Goal: Task Accomplishment & Management: Complete application form

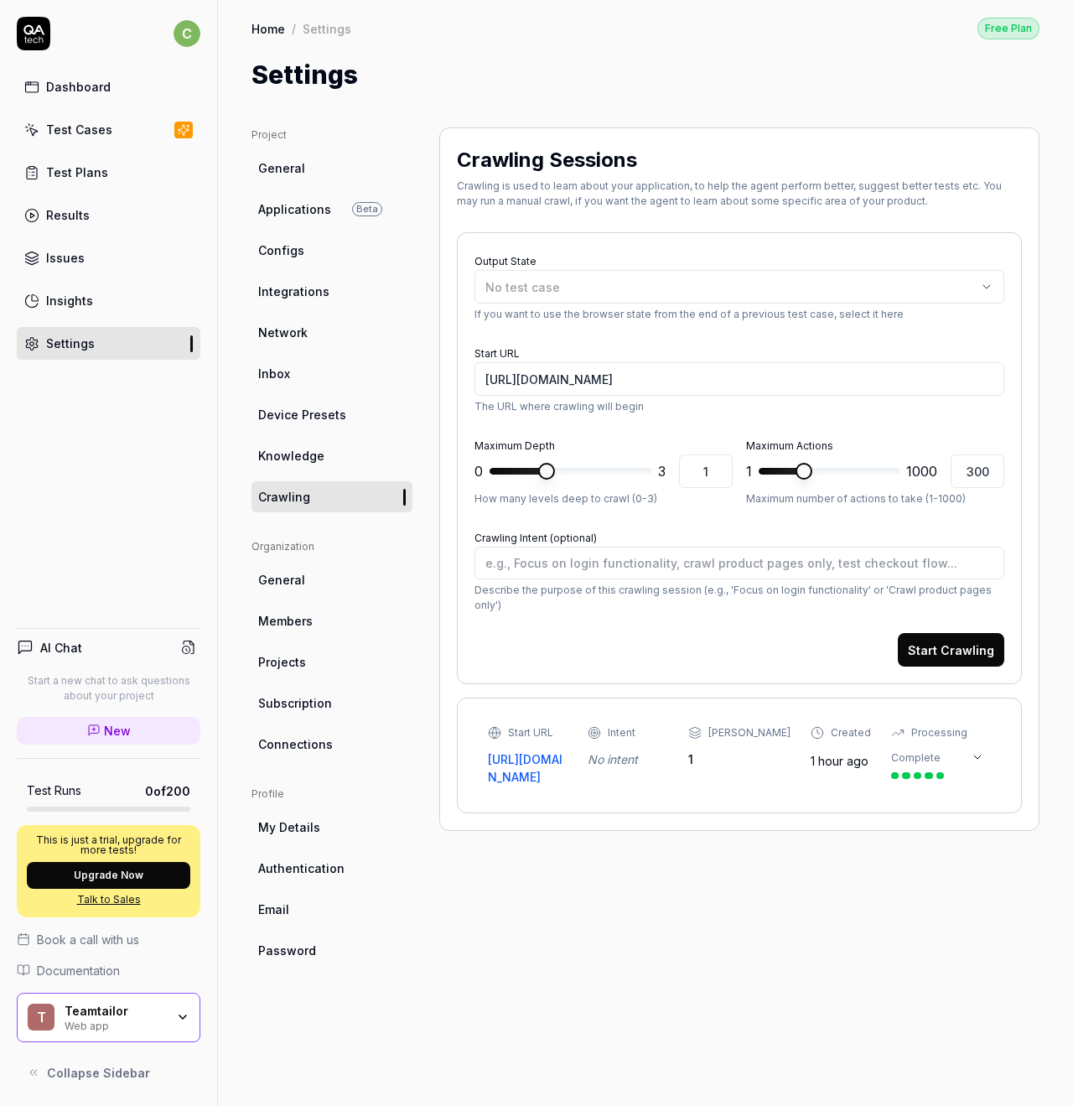
click at [314, 250] on link "Configs" at bounding box center [332, 250] width 161 height 31
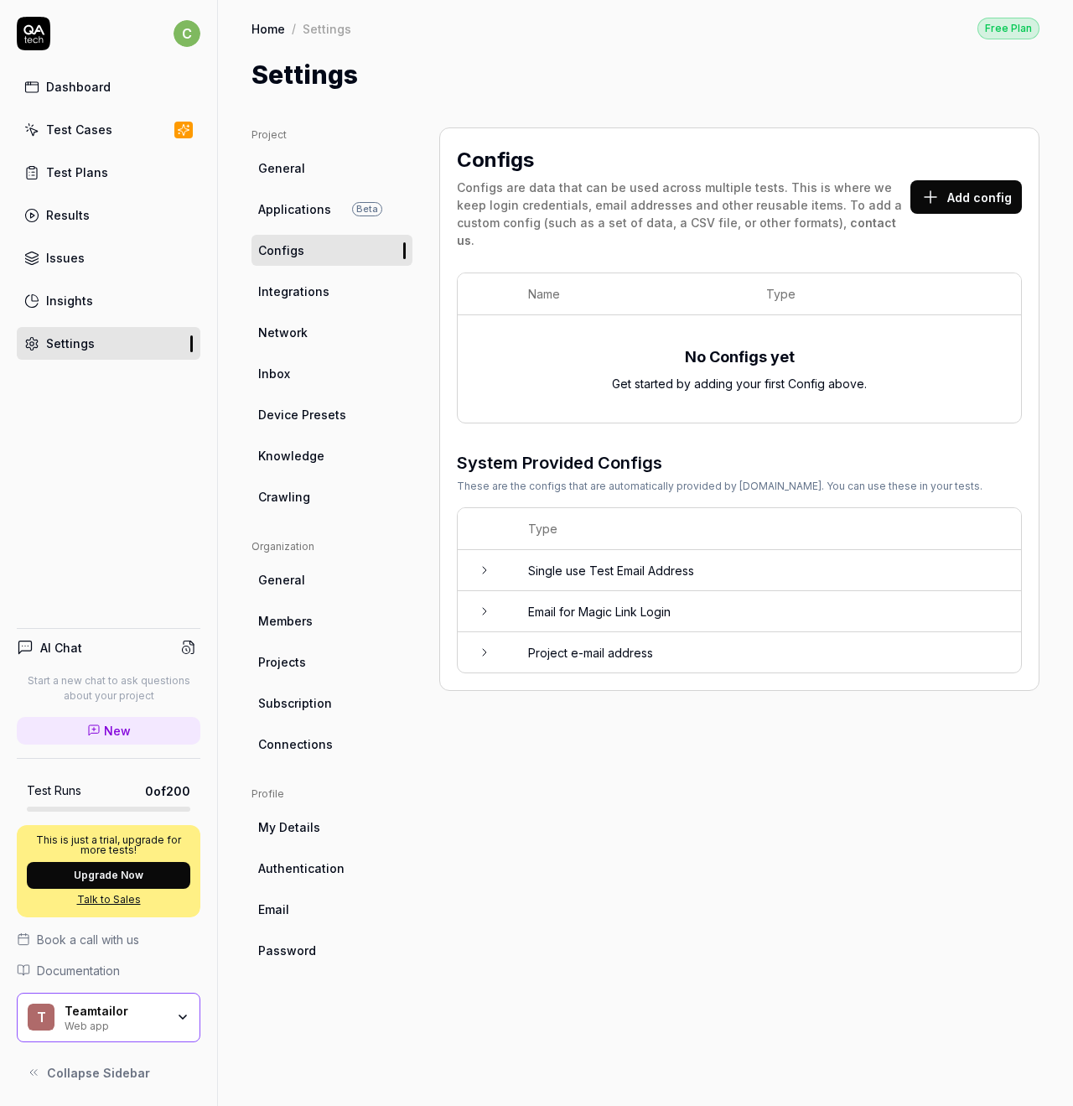
click at [743, 552] on td "Single use Test Email Address" at bounding box center [766, 570] width 510 height 41
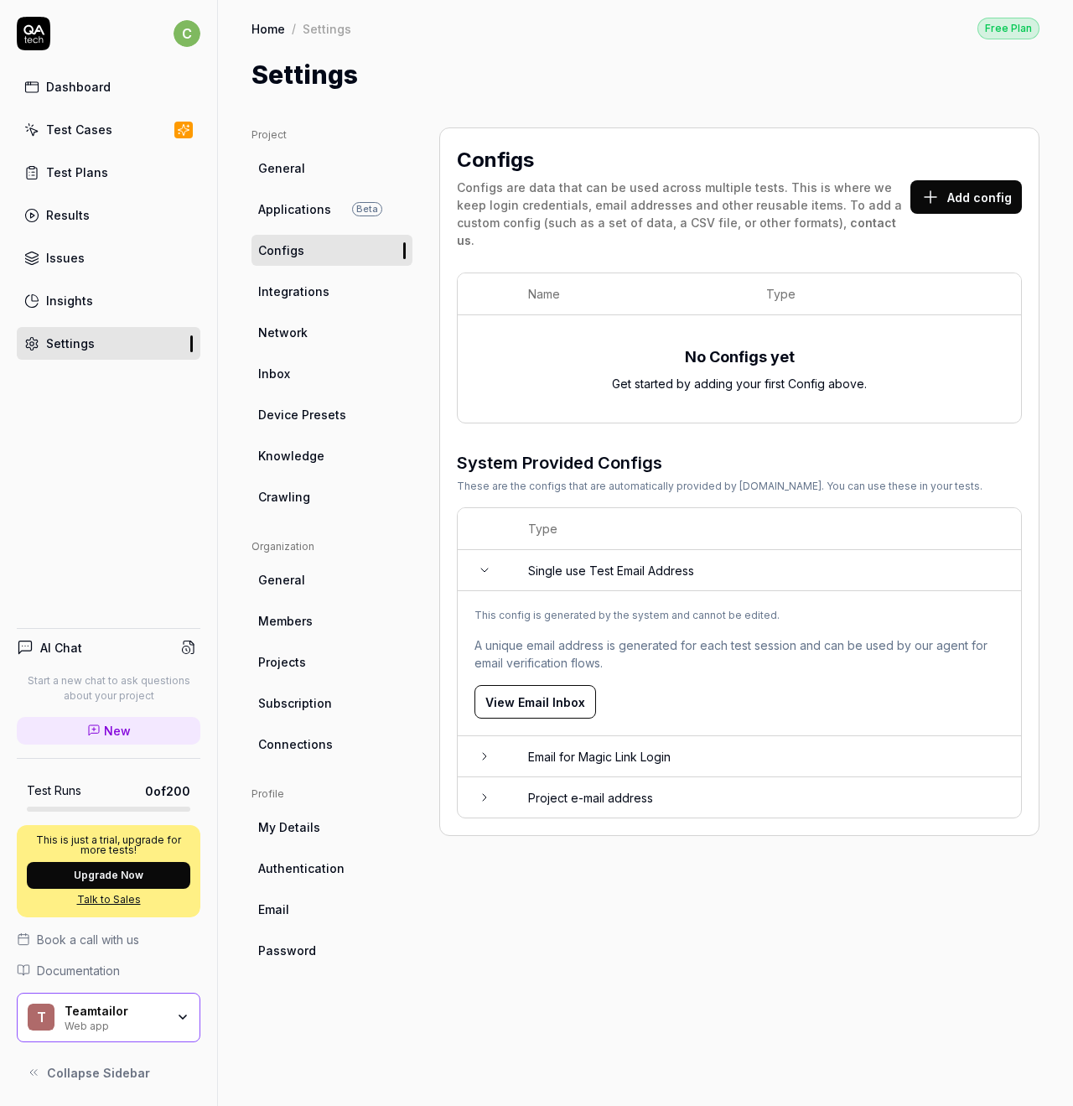
click at [695, 777] on td "Project e-mail address" at bounding box center [766, 797] width 510 height 40
click at [986, 894] on icon "button" at bounding box center [985, 901] width 15 height 15
click at [967, 191] on button "Add config" at bounding box center [966, 197] width 112 height 34
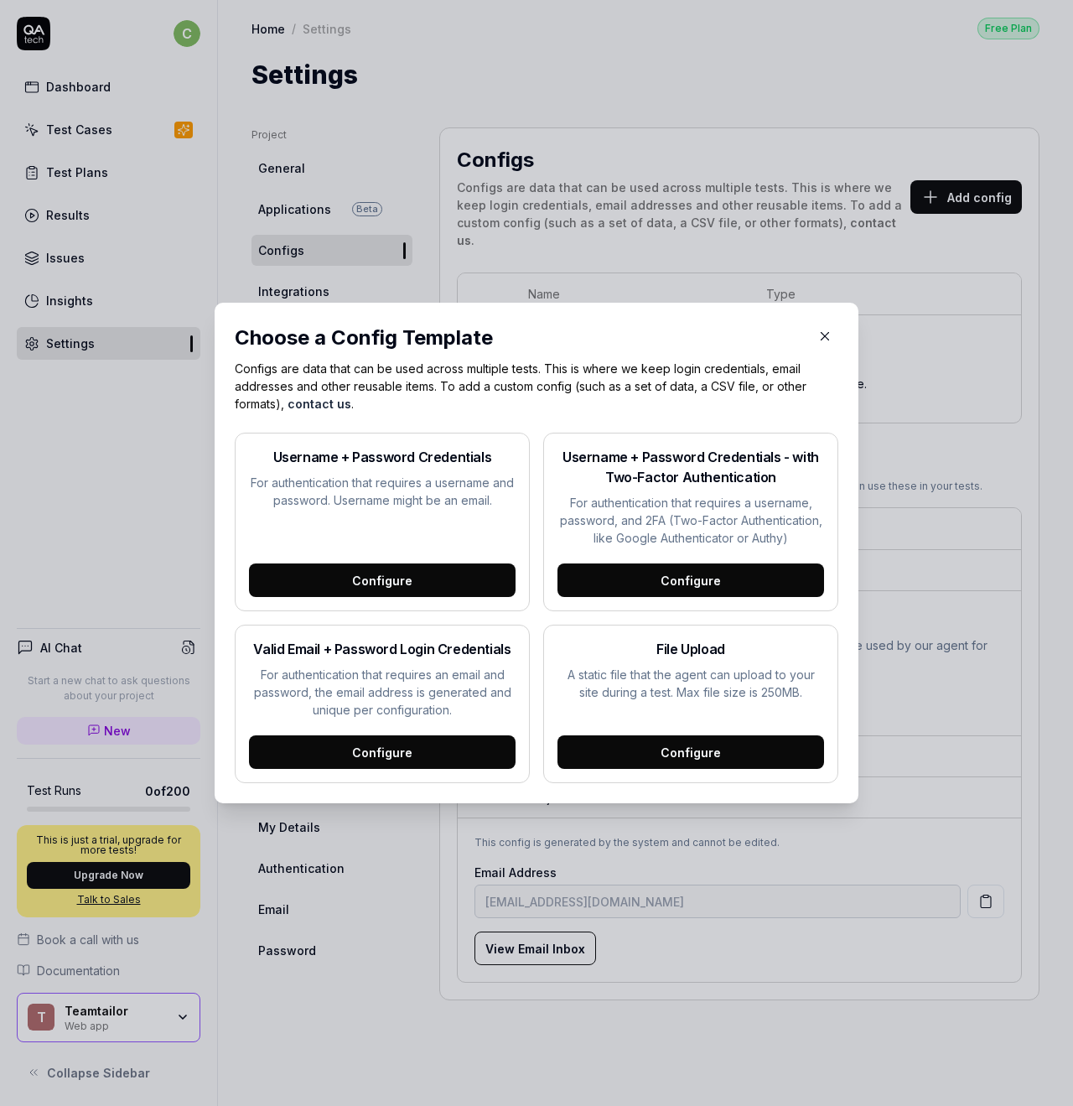
click at [431, 672] on p "For authentication that requires an email and password, the email address is ge…" at bounding box center [382, 692] width 267 height 53
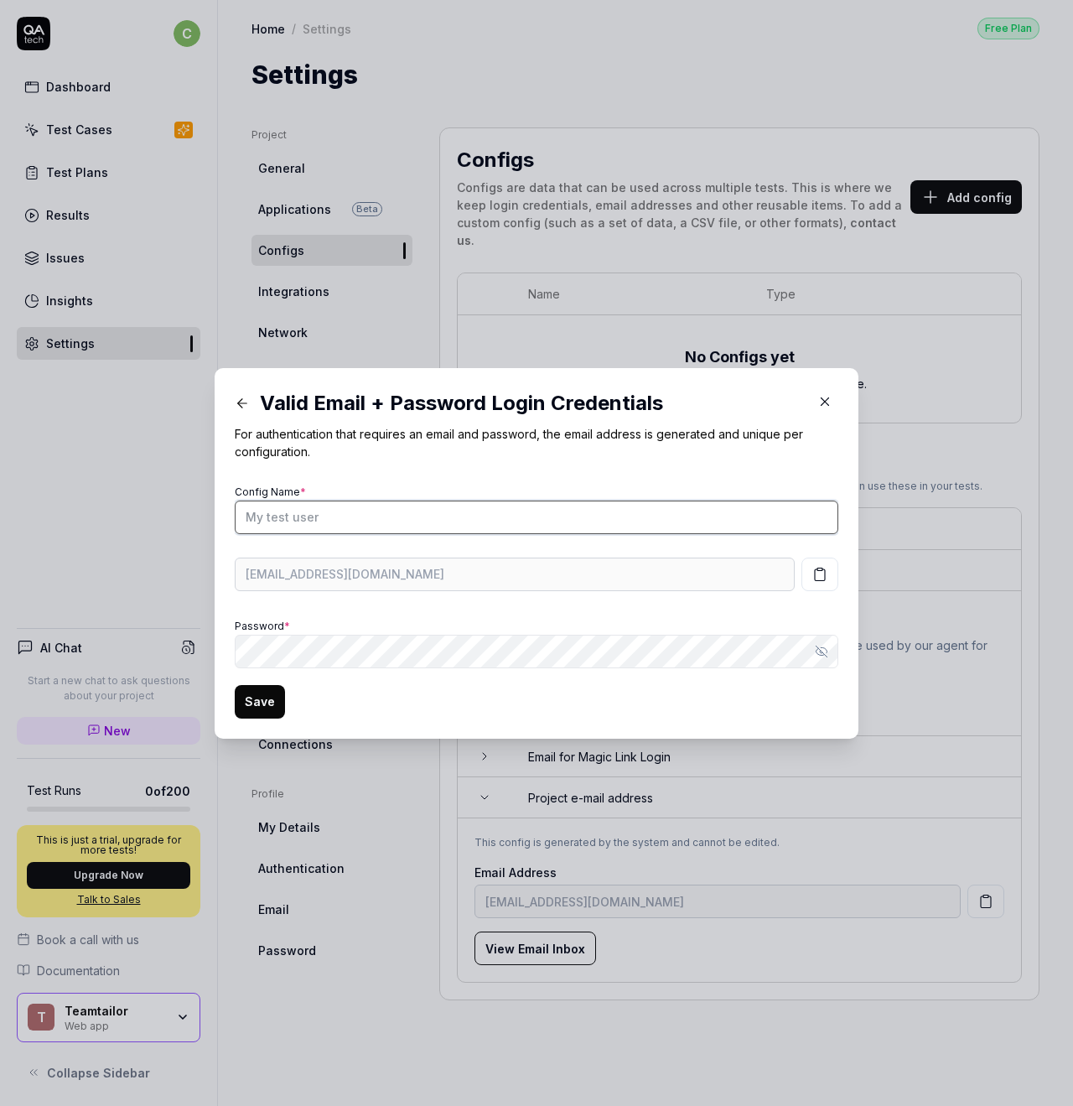
click at [364, 513] on input "Config Name *" at bounding box center [537, 518] width 604 height 34
click at [438, 516] on input "Config Name *" at bounding box center [537, 518] width 604 height 34
type input "QA Test User"
click at [827, 651] on icon "button" at bounding box center [824, 650] width 7 height 6
click at [821, 649] on icon "button" at bounding box center [821, 651] width 13 height 13
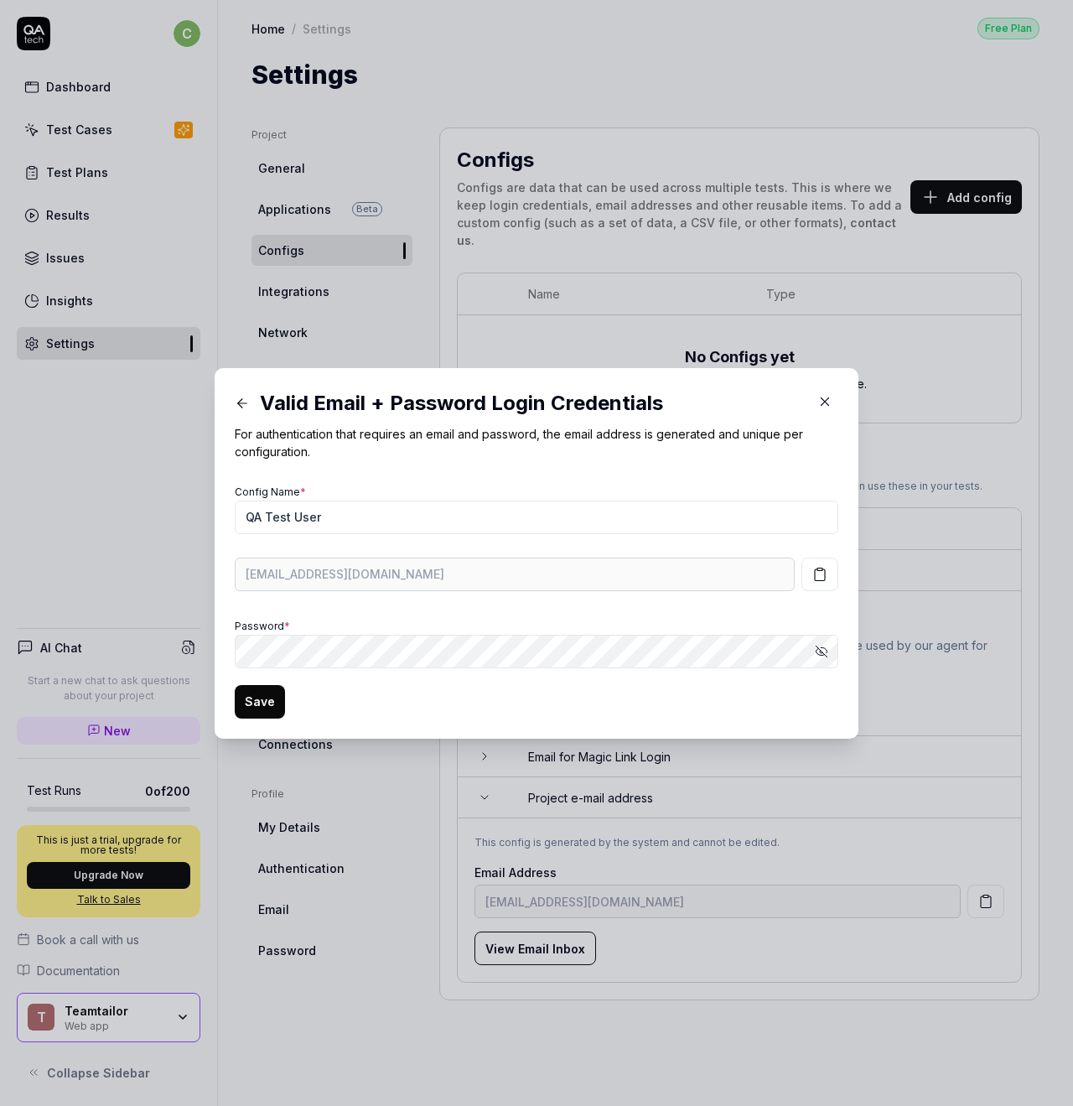
click at [822, 650] on icon "button" at bounding box center [821, 651] width 13 height 13
click at [825, 648] on icon "button" at bounding box center [821, 651] width 11 height 8
click at [823, 652] on icon "button" at bounding box center [821, 651] width 11 height 11
click at [572, 705] on form "Config Name * QA Test User bash6468-breaker-nga7j6@qatech.email Password * Hide…" at bounding box center [537, 599] width 604 height 238
click at [263, 700] on button "Save" at bounding box center [260, 702] width 50 height 34
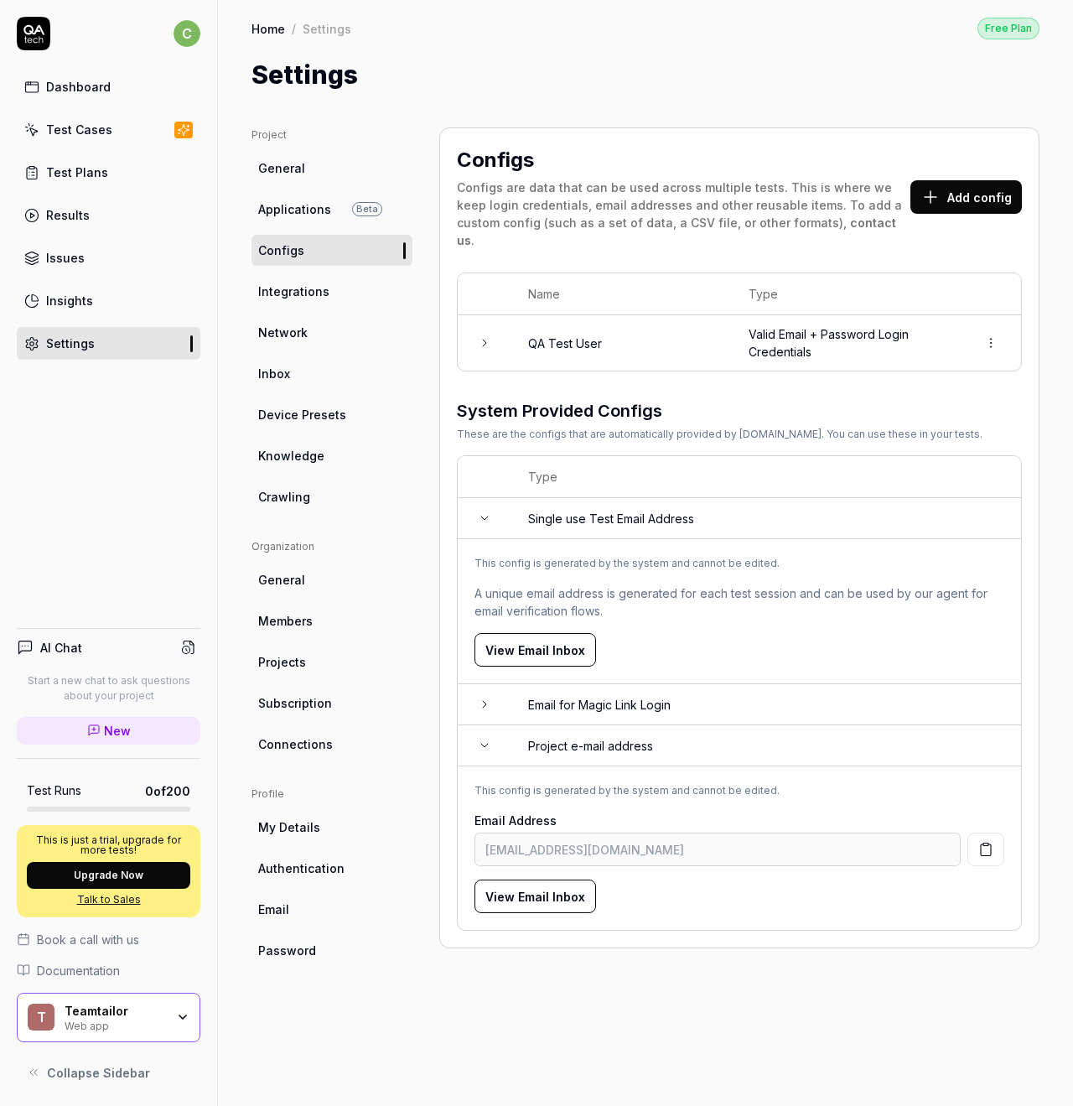
click at [478, 336] on icon at bounding box center [484, 342] width 13 height 13
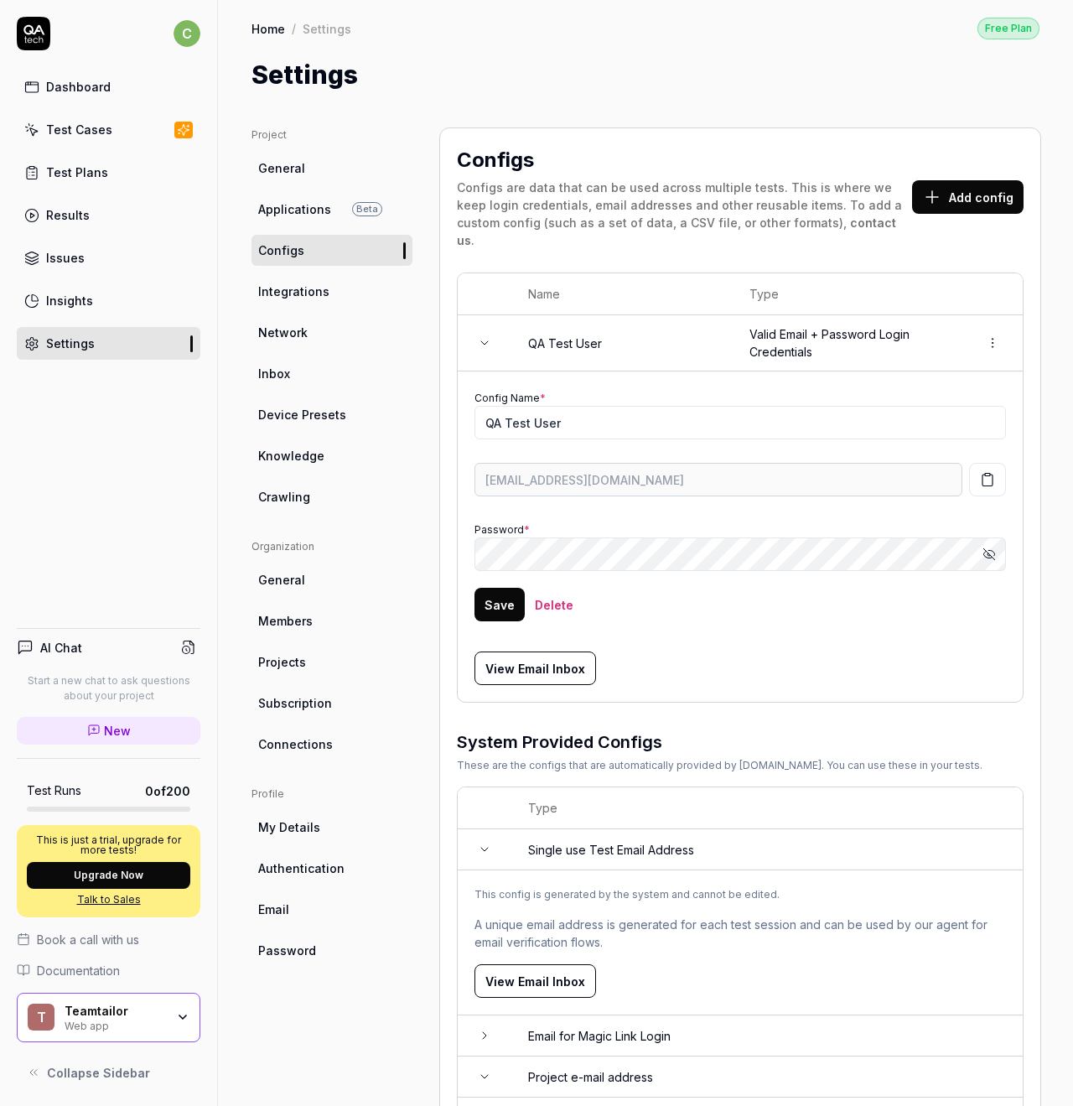
click at [989, 547] on icon "button" at bounding box center [989, 553] width 13 height 13
click at [986, 472] on icon "button" at bounding box center [987, 479] width 15 height 15
click at [532, 651] on button "View Email Inbox" at bounding box center [536, 668] width 122 height 34
click at [550, 406] on input "QA Test User" at bounding box center [741, 423] width 532 height 34
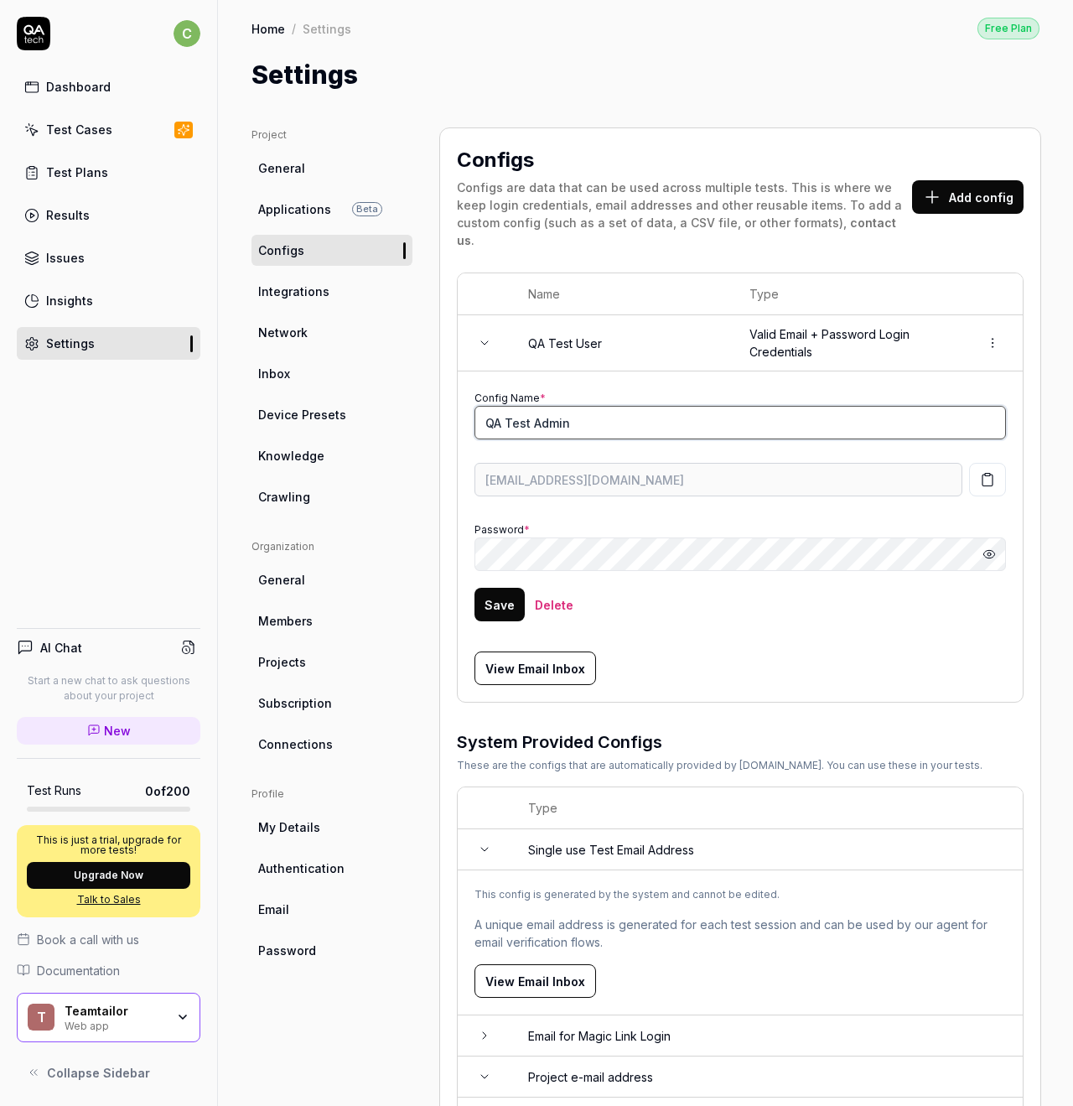
scroll to position [0, 2]
type input "QA Test Admin"
click at [494, 588] on button "Save" at bounding box center [500, 605] width 50 height 34
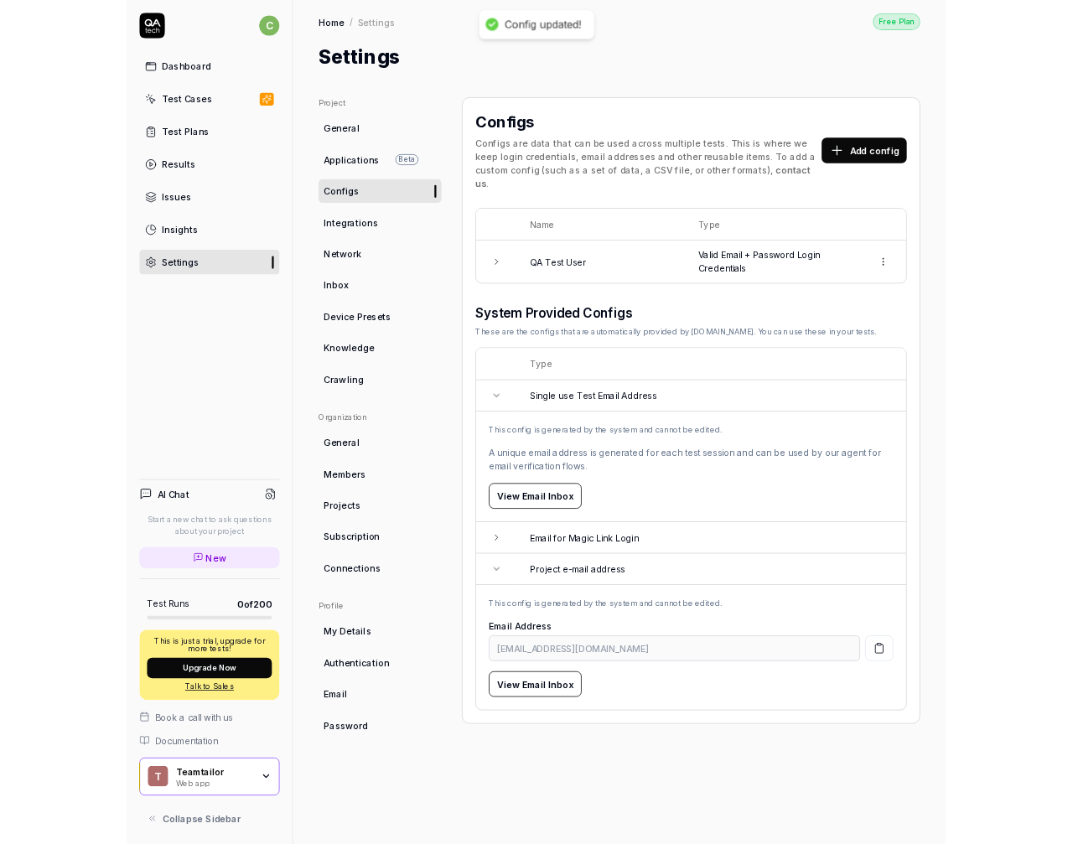
scroll to position [0, 0]
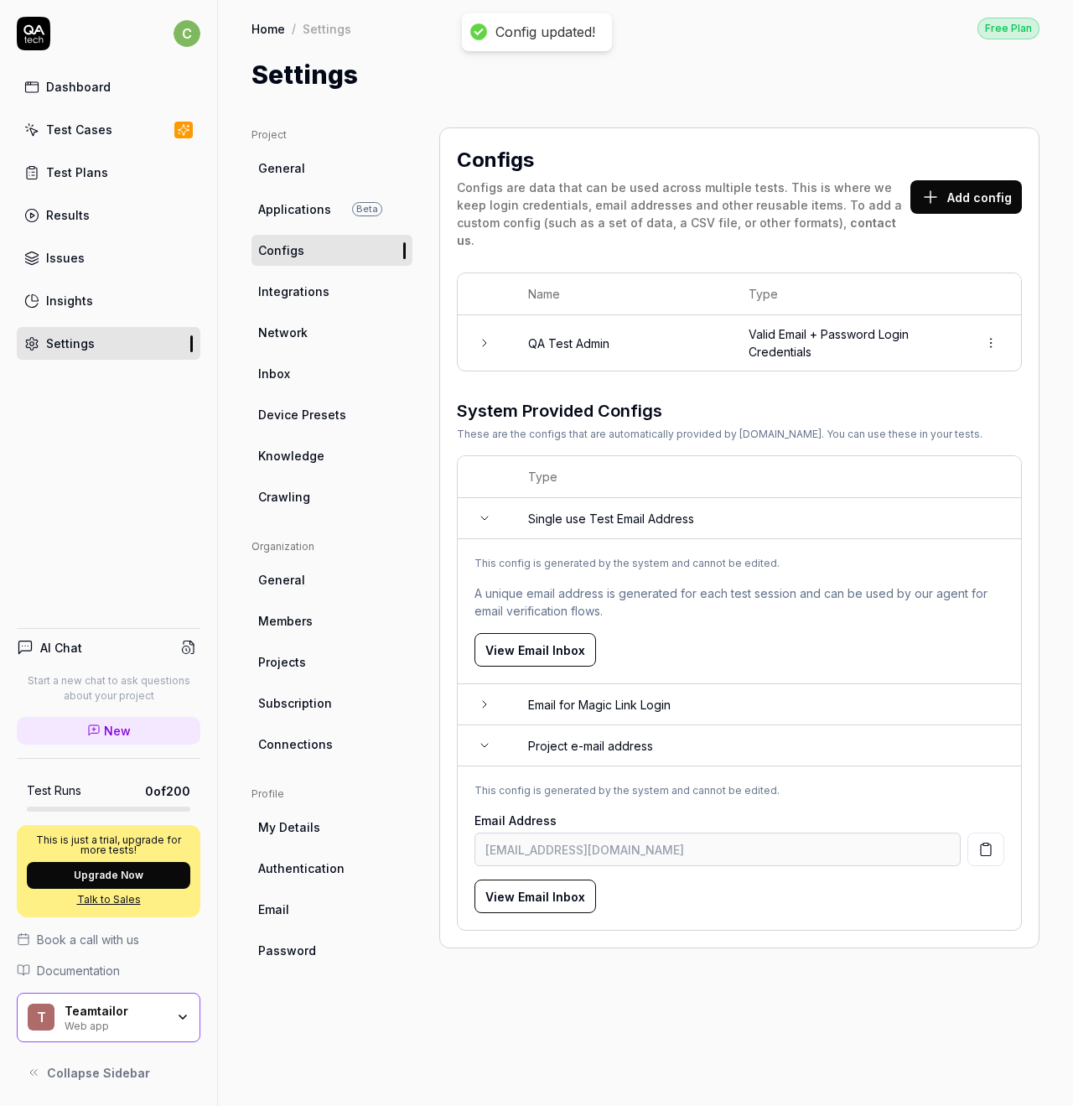
click at [579, 319] on td "QA Test Admin" at bounding box center [621, 342] width 220 height 55
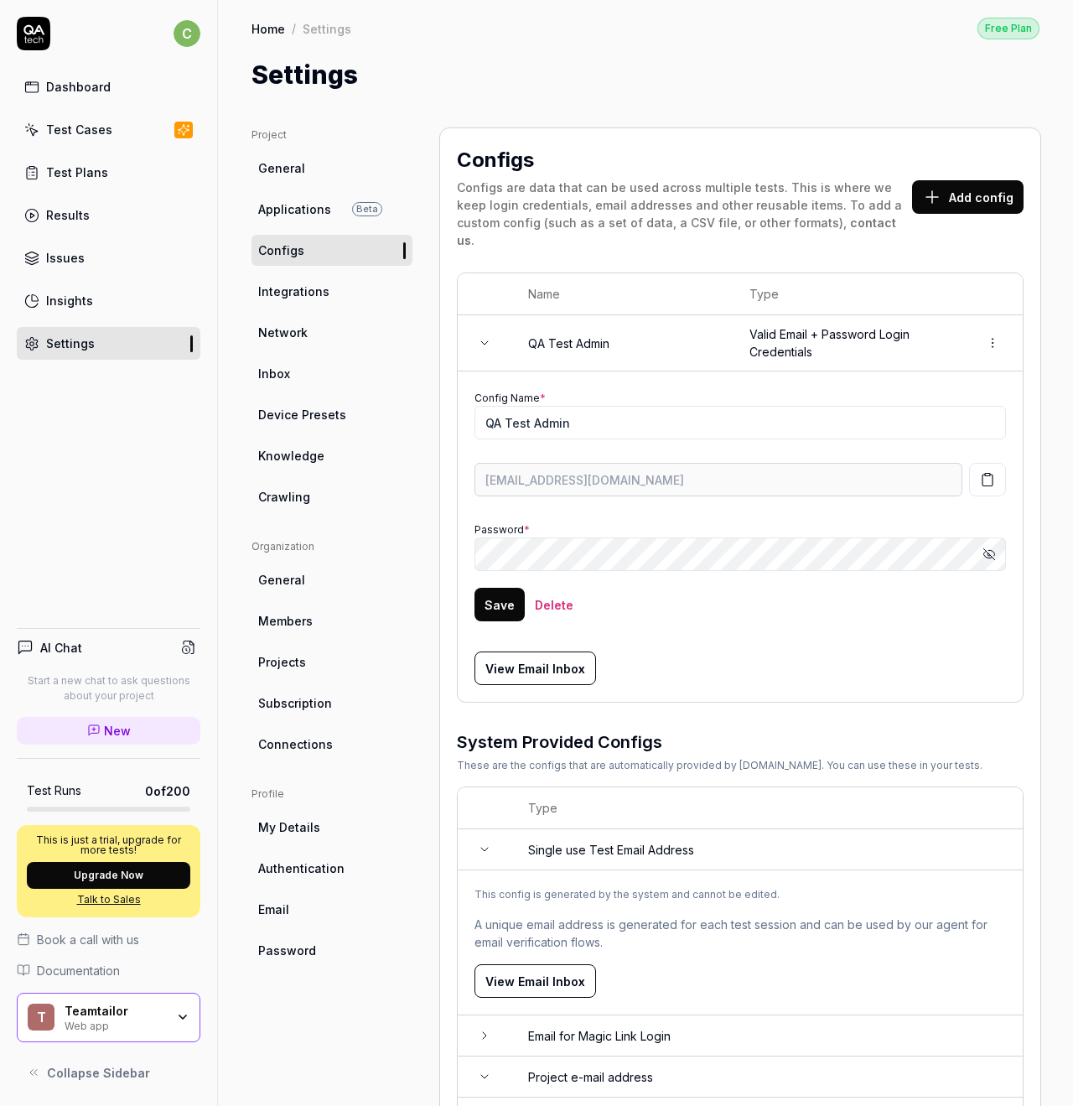
click at [990, 547] on icon "button" at bounding box center [989, 553] width 13 height 13
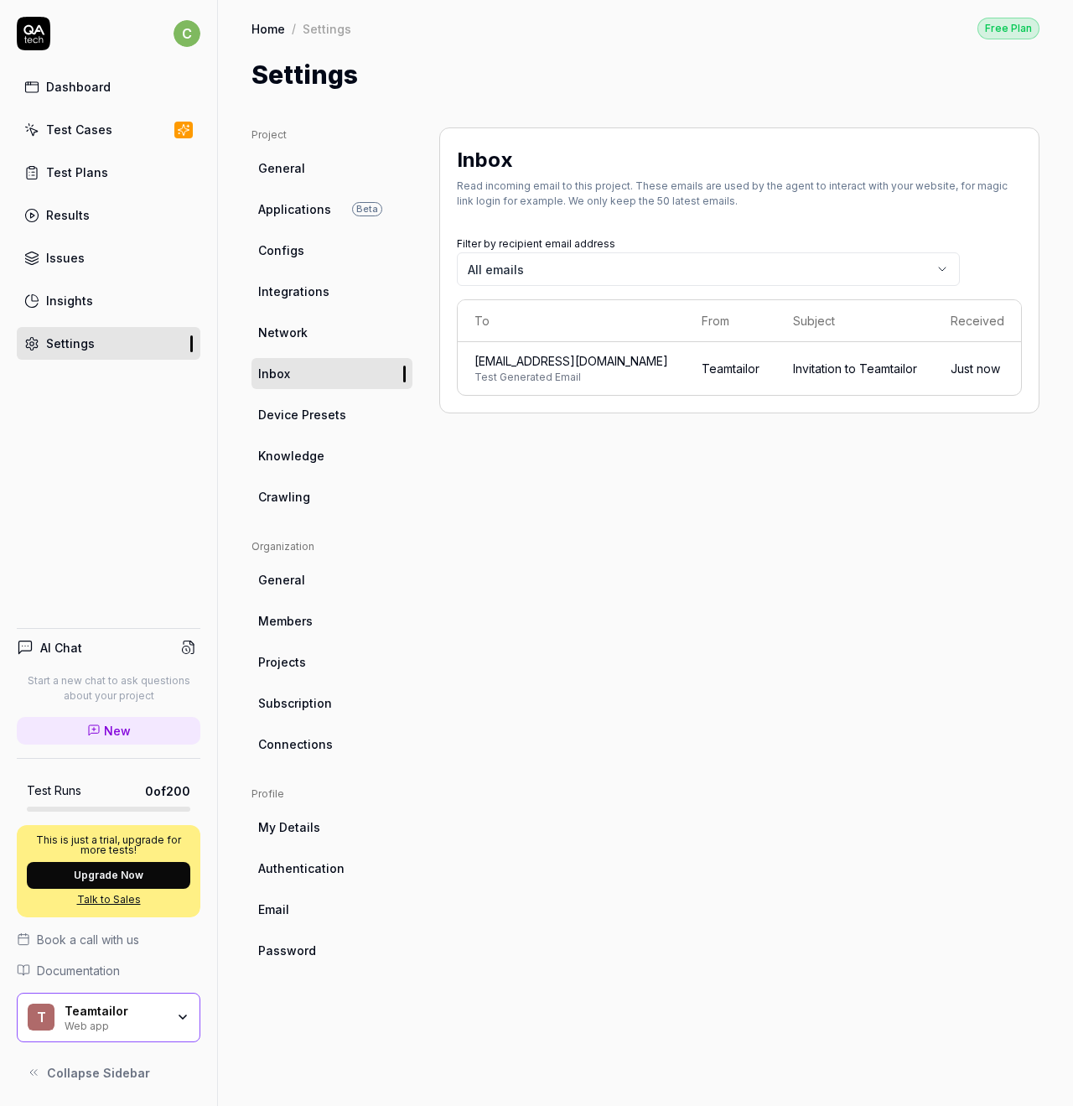
click at [570, 359] on span "bash6468-breaker-nga7j6@qatech.email" at bounding box center [572, 361] width 194 height 18
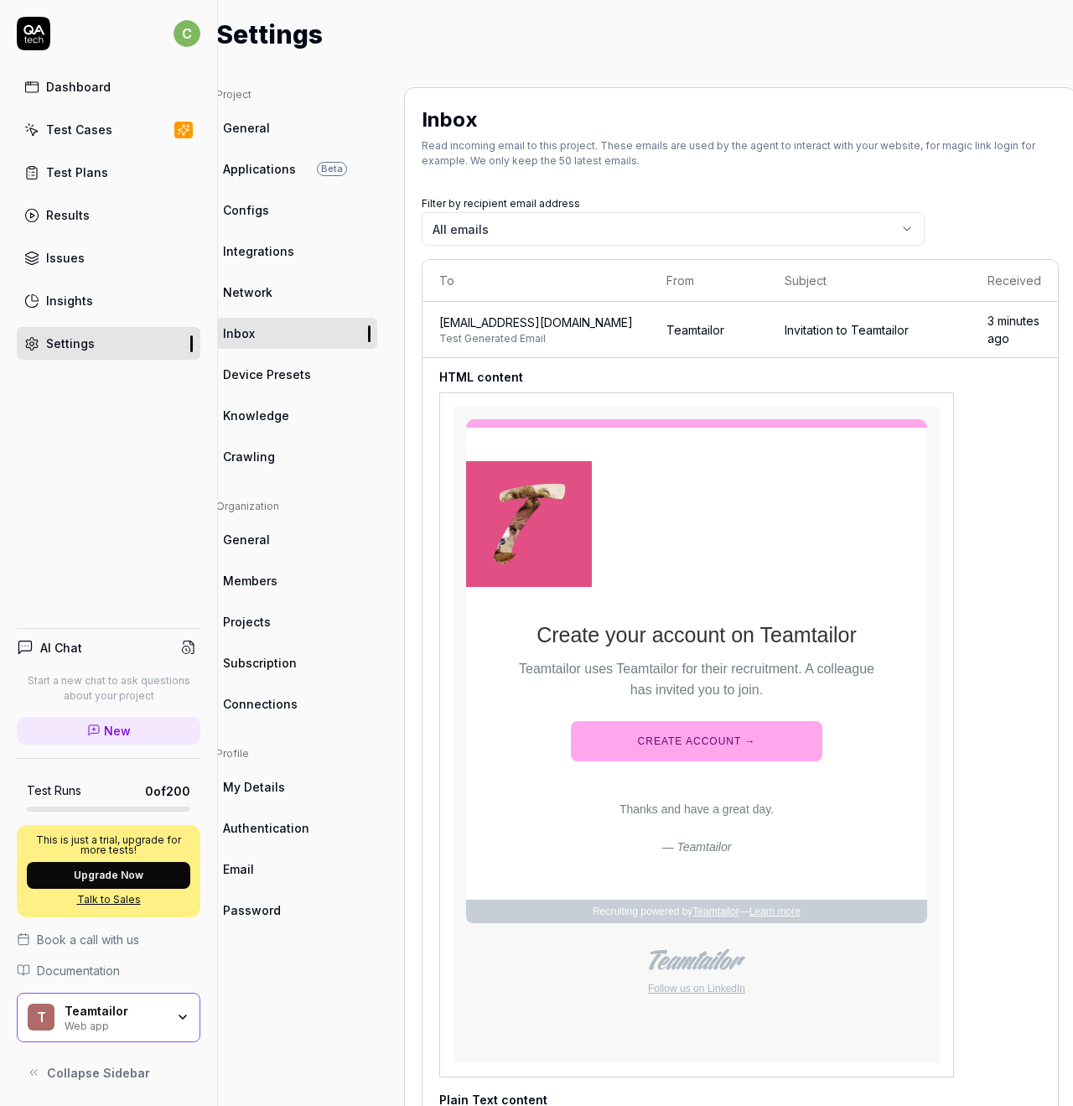
scroll to position [40, 34]
click at [620, 326] on span "bash6468-breaker-nga7j6@qatech.email" at bounding box center [537, 323] width 194 height 18
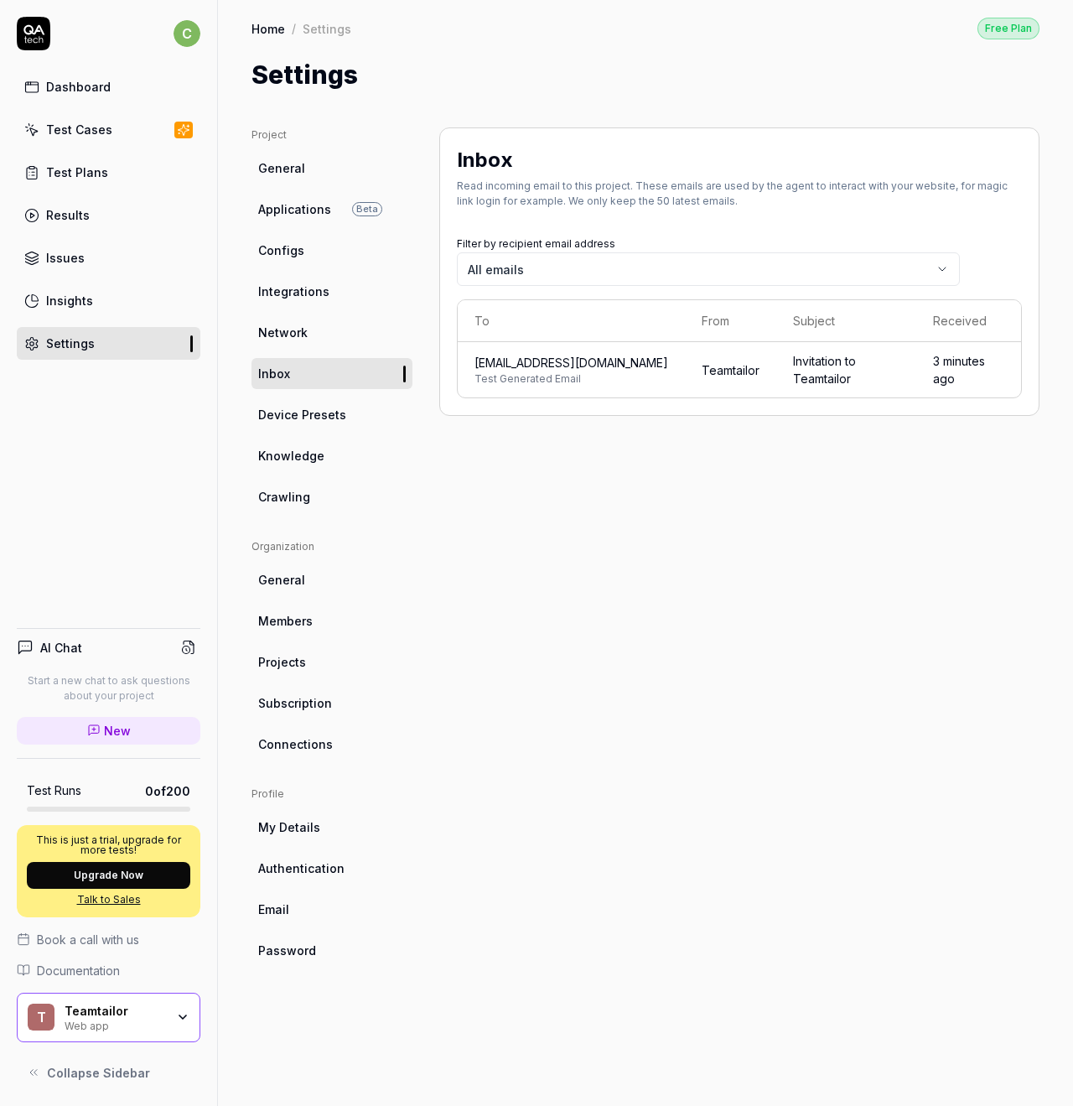
click at [300, 205] on span "Applications" at bounding box center [294, 209] width 73 height 18
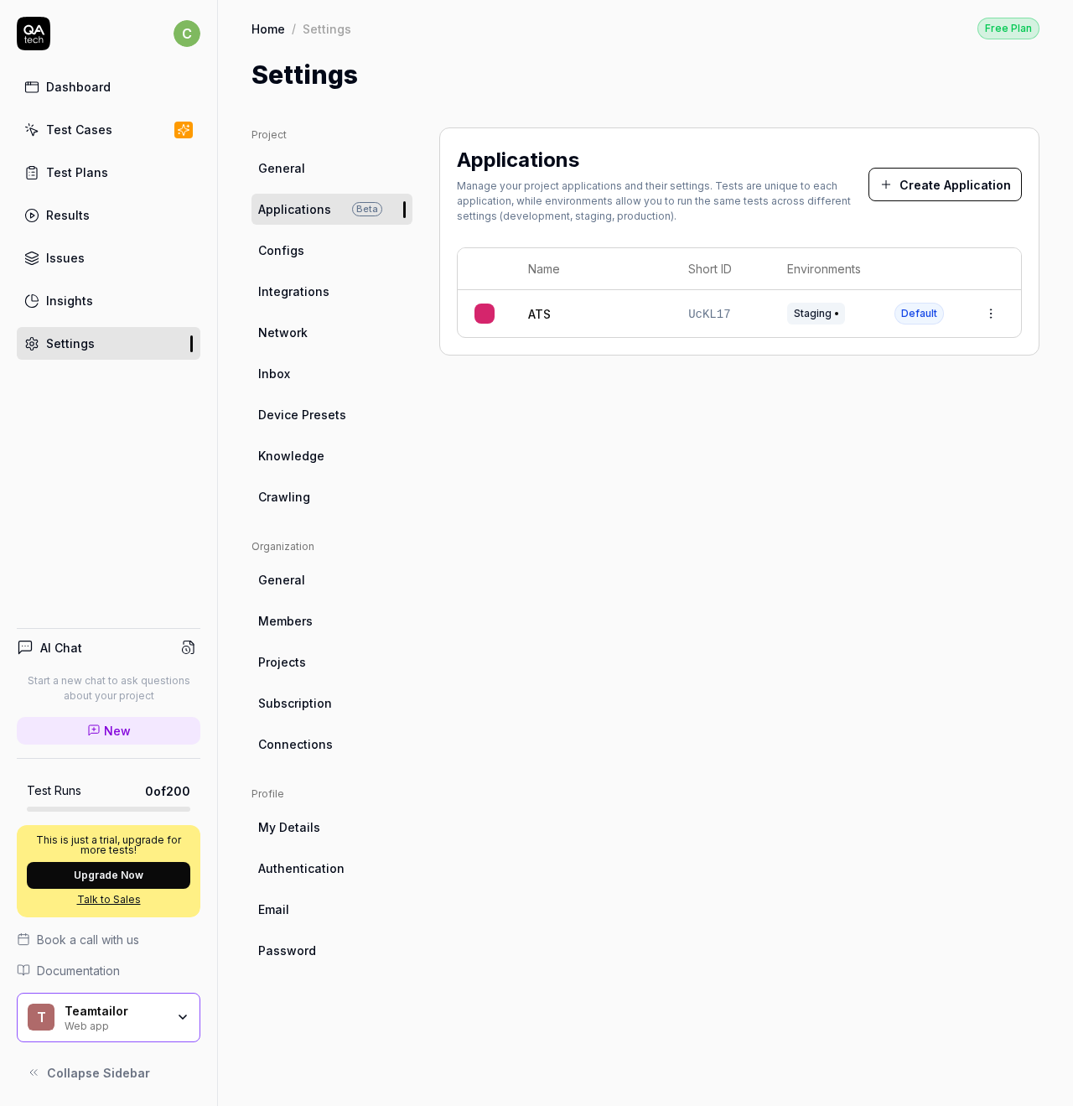
click at [536, 310] on link "ATS" at bounding box center [539, 314] width 23 height 18
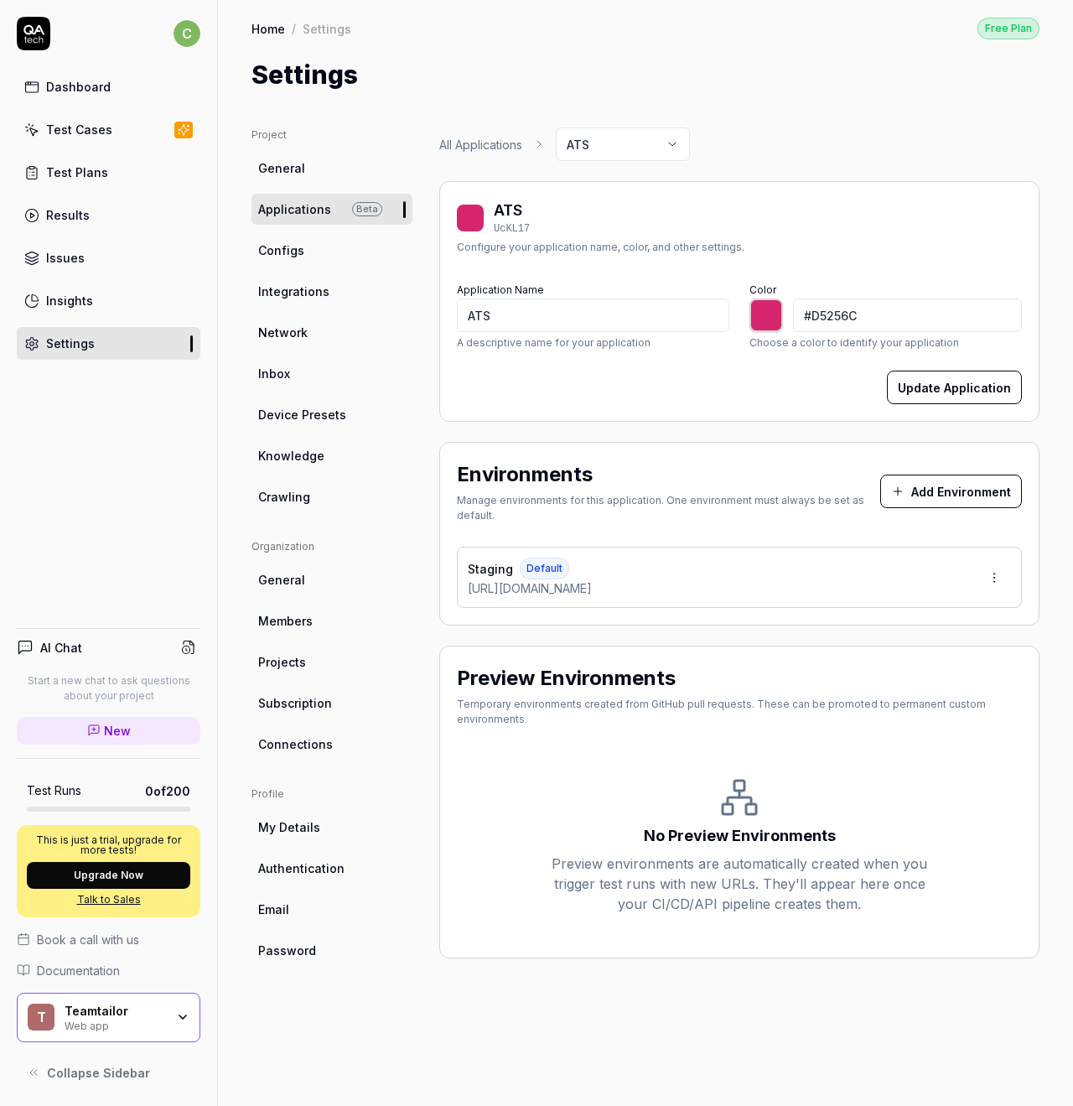
click at [300, 247] on span "Configs" at bounding box center [281, 250] width 46 height 18
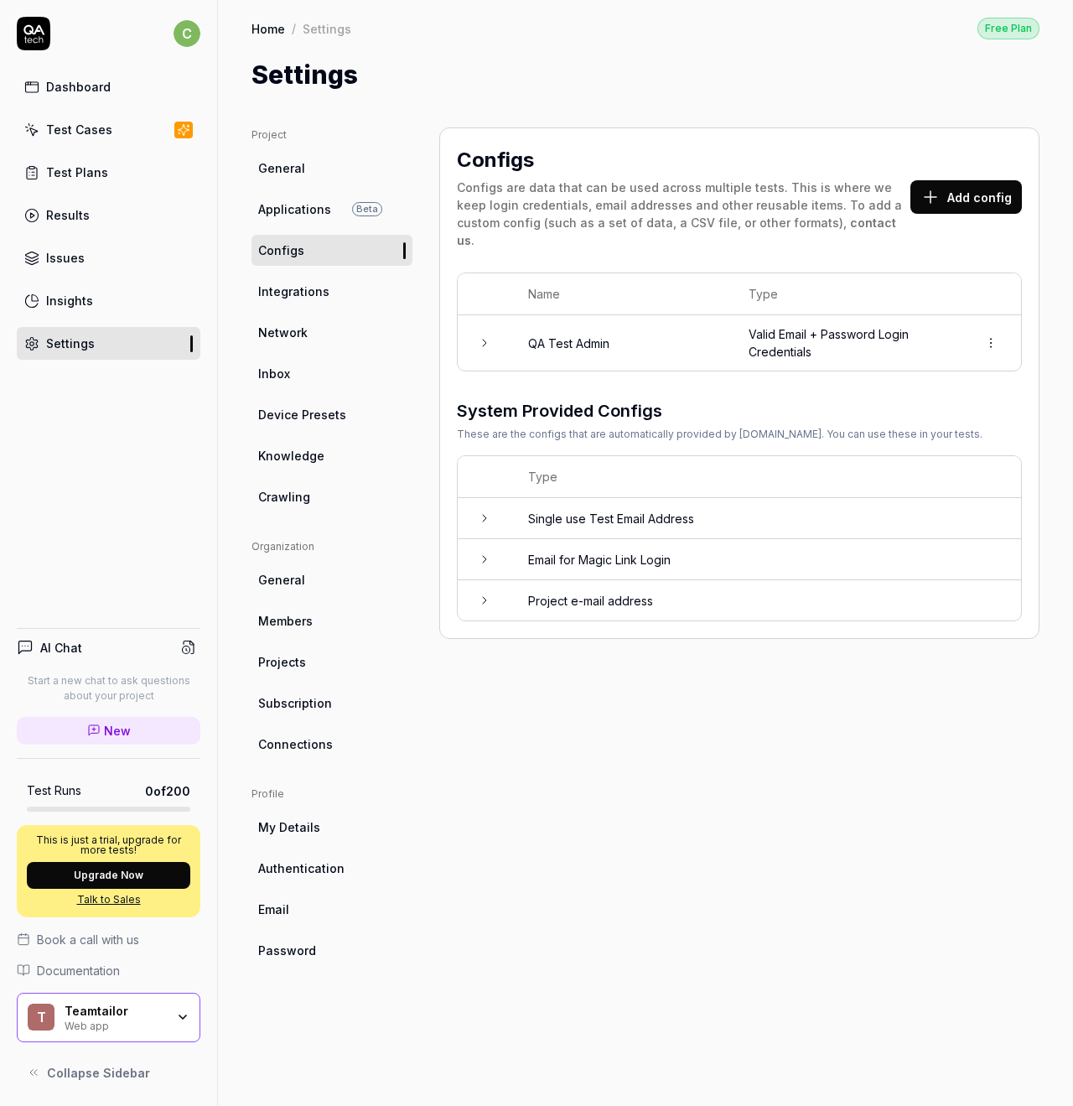
click at [995, 324] on html "c Dashboard Test Cases Test Plans Results Issues Insights Settings AI Chat Star…" at bounding box center [536, 553] width 1073 height 1106
click at [542, 324] on td "QA Test Admin" at bounding box center [621, 342] width 220 height 55
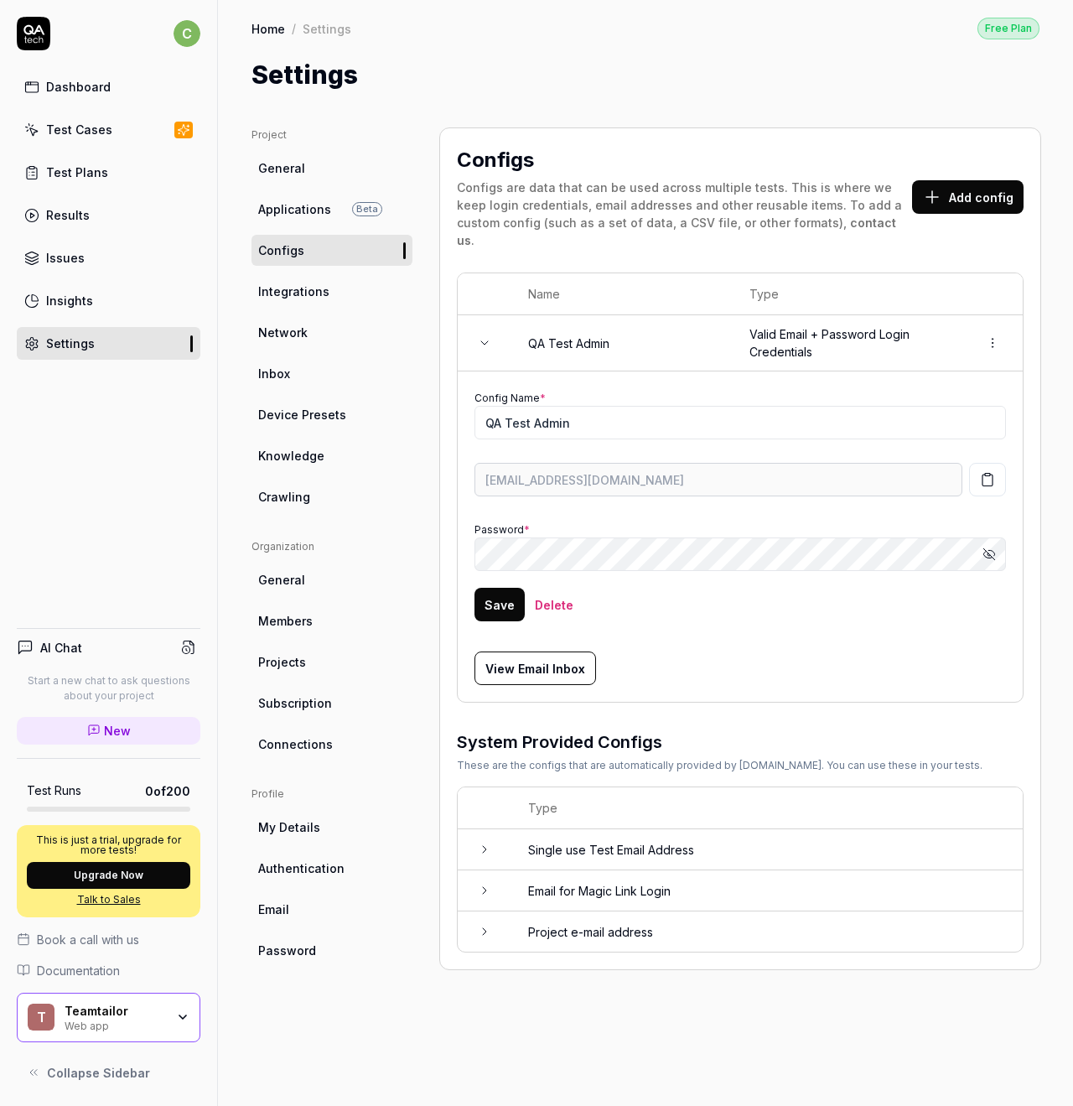
click at [553, 319] on td "QA Test Admin" at bounding box center [621, 343] width 221 height 56
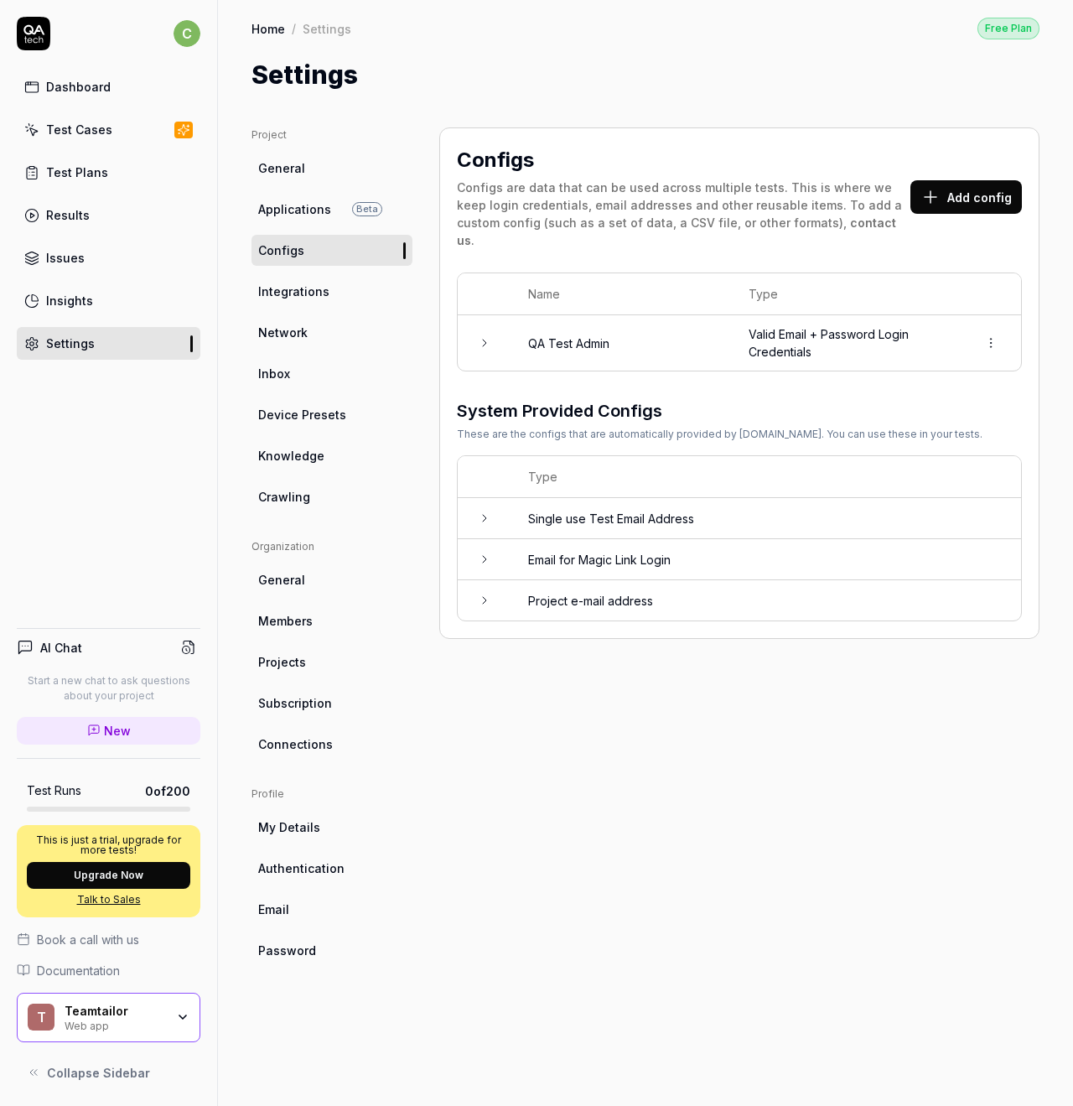
click at [296, 501] on span "Crawling" at bounding box center [284, 497] width 52 height 18
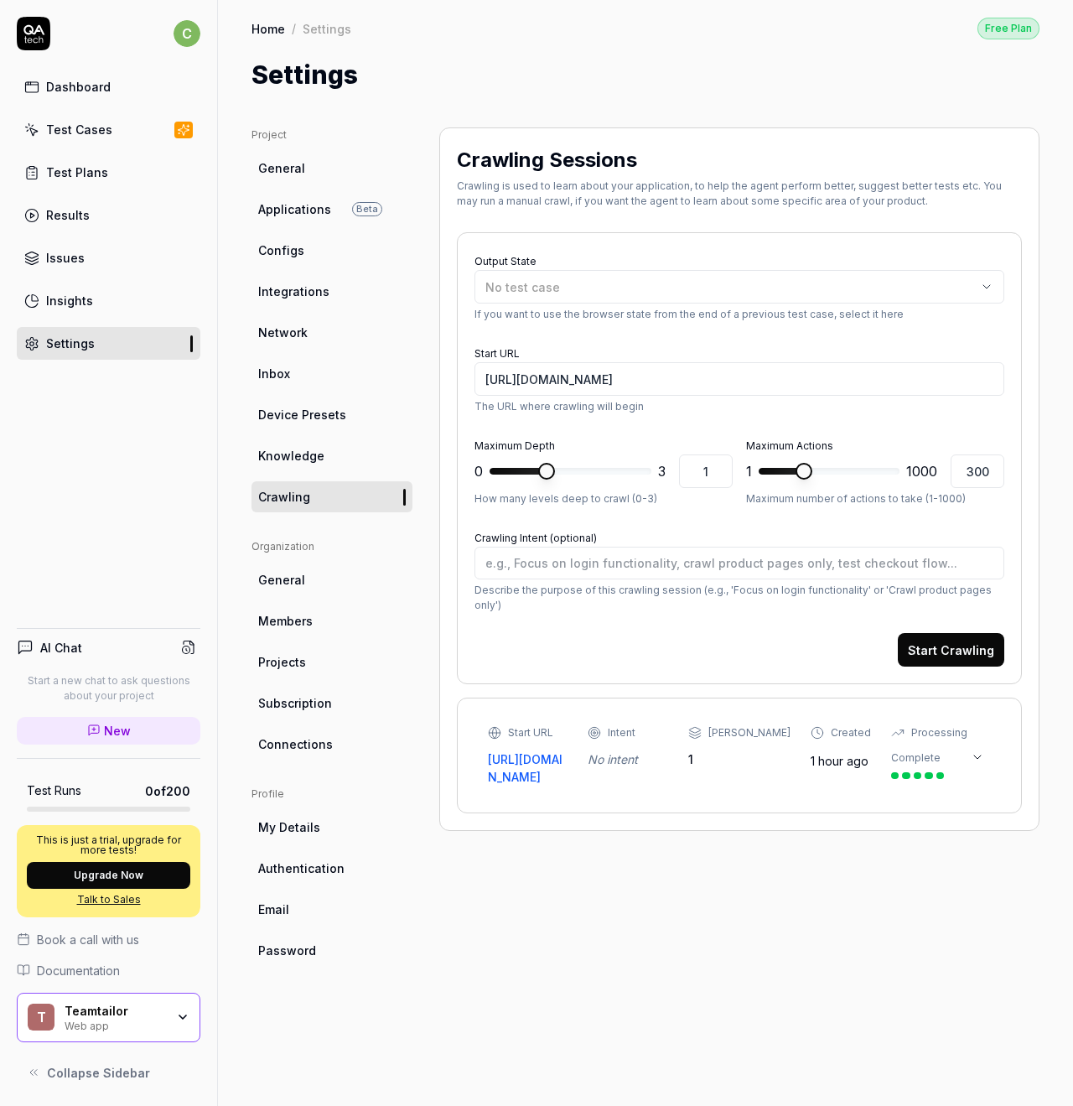
click at [93, 127] on div "Test Cases" at bounding box center [79, 130] width 66 height 18
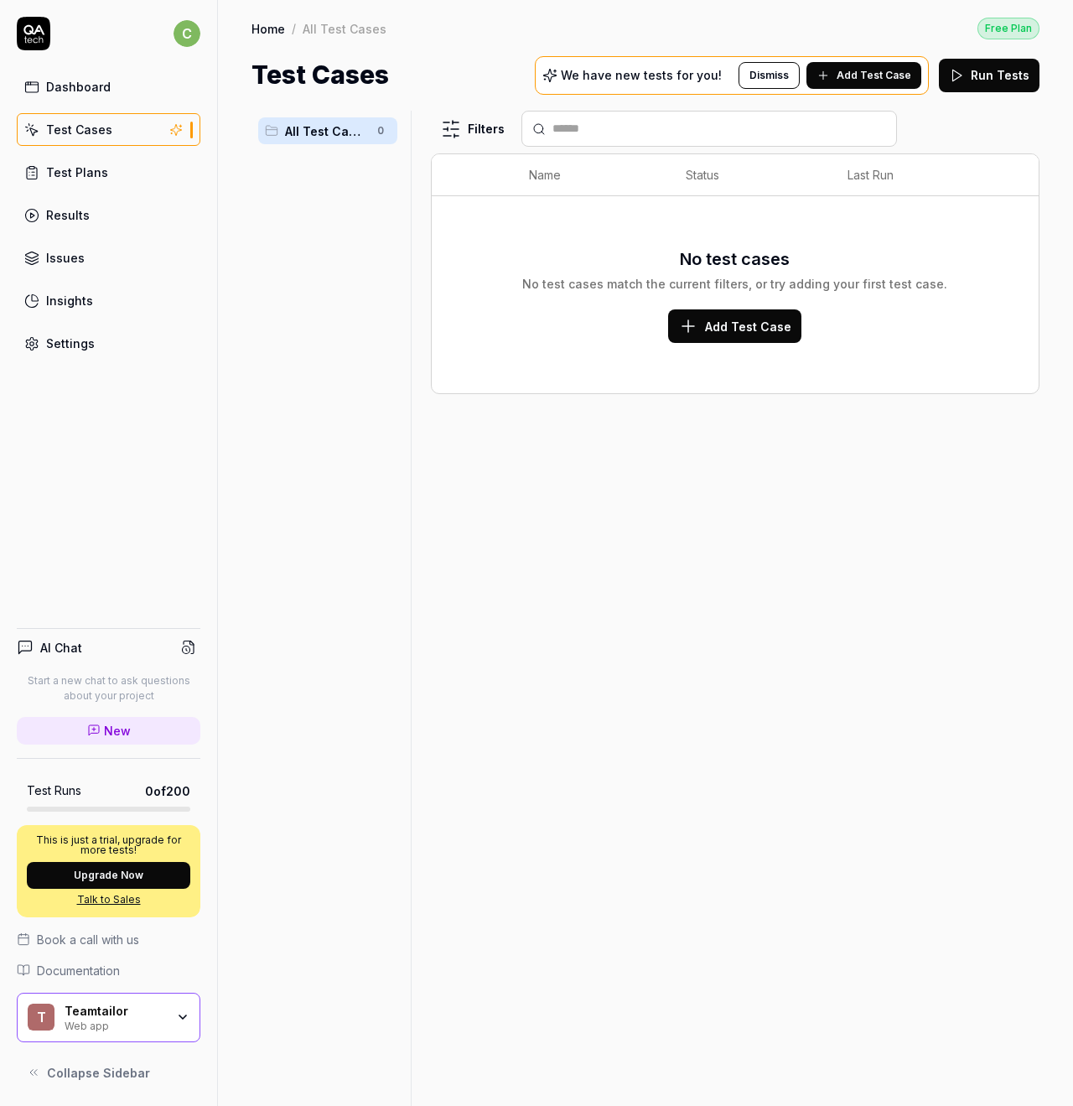
click at [751, 329] on span "Add Test Case" at bounding box center [748, 327] width 86 height 18
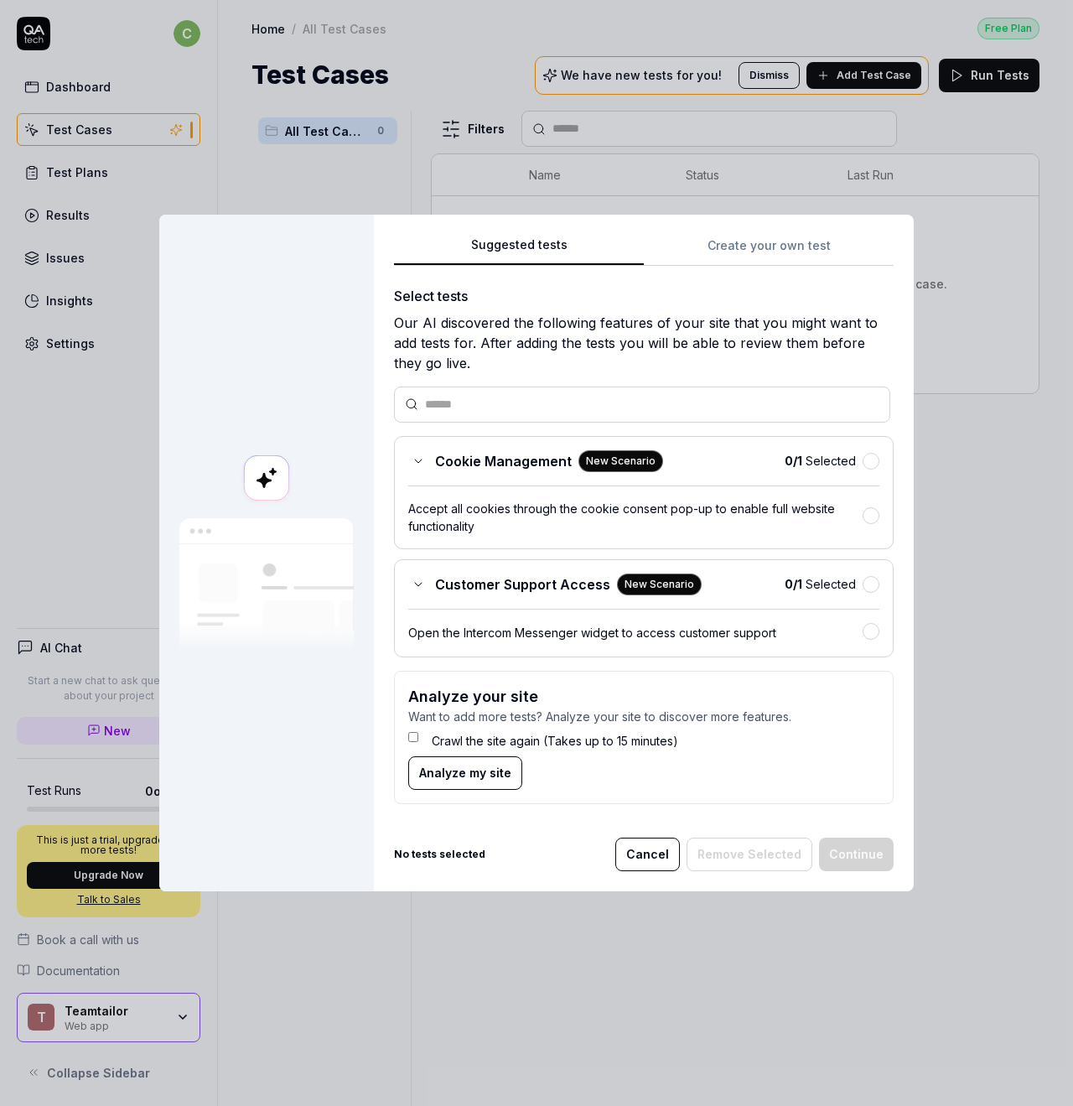
click at [800, 246] on div "Suggested tests Create your own test Select tests Our AI discovered the followi…" at bounding box center [644, 553] width 540 height 677
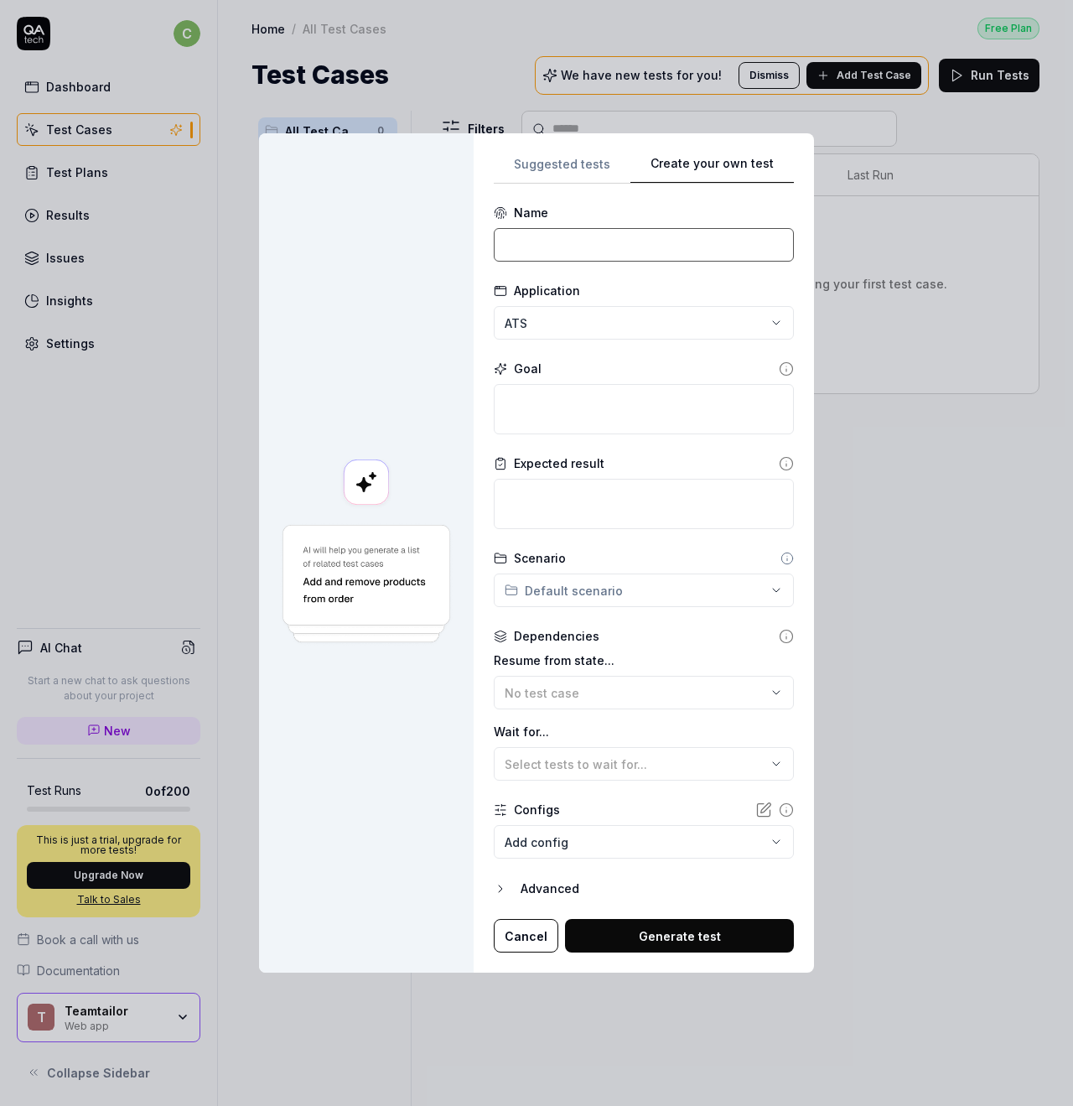
click at [545, 241] on input at bounding box center [644, 245] width 300 height 34
type input "Log in to ATS"
click at [568, 402] on textarea at bounding box center [644, 409] width 300 height 50
drag, startPoint x: 555, startPoint y: 395, endPoint x: 537, endPoint y: 393, distance: 17.7
click at [555, 395] on textarea at bounding box center [644, 409] width 300 height 50
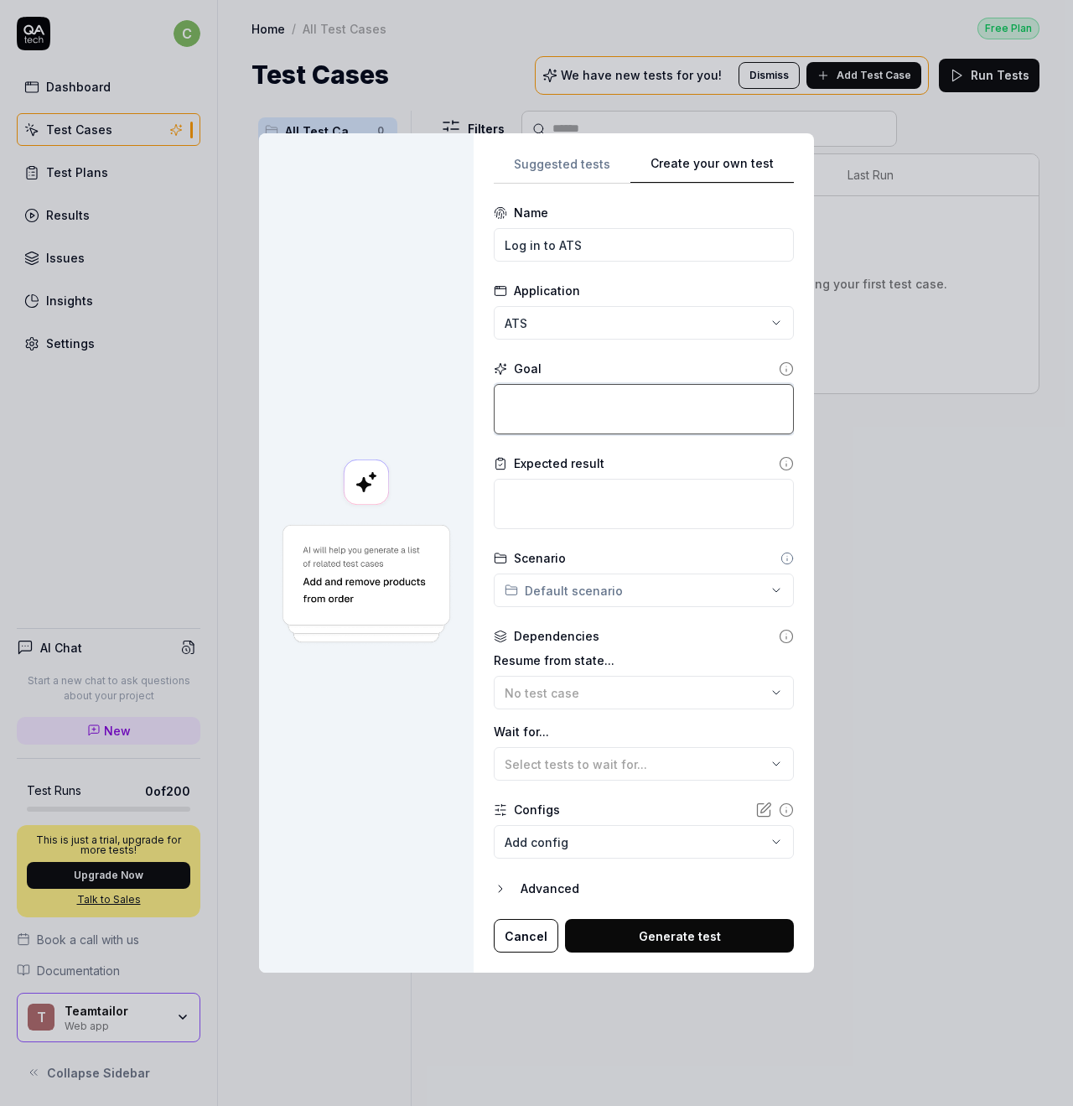
type textarea "*"
type textarea "L"
type textarea "*"
type textarea "Lo"
type textarea "*"
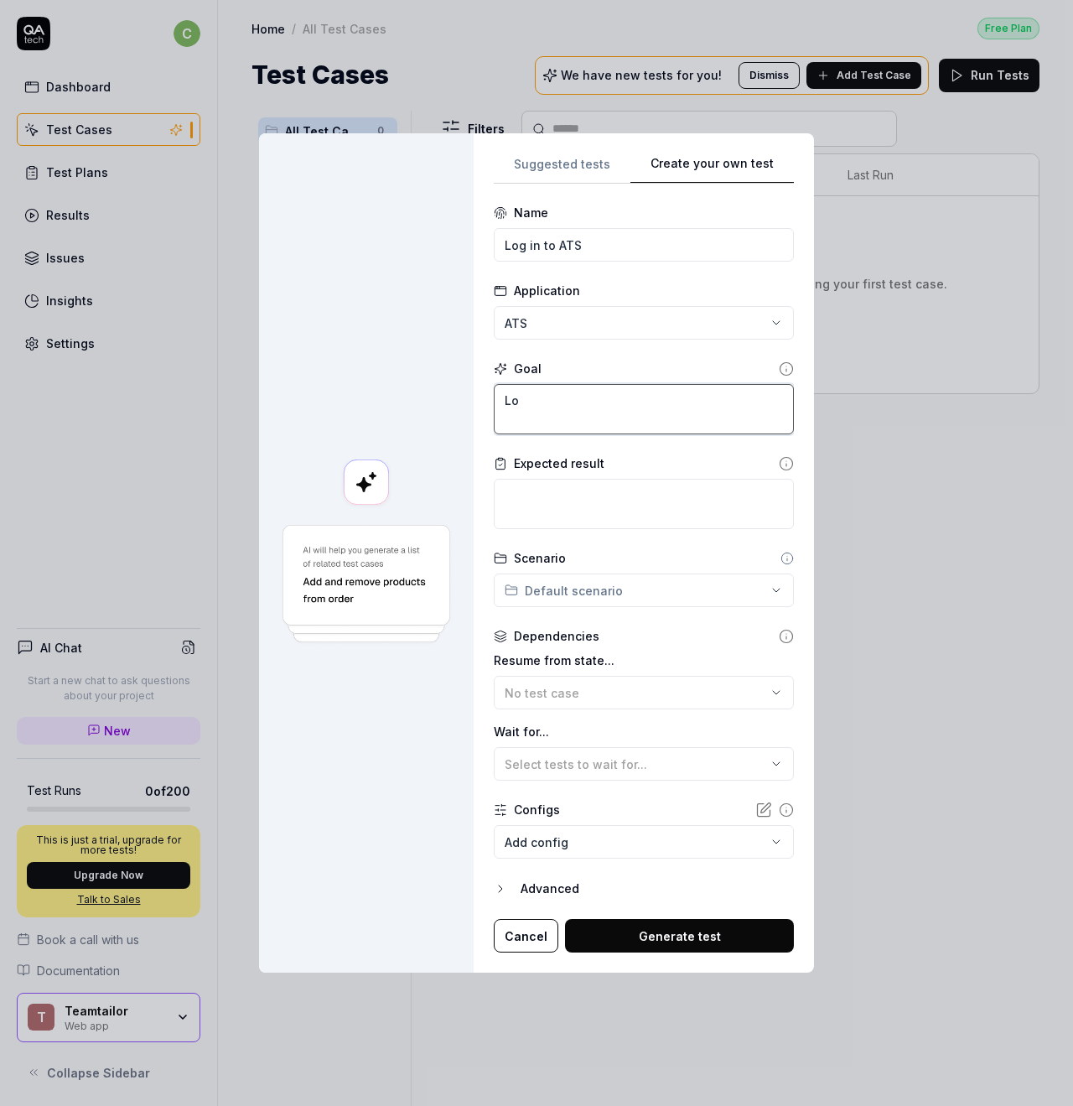
type textarea "Log"
type textarea "*"
type textarea "Log"
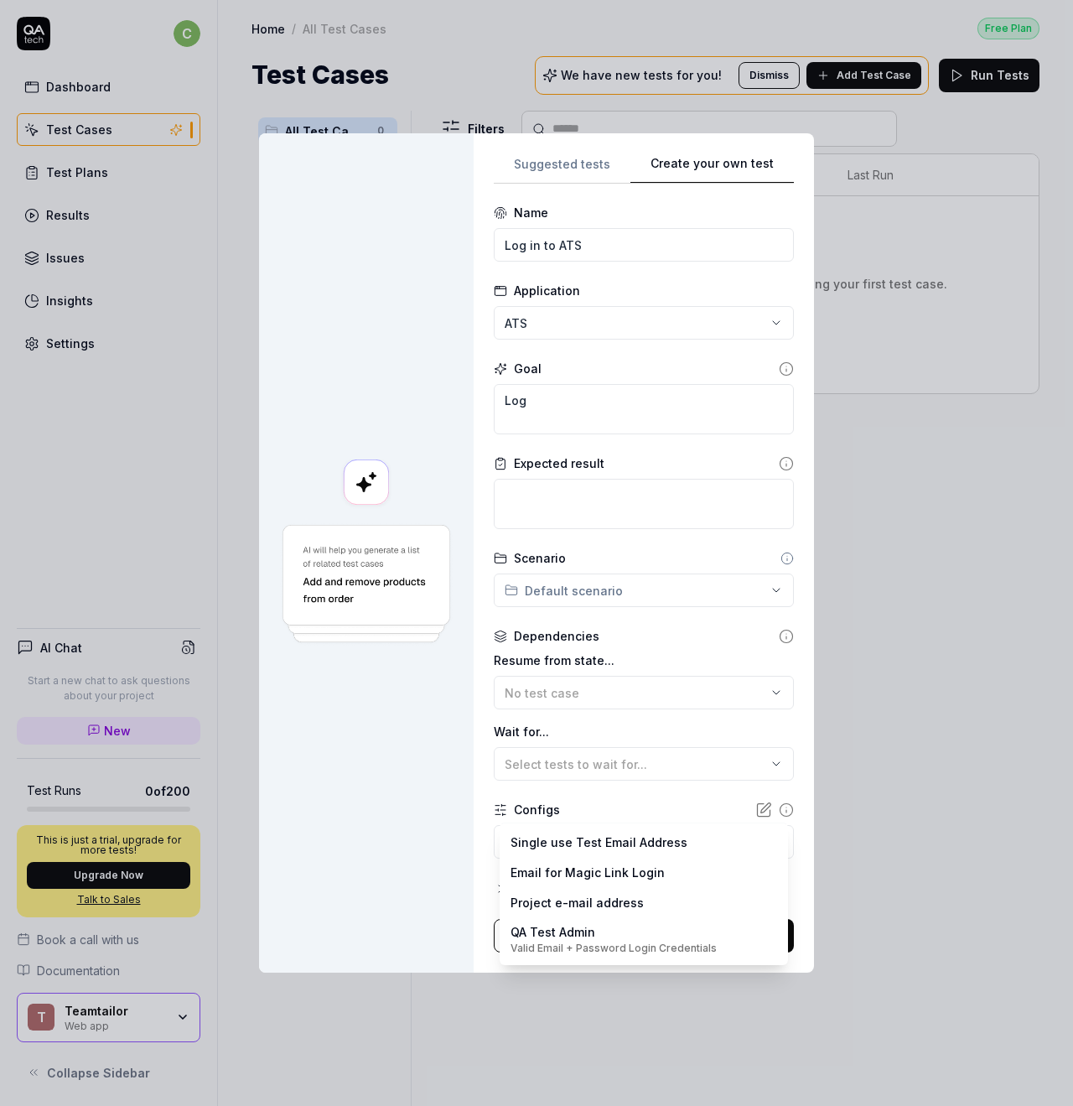
click at [565, 836] on body "c Dashboard Test Cases Test Plans Results Issues Insights Settings AI Chat Star…" at bounding box center [536, 553] width 1073 height 1106
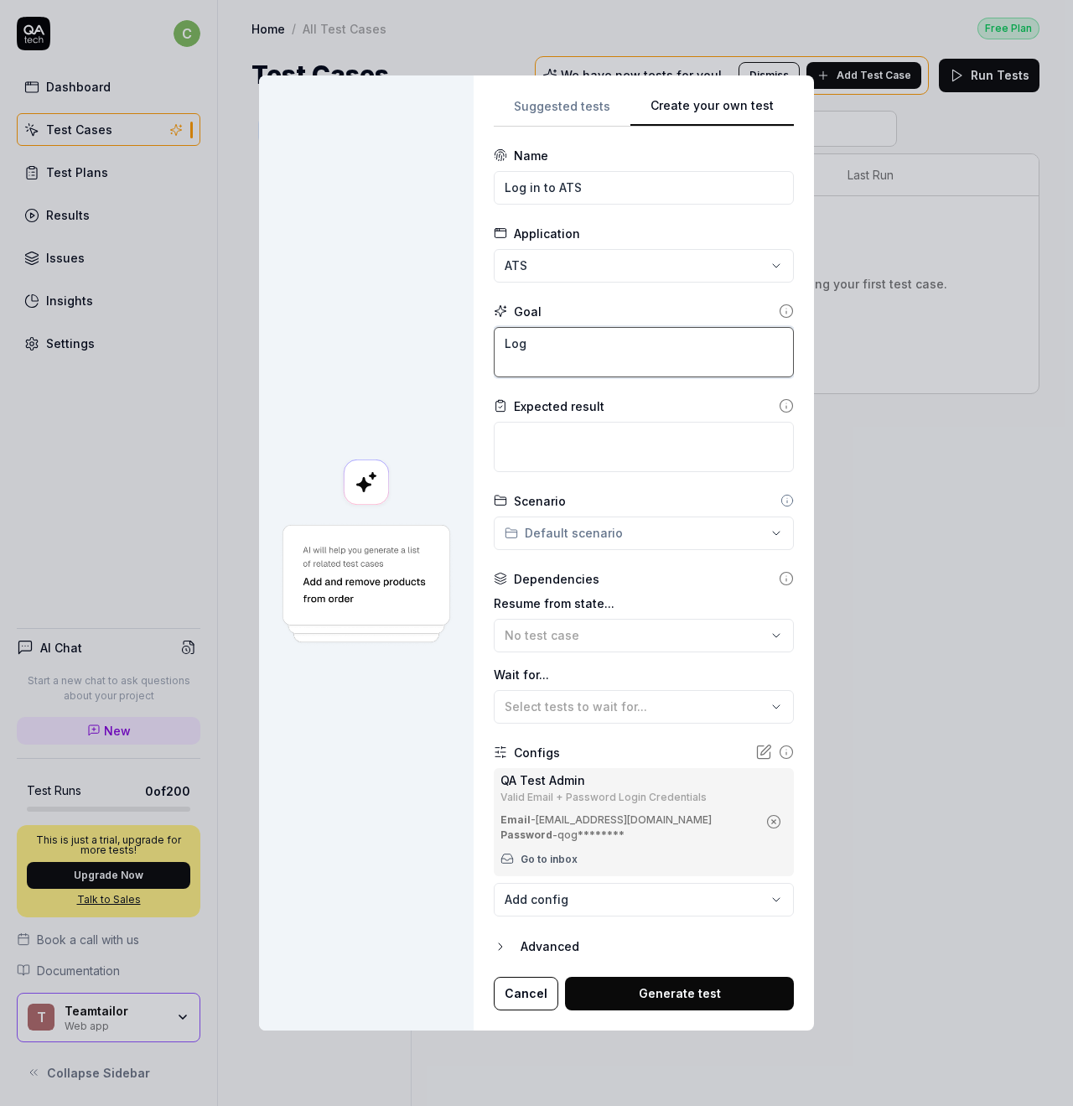
click at [599, 338] on textarea "Log" at bounding box center [644, 352] width 300 height 50
type textarea "*"
type textarea "Log i"
type textarea "*"
type textarea "Log in"
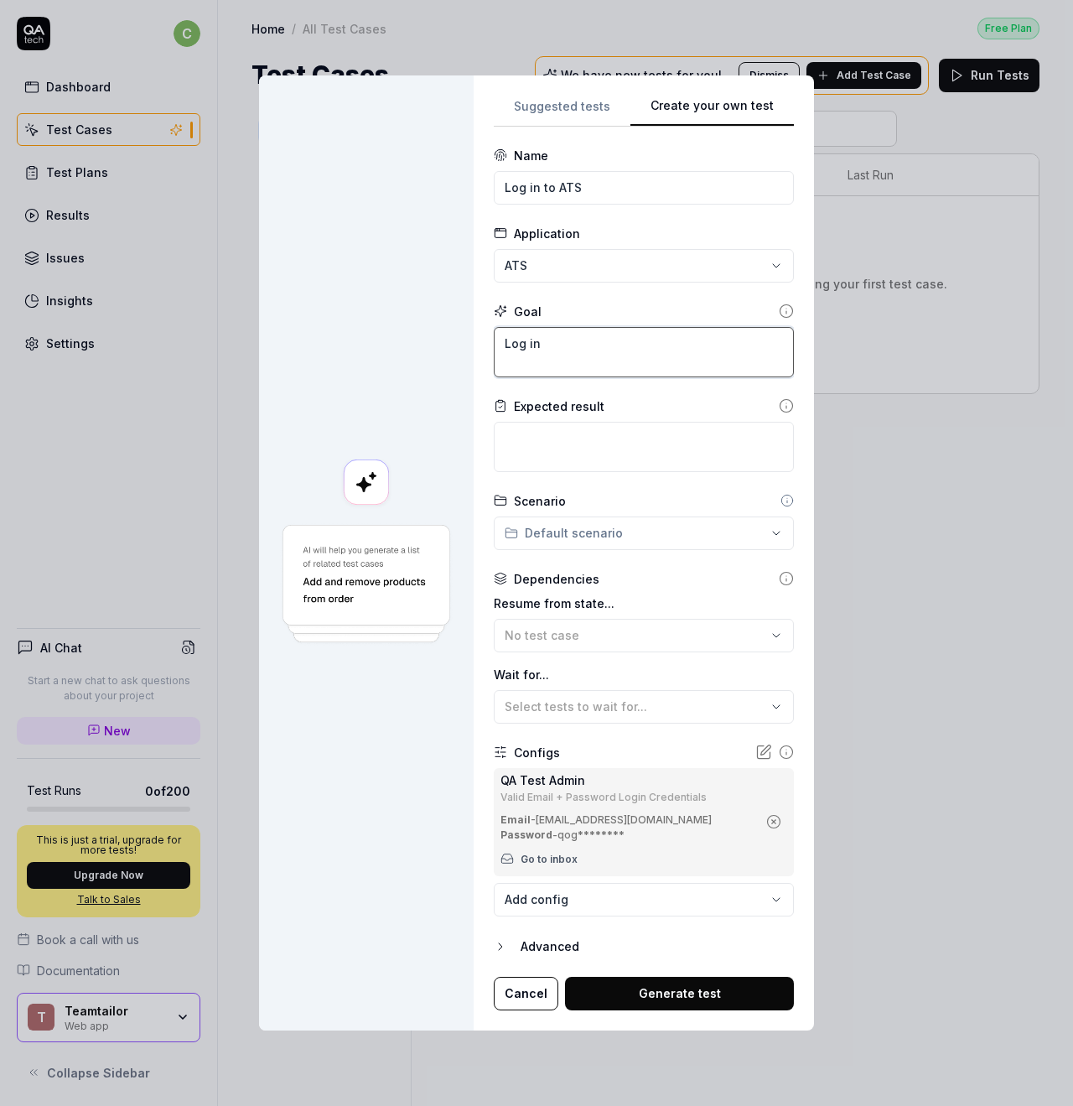
type textarea "*"
type textarea "Log in"
type textarea "*"
type textarea "Log in a"
type textarea "*"
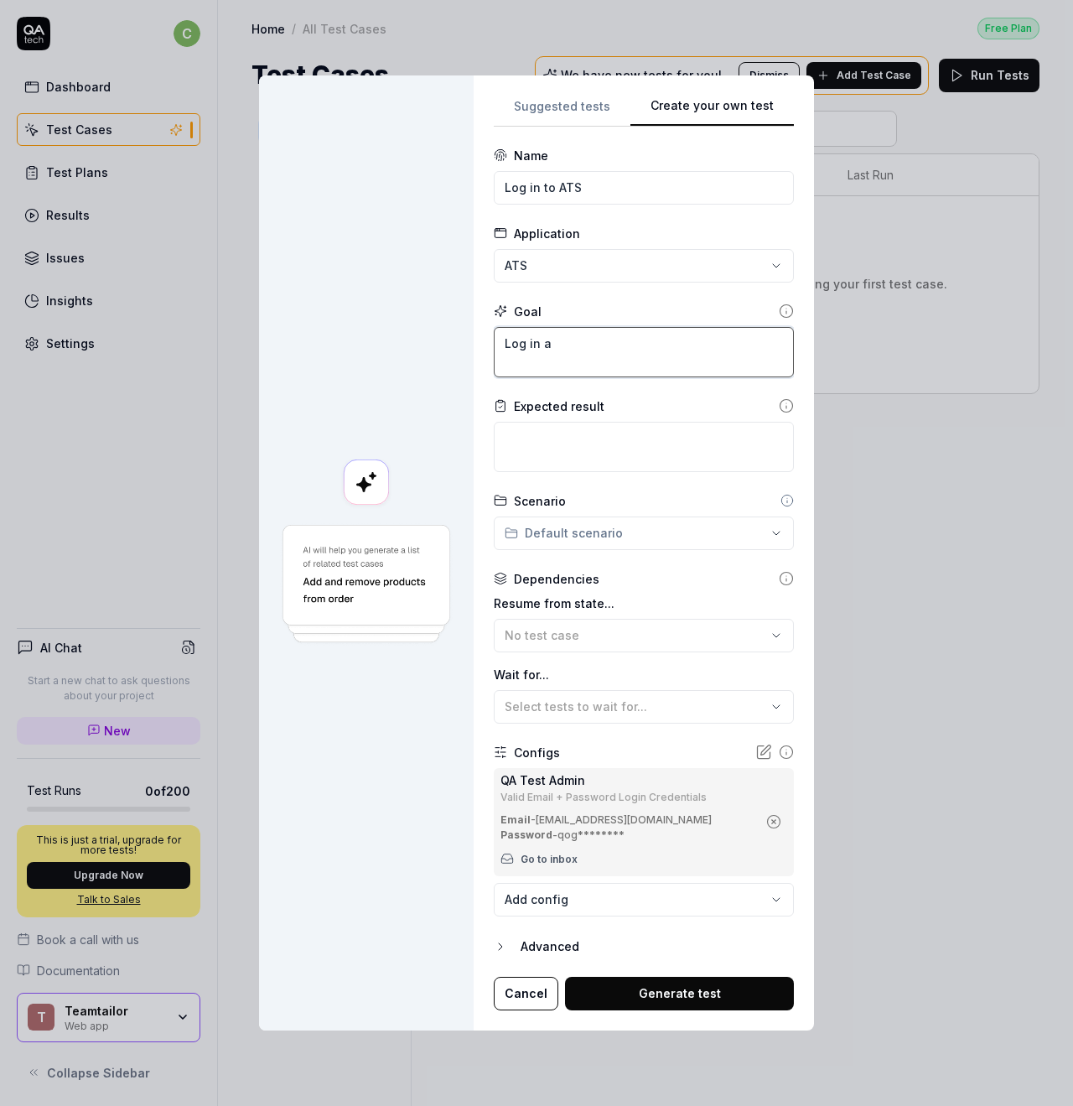
type textarea "Log in as"
type textarea "*"
type textarea "Log in as"
type textarea "*"
type textarea "Log in as Q"
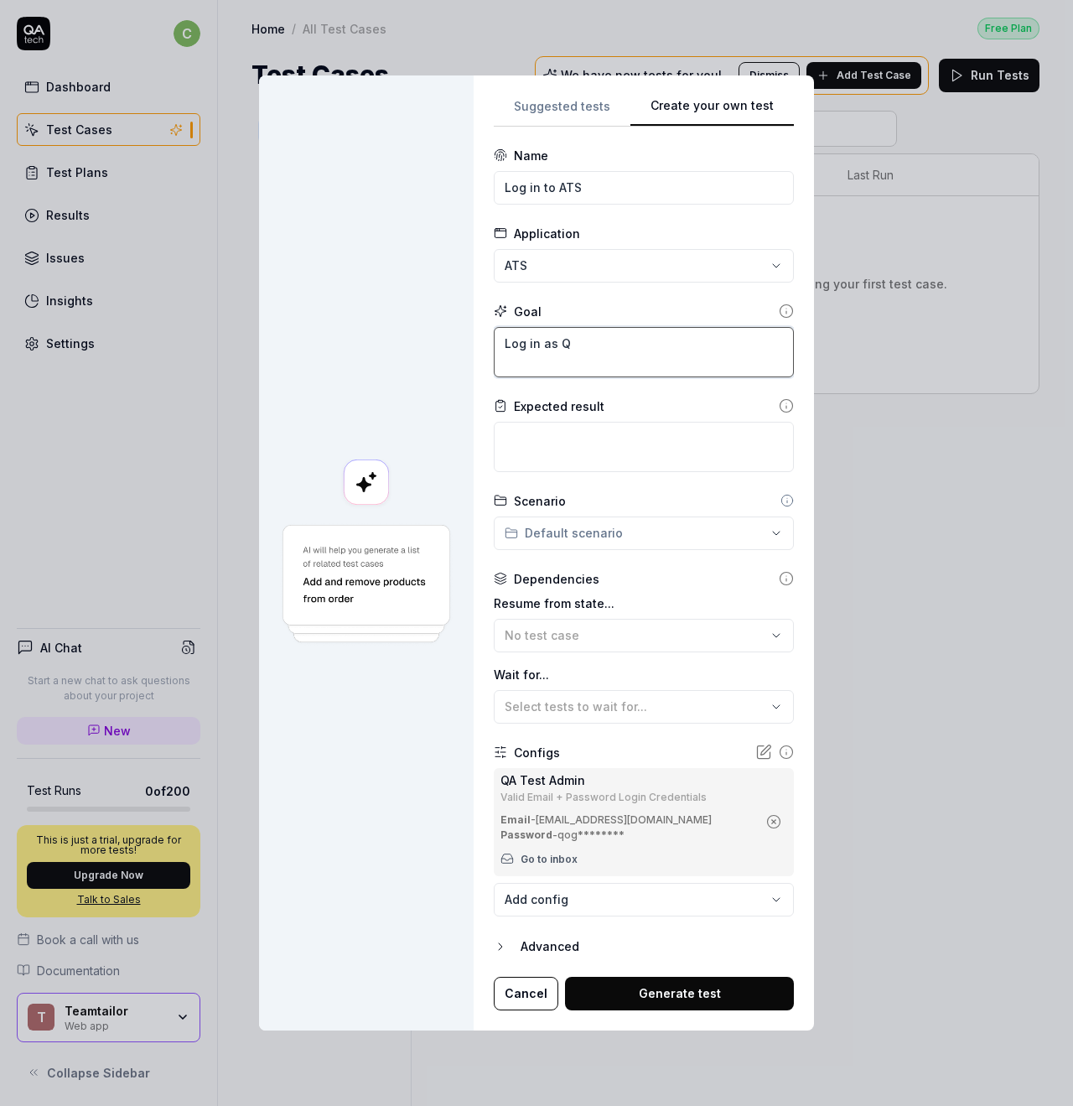
type textarea "*"
type textarea "Log in as QA"
type textarea "*"
type textarea "Log in as QA"
type textarea "*"
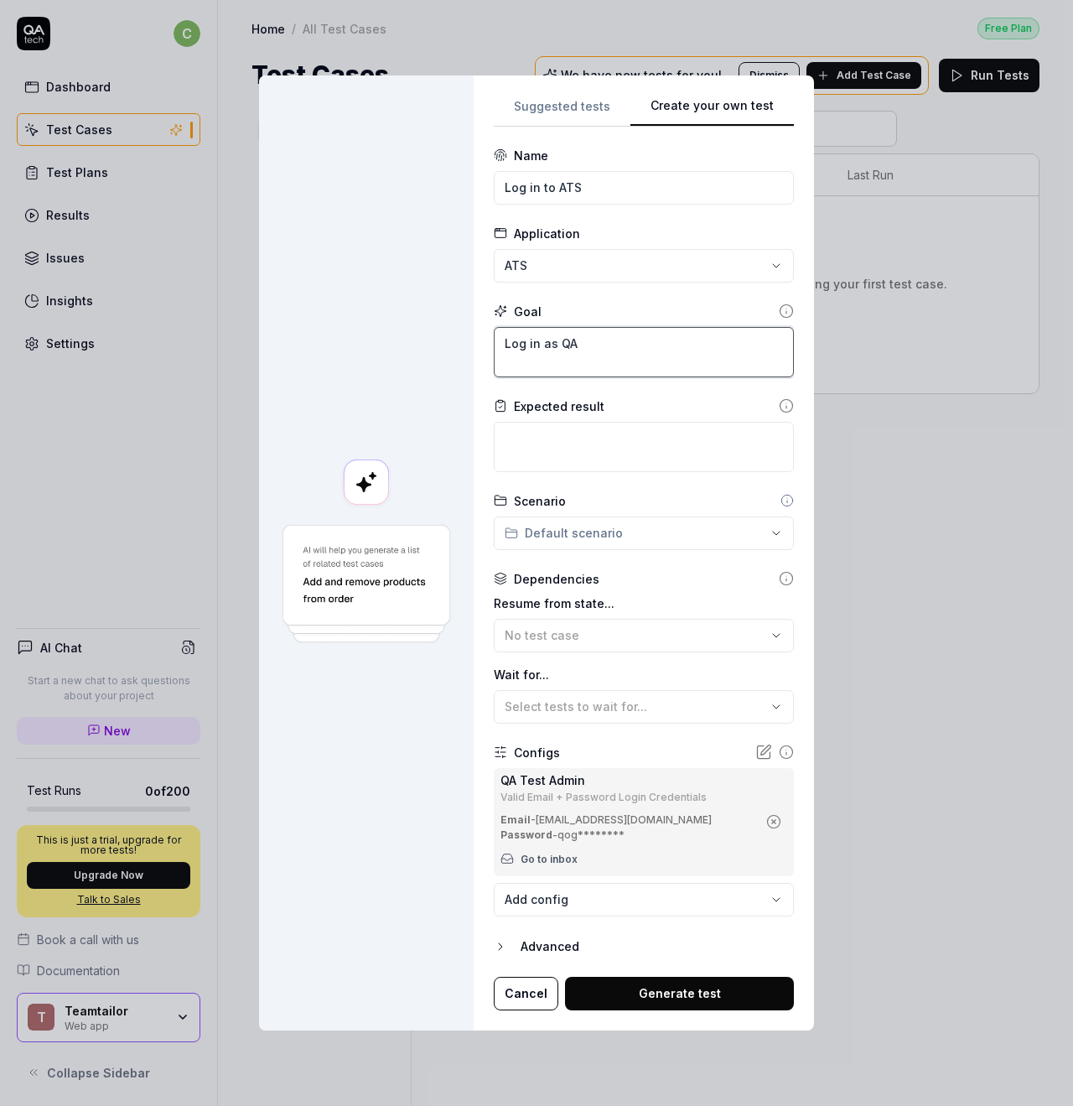
type textarea "Log in as QA T"
type textarea "*"
type textarea "Log in as QA Te"
type textarea "*"
type textarea "Log in as QA Tes"
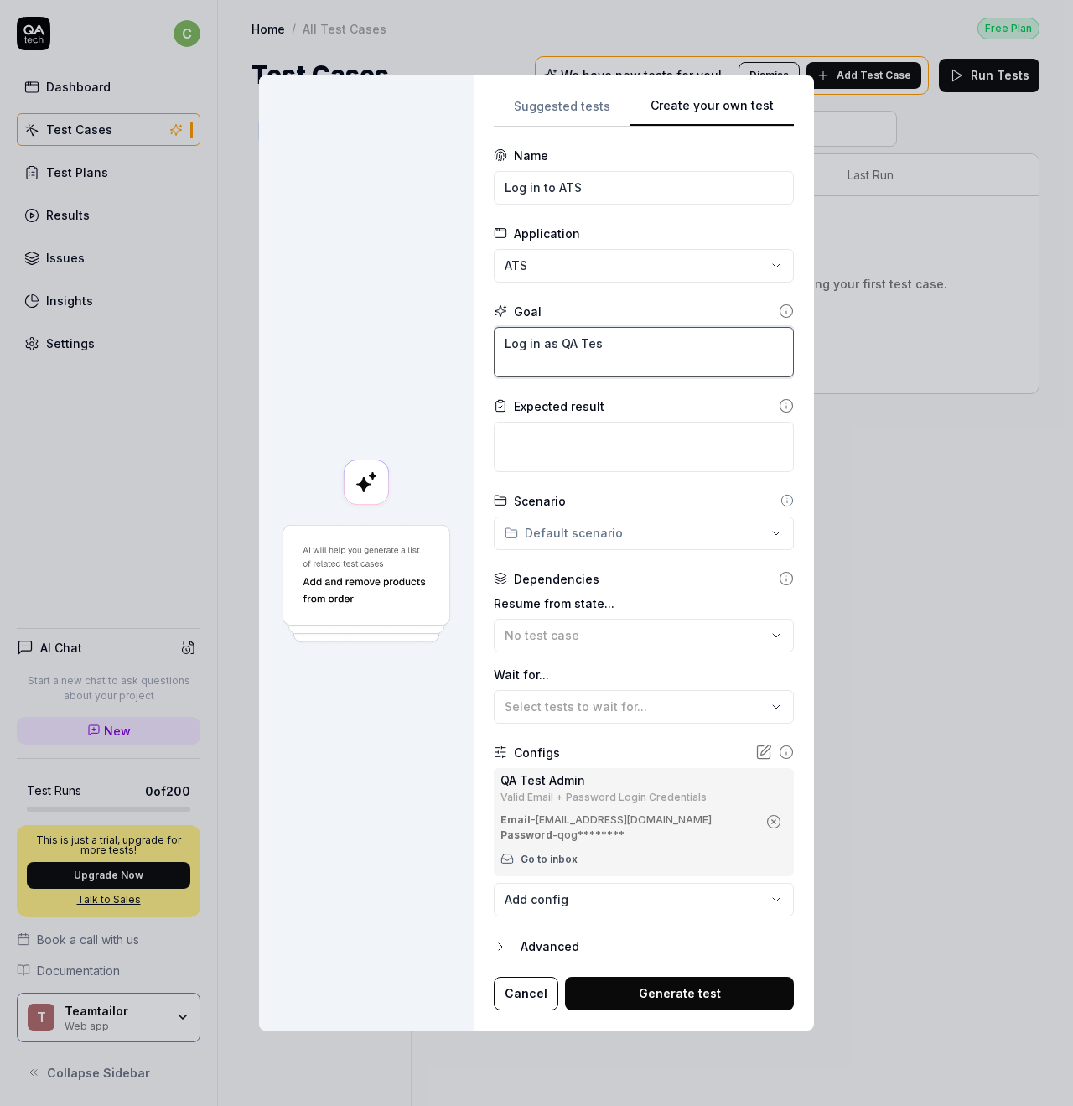
type textarea "*"
type textarea "Log in as QA Test"
type textarea "*"
type textarea "Log in as QA Test"
type textarea "*"
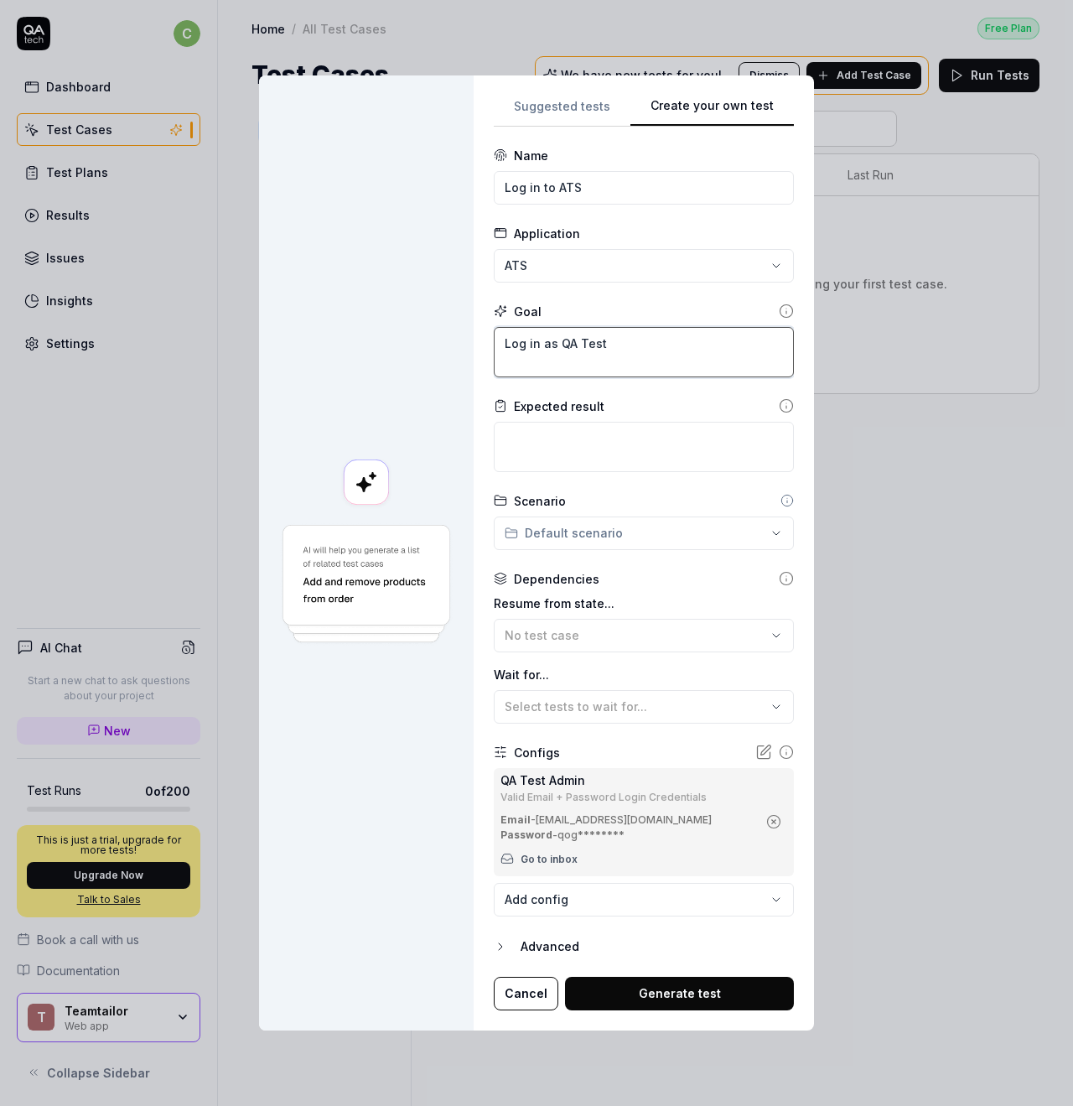
type textarea "Log in as QA Test A"
type textarea "*"
type textarea "Log in as QA Test Ad"
type textarea "*"
type textarea "Log in as QA Test Adm"
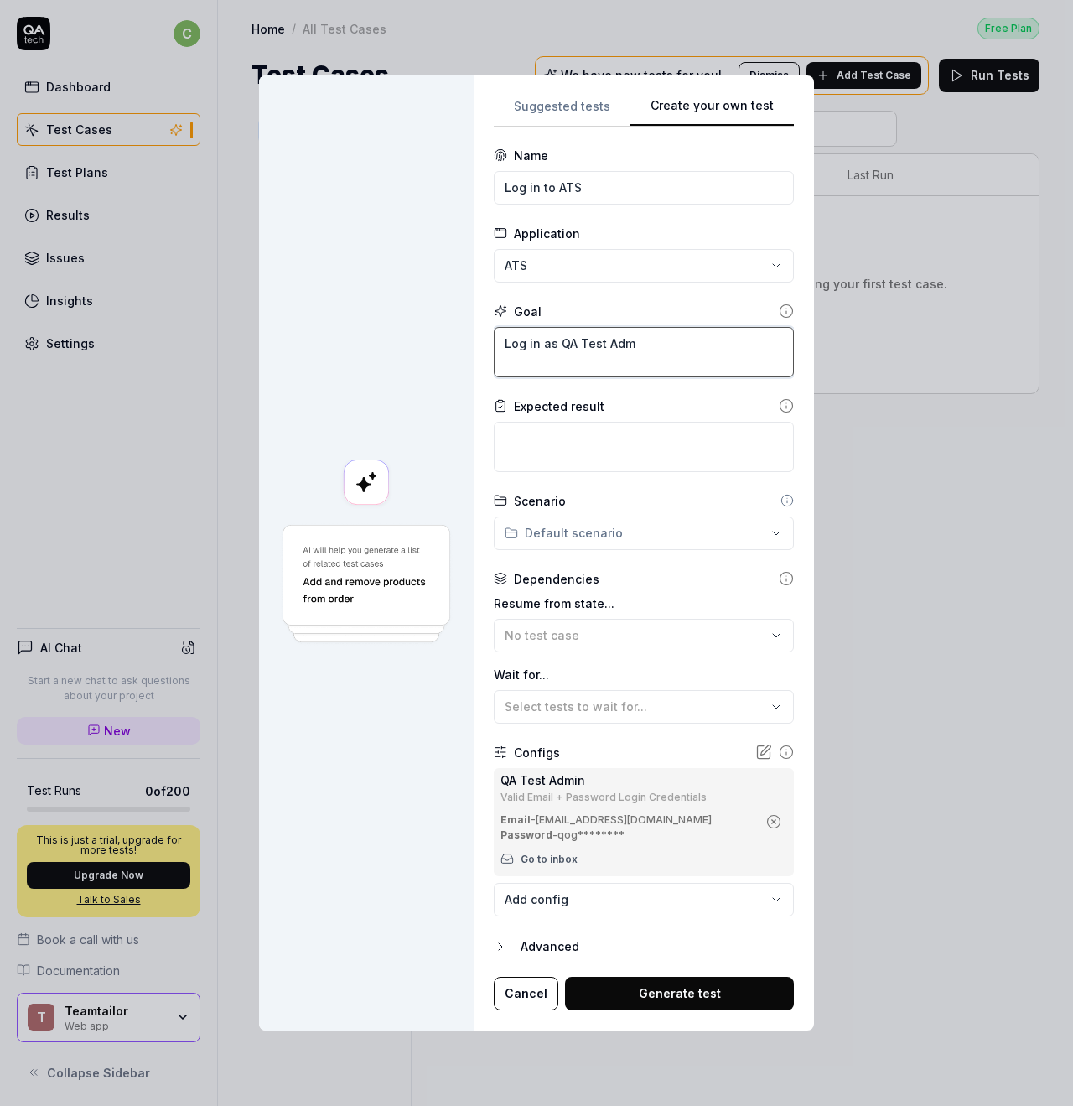
type textarea "*"
type textarea "Log in as QA Test Admi"
type textarea "*"
type textarea "Log in as QA Test Admin"
click at [605, 453] on textarea at bounding box center [644, 447] width 300 height 50
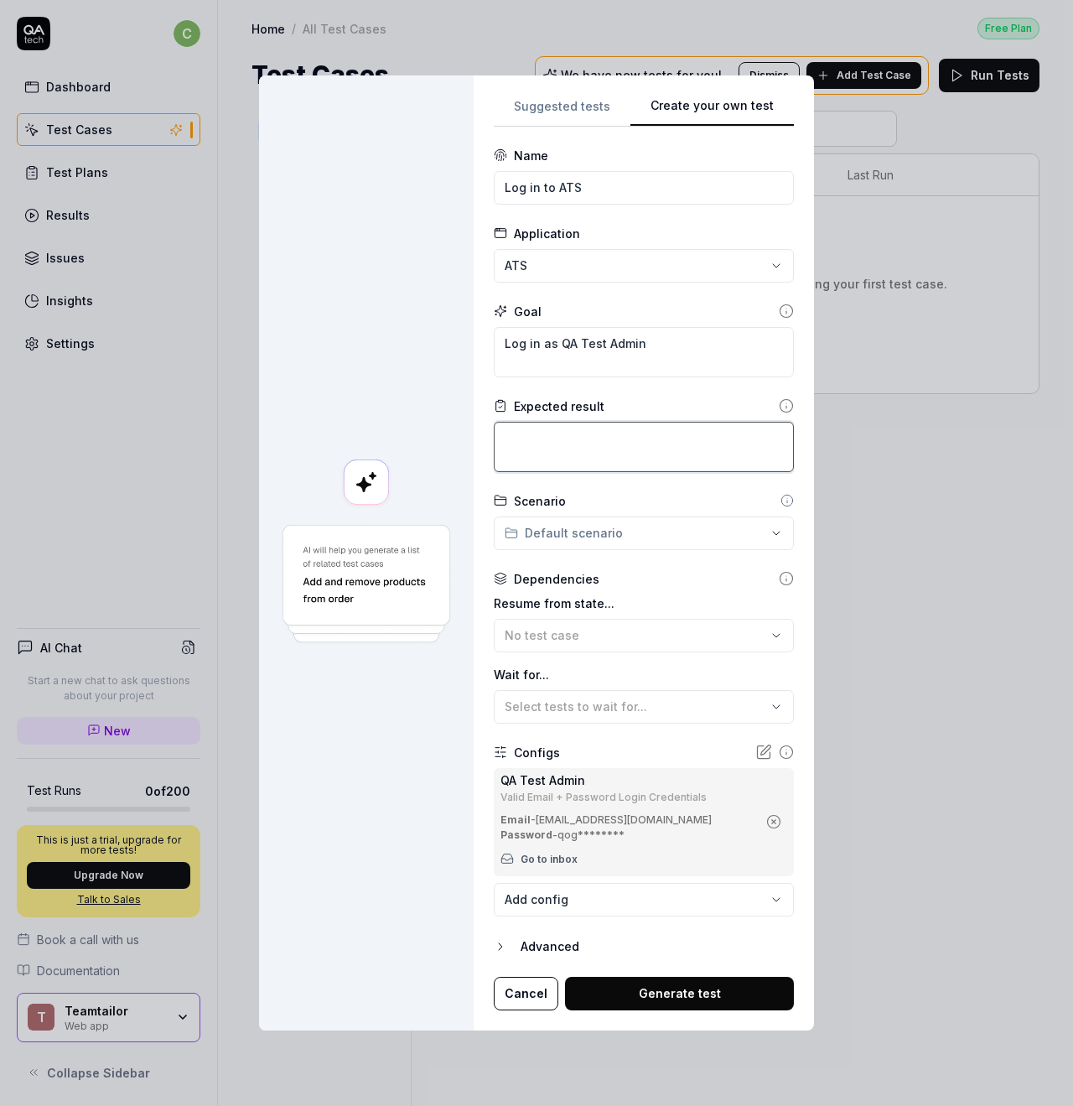
drag, startPoint x: 550, startPoint y: 439, endPoint x: 776, endPoint y: 410, distance: 227.4
click at [553, 440] on textarea at bounding box center [644, 447] width 300 height 50
click at [629, 452] on textarea at bounding box center [644, 447] width 300 height 50
click at [782, 401] on icon at bounding box center [786, 405] width 15 height 15
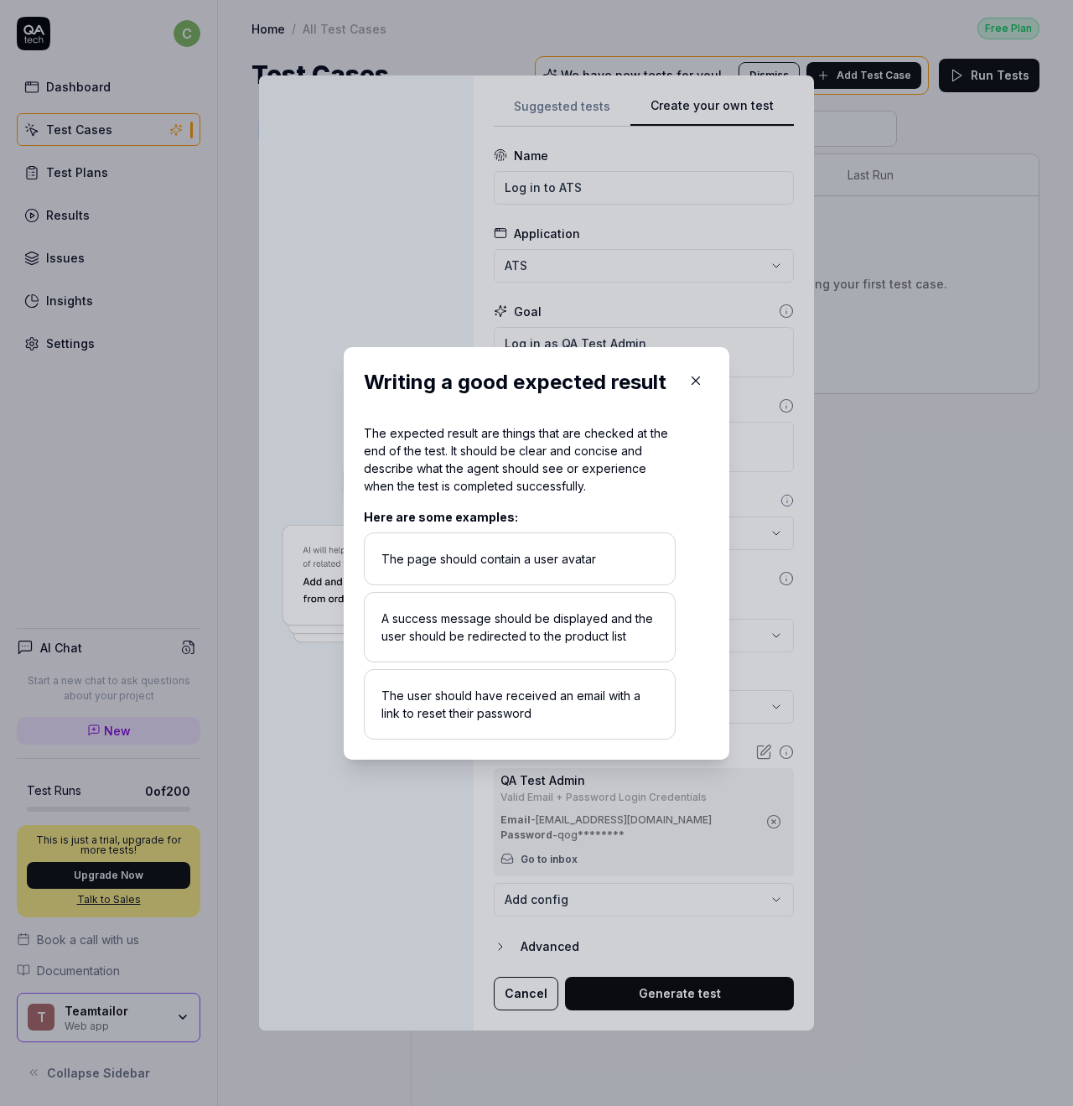
click at [697, 375] on icon "button" at bounding box center [695, 380] width 15 height 15
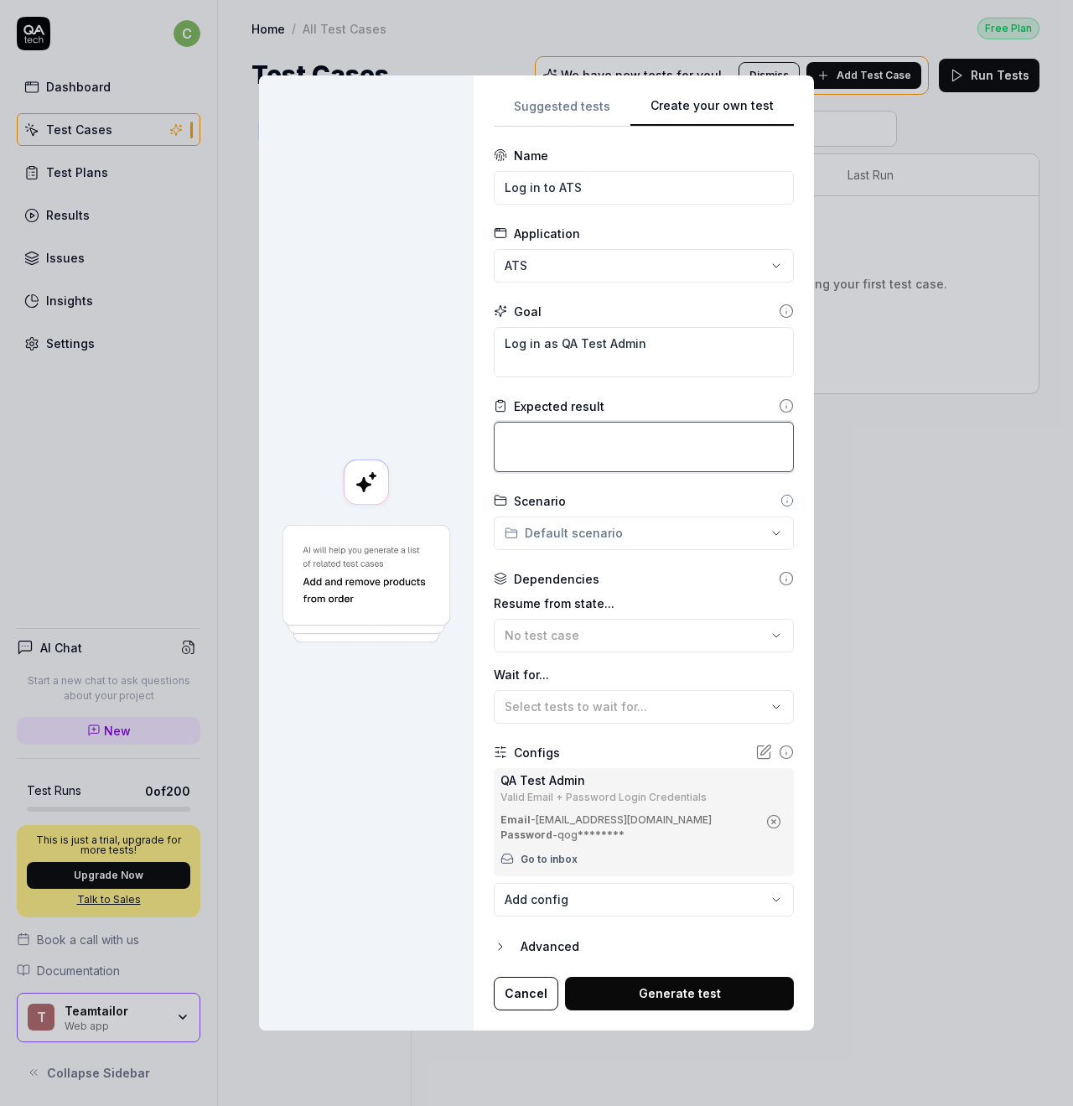
click at [572, 447] on textarea at bounding box center [644, 447] width 300 height 50
click at [606, 453] on textarea at bounding box center [644, 447] width 300 height 50
click at [606, 434] on textarea at bounding box center [644, 447] width 300 height 50
type textarea "*"
type textarea "S"
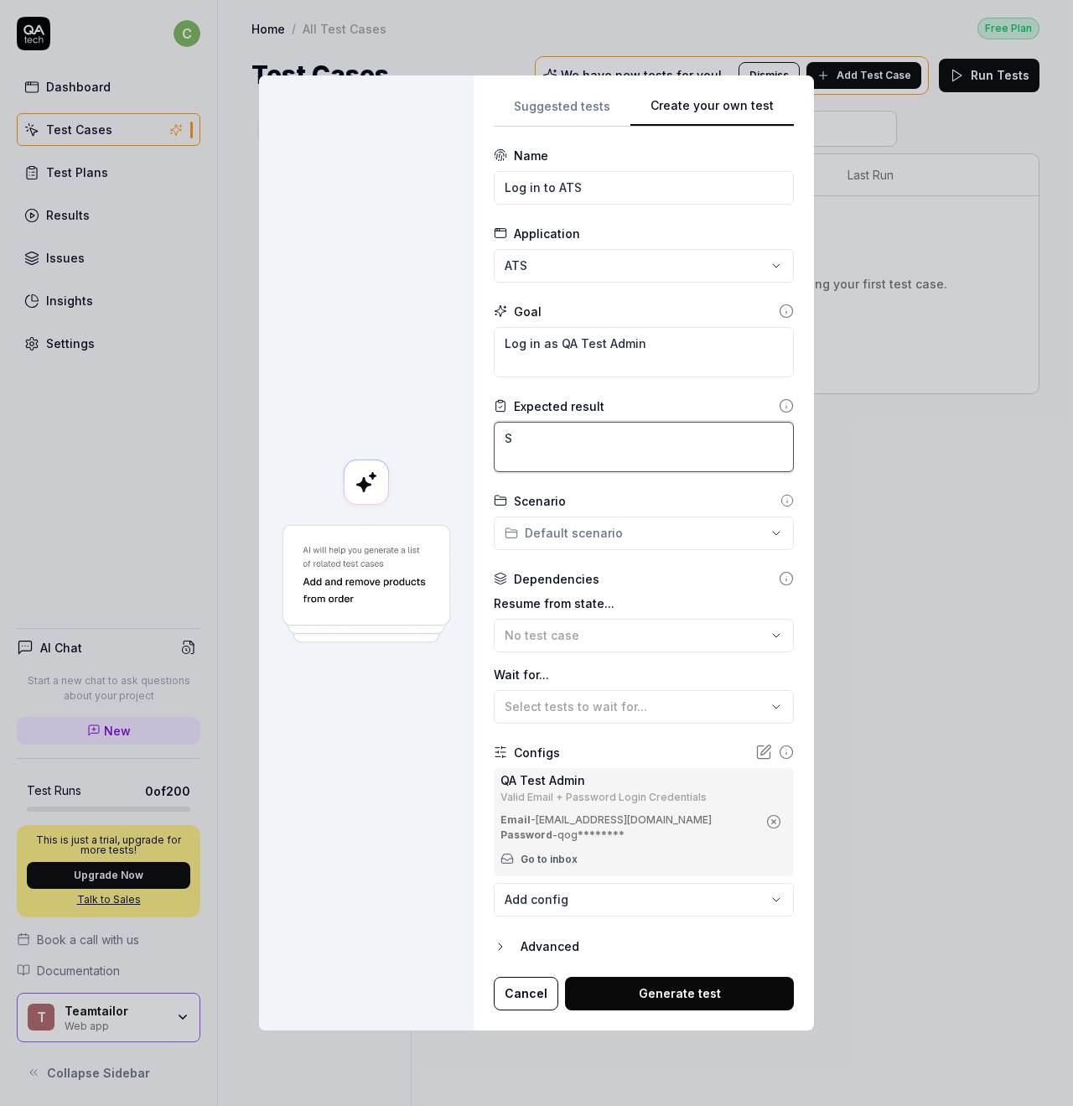
type textarea "*"
type textarea "Sh"
type textarea "*"
type textarea "Sho"
type textarea "*"
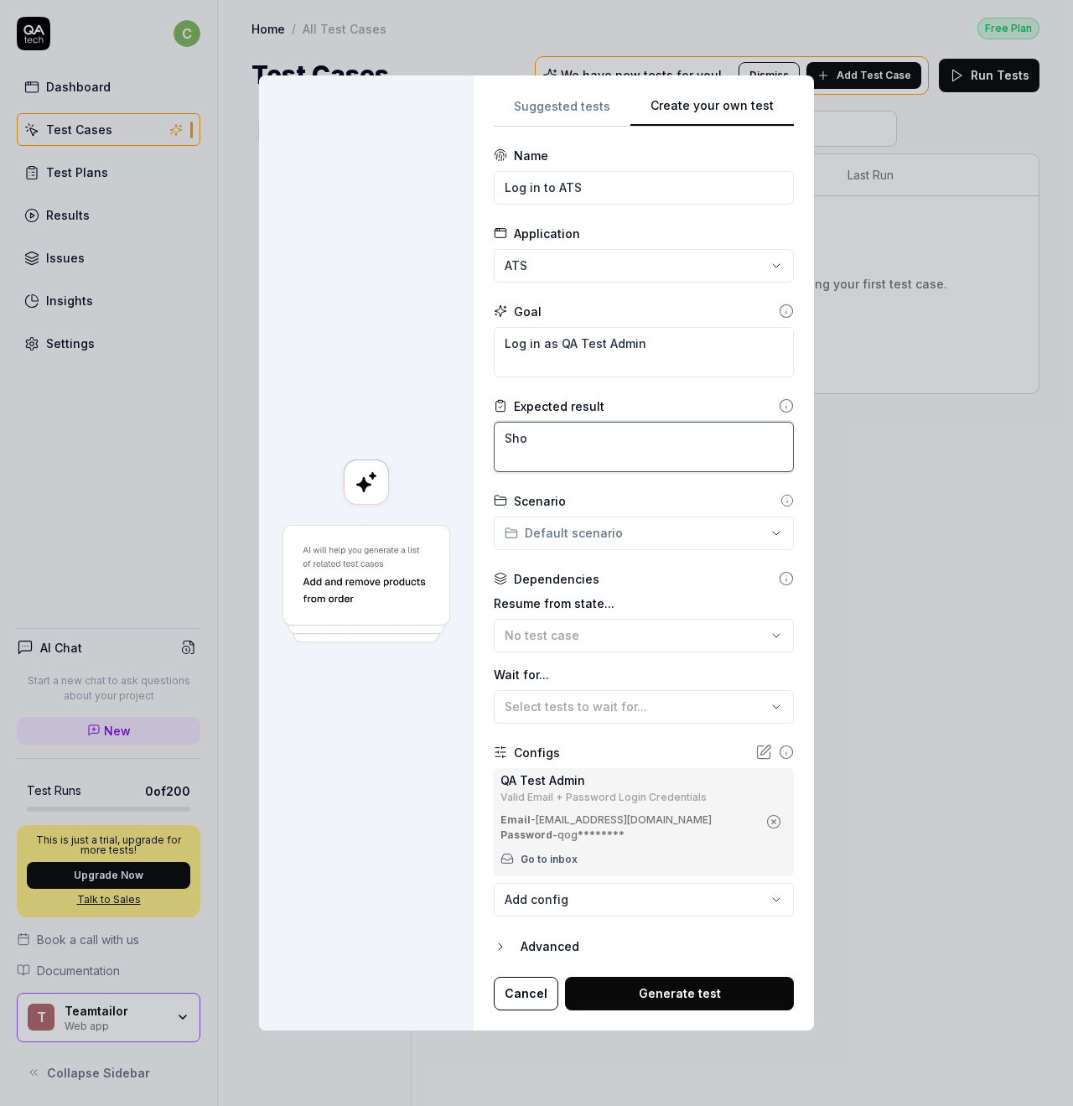
type textarea "Shou"
type textarea "*"
type textarea "Shoul"
type textarea "*"
type textarea "Should"
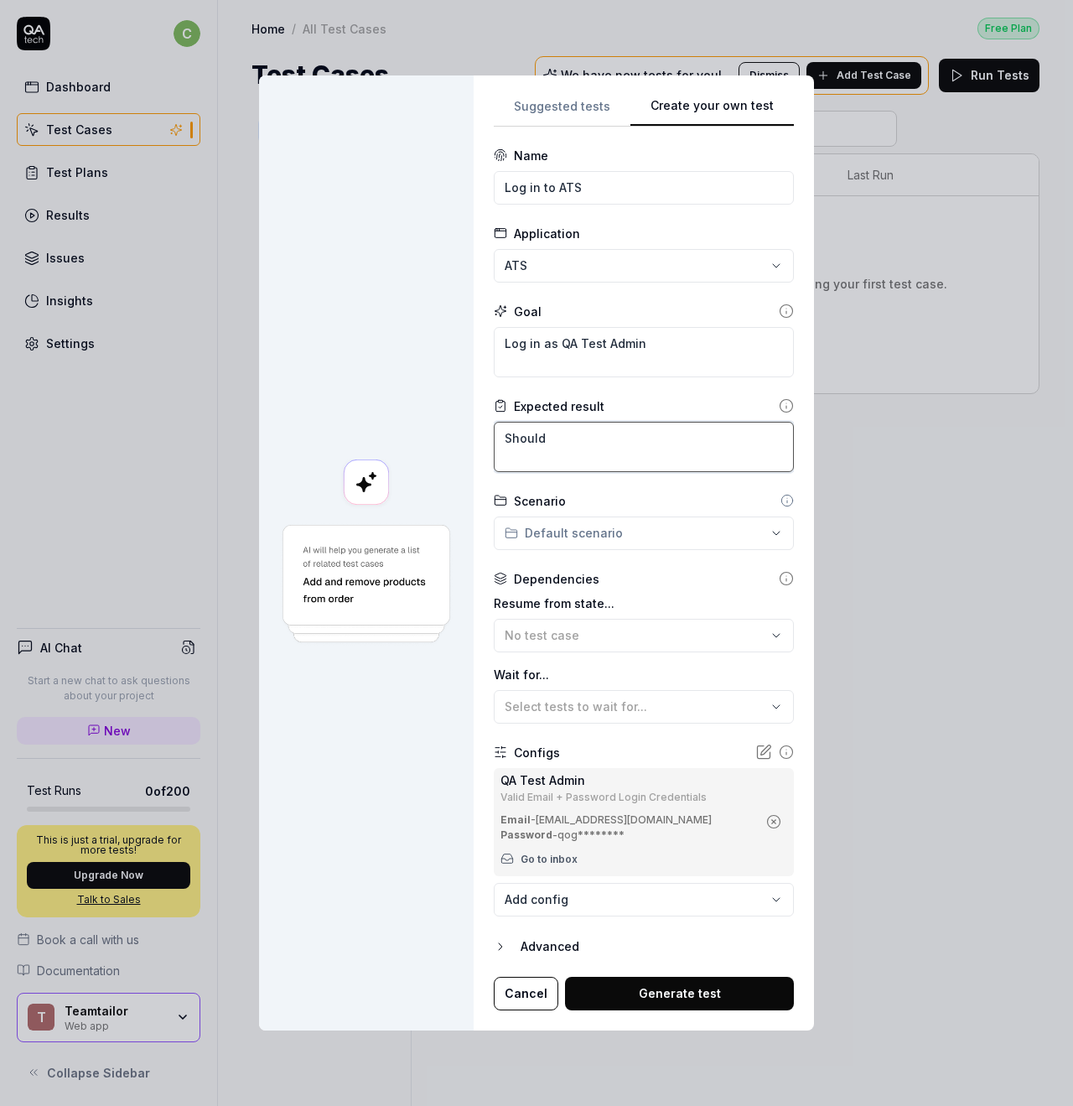
type textarea "*"
type textarea "Should"
type textarea "*"
type textarea "Should s"
type textarea "*"
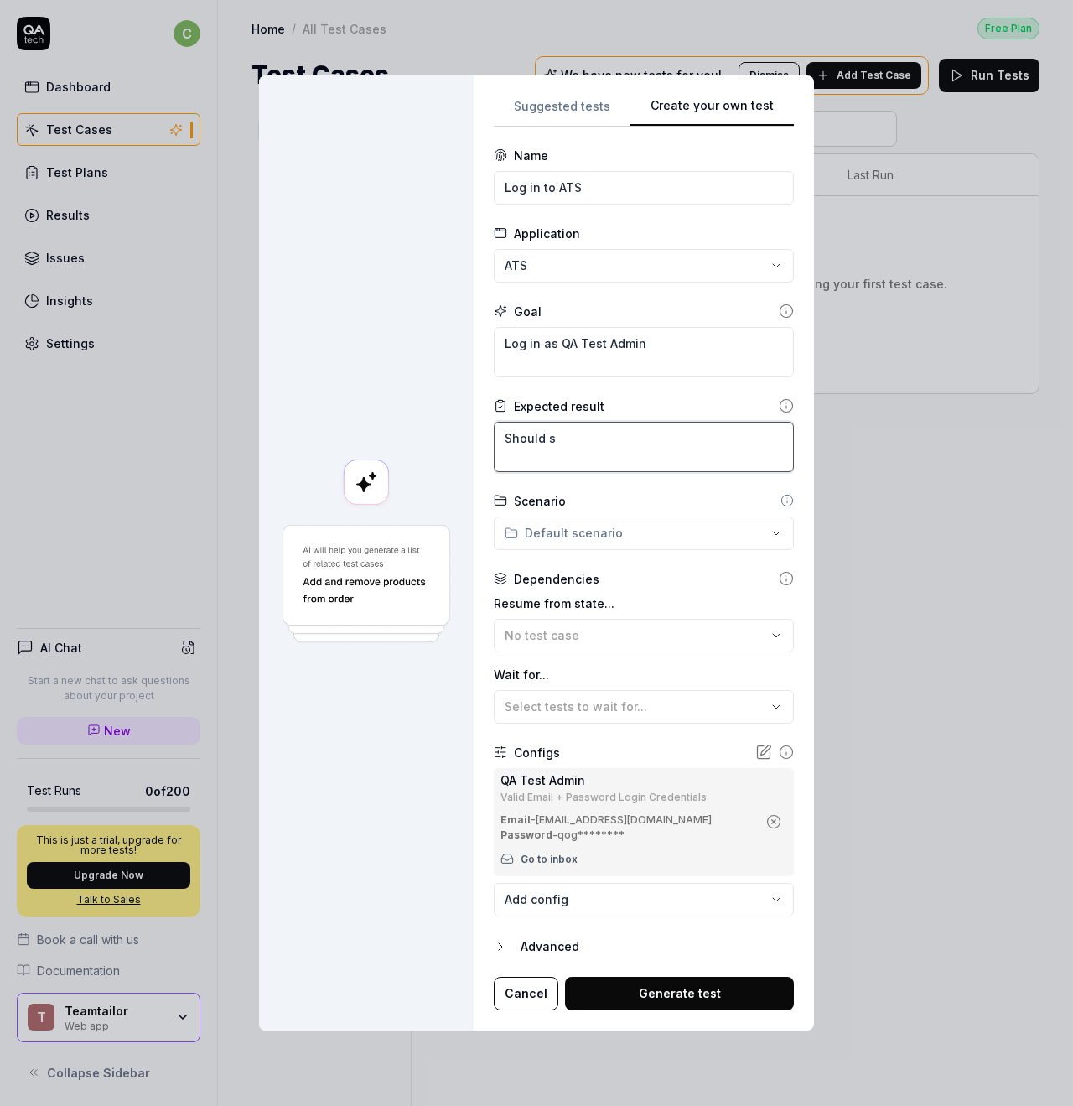
type textarea "Should se"
type textarea "*"
type textarea "Should see"
type textarea "*"
type textarea "Should see"
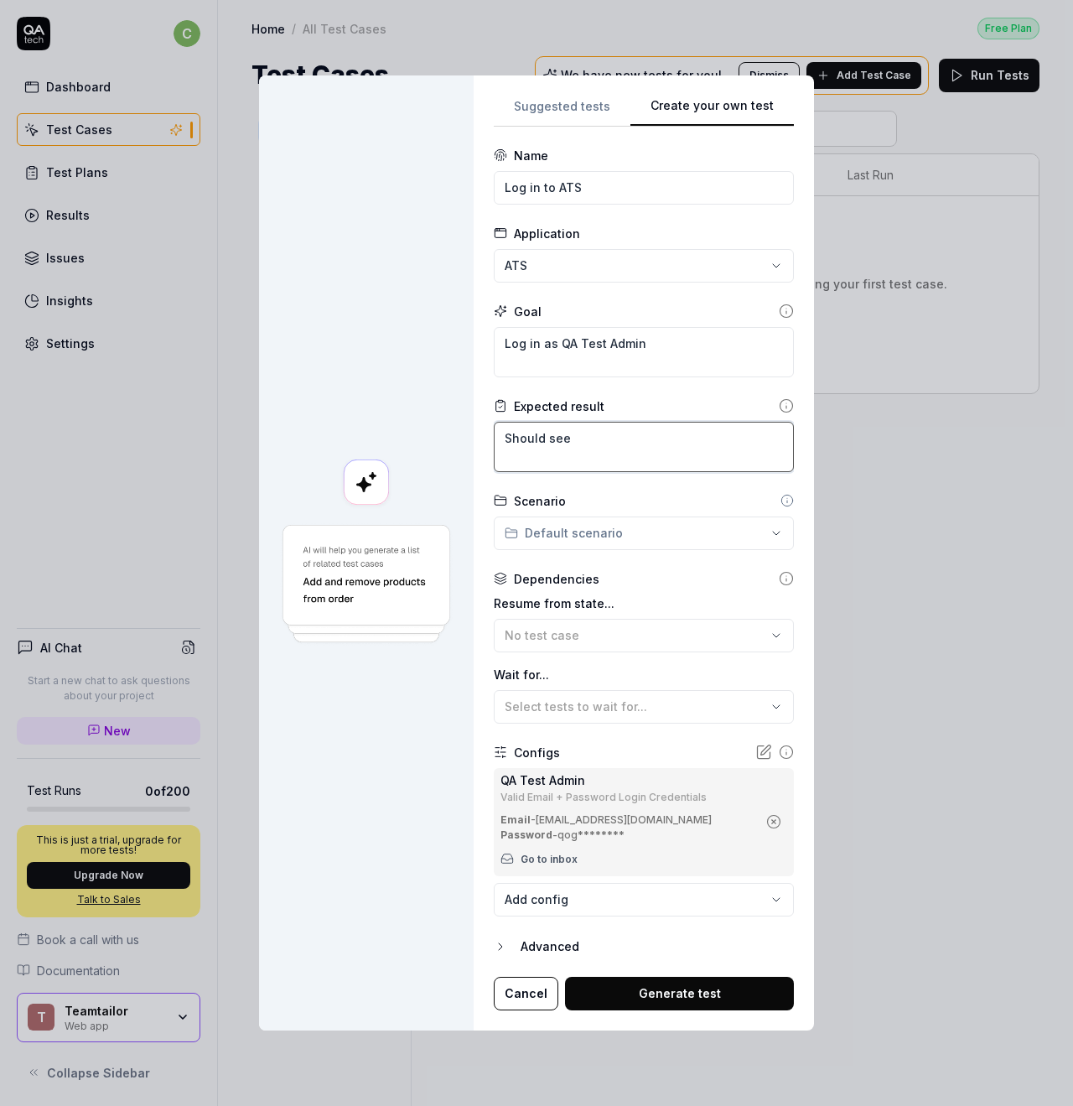
type textarea "*"
type textarea "Should see t"
type textarea "*"
type textarea "Should see th"
type textarea "*"
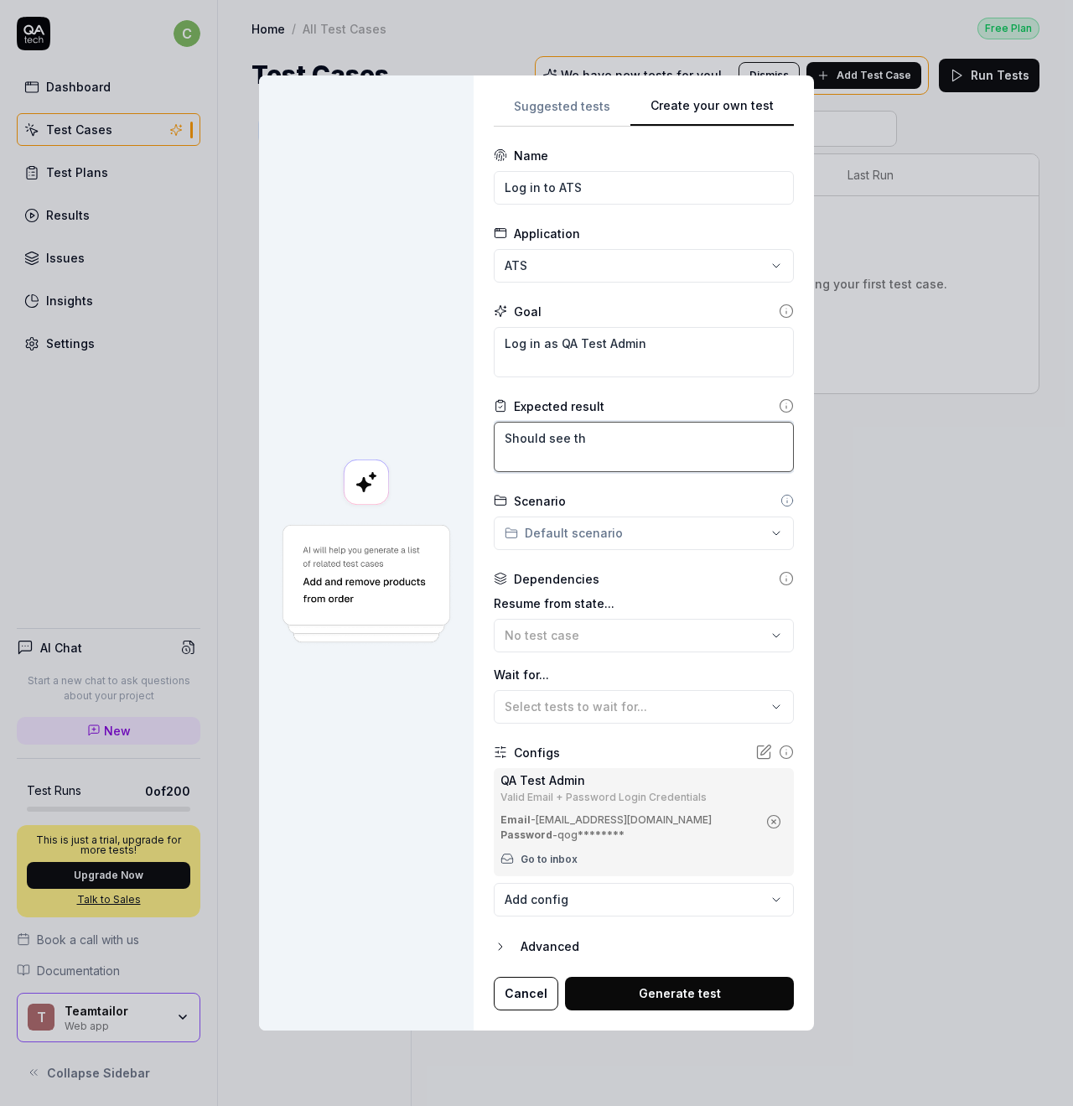
type textarea "Should see the"
type textarea "*"
type textarea "Should see the"
type textarea "*"
type textarea "Should see the d"
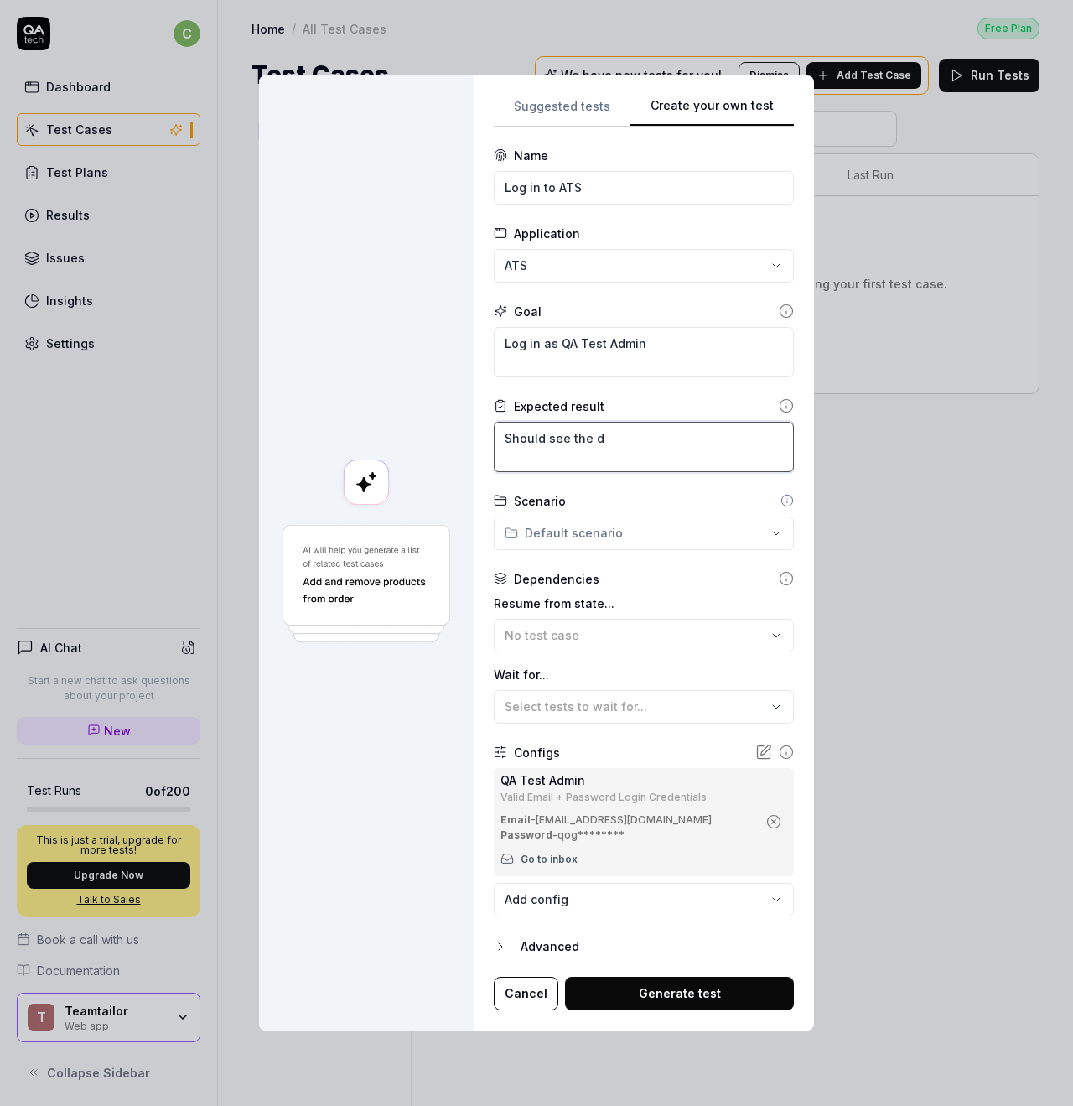
type textarea "*"
type textarea "Should see the da"
type textarea "*"
type textarea "Should see the das"
type textarea "*"
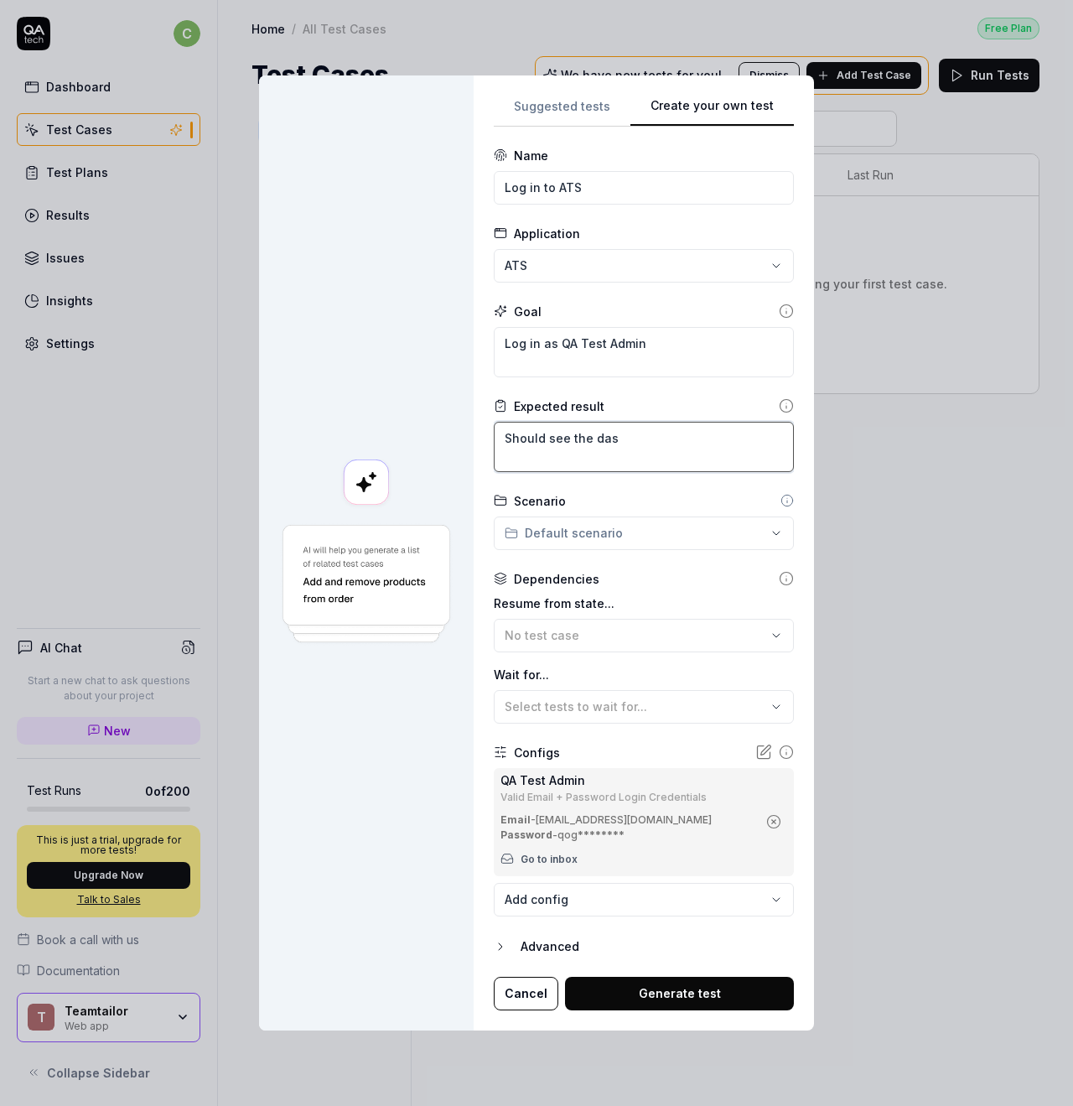
type textarea "Should see the dash"
type textarea "*"
type textarea "Should see the dashb"
type textarea "*"
type textarea "Should see the dashbo"
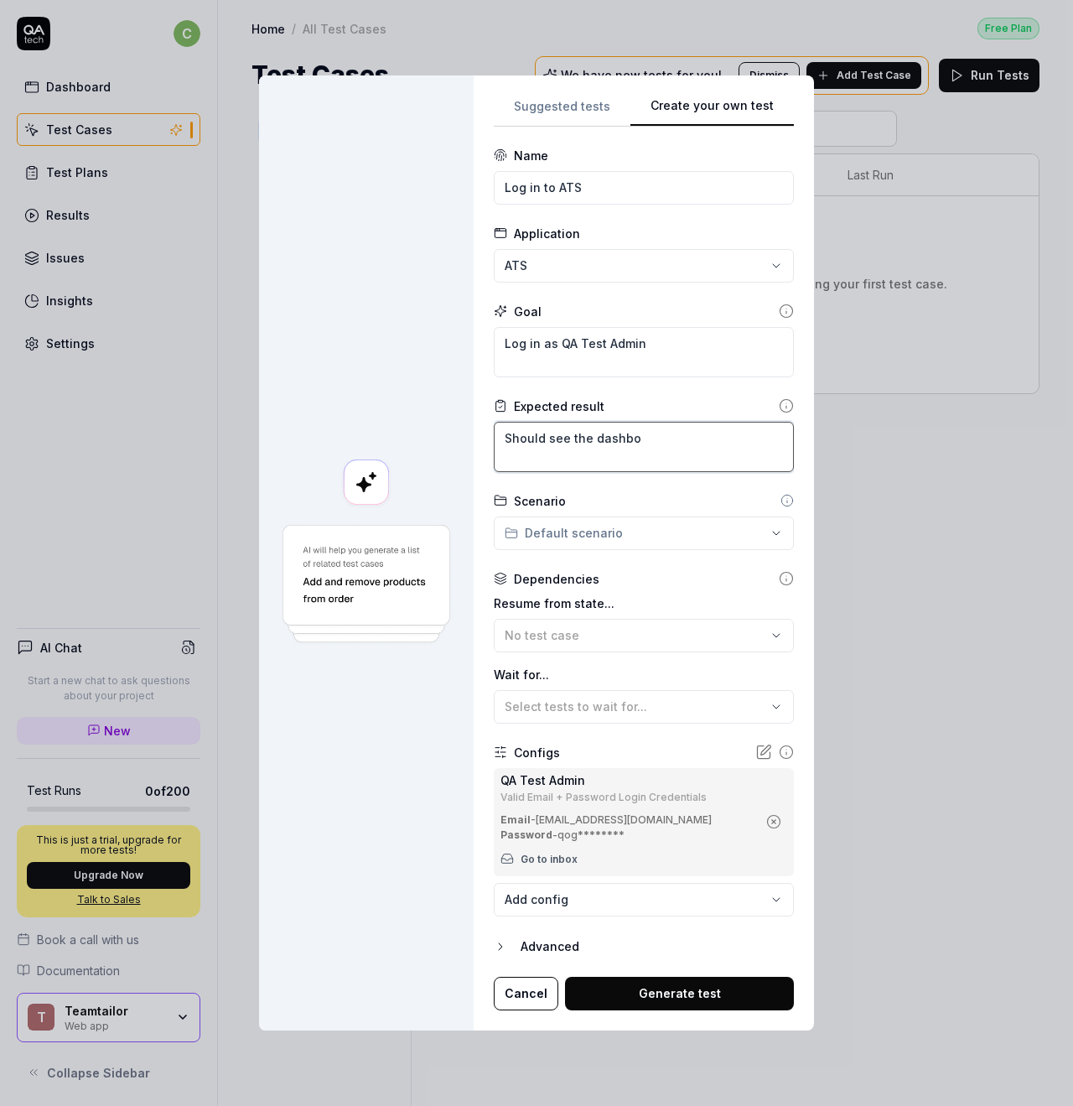
type textarea "*"
type textarea "Should see the dashboa"
type textarea "*"
type textarea "Should see the dashboar"
type textarea "*"
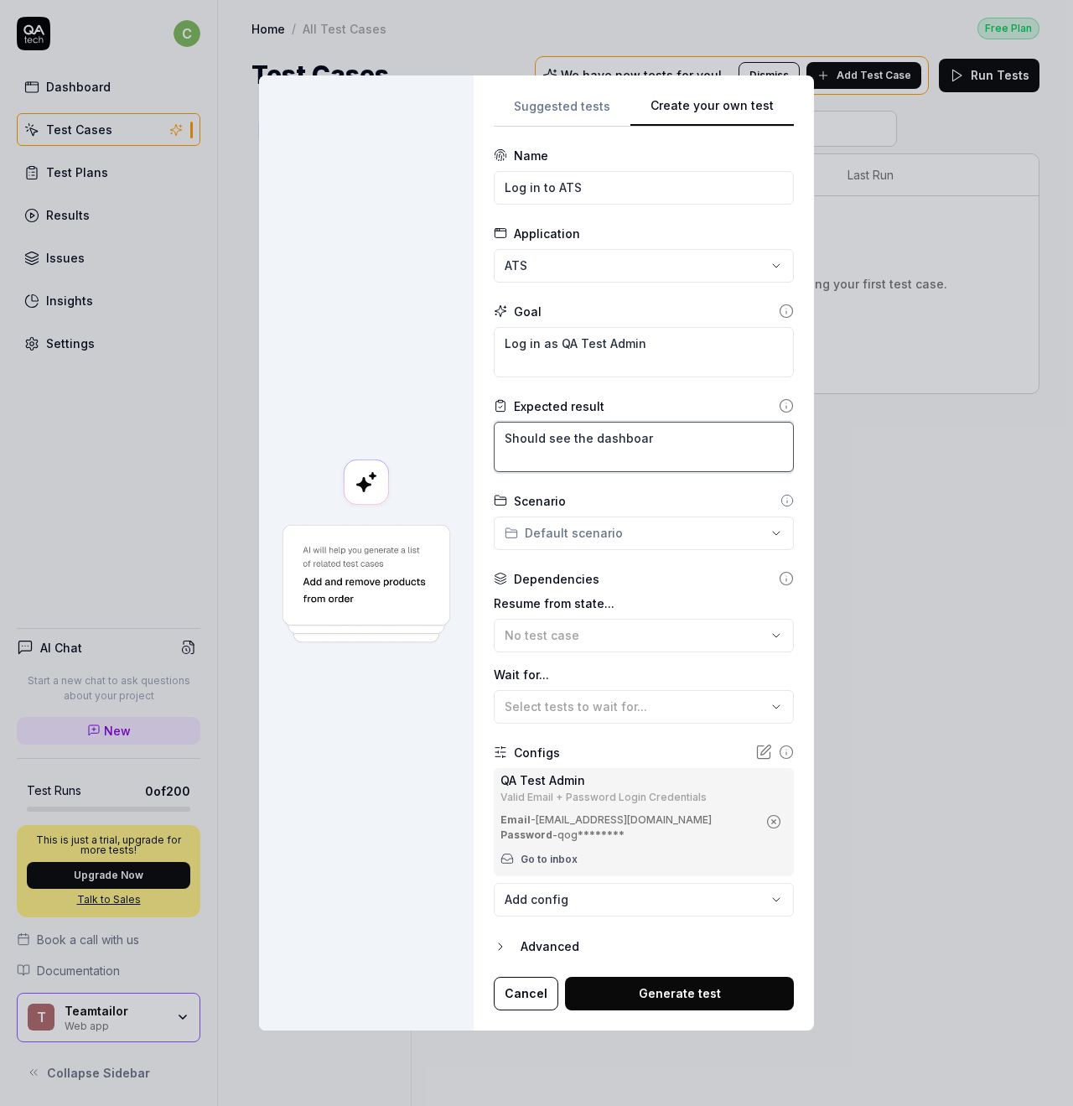
type textarea "Should see the dashboard"
type textarea "*"
type textarea "Should see the dashboard,"
type textarea "*"
type textarea "Should see the dashboard,"
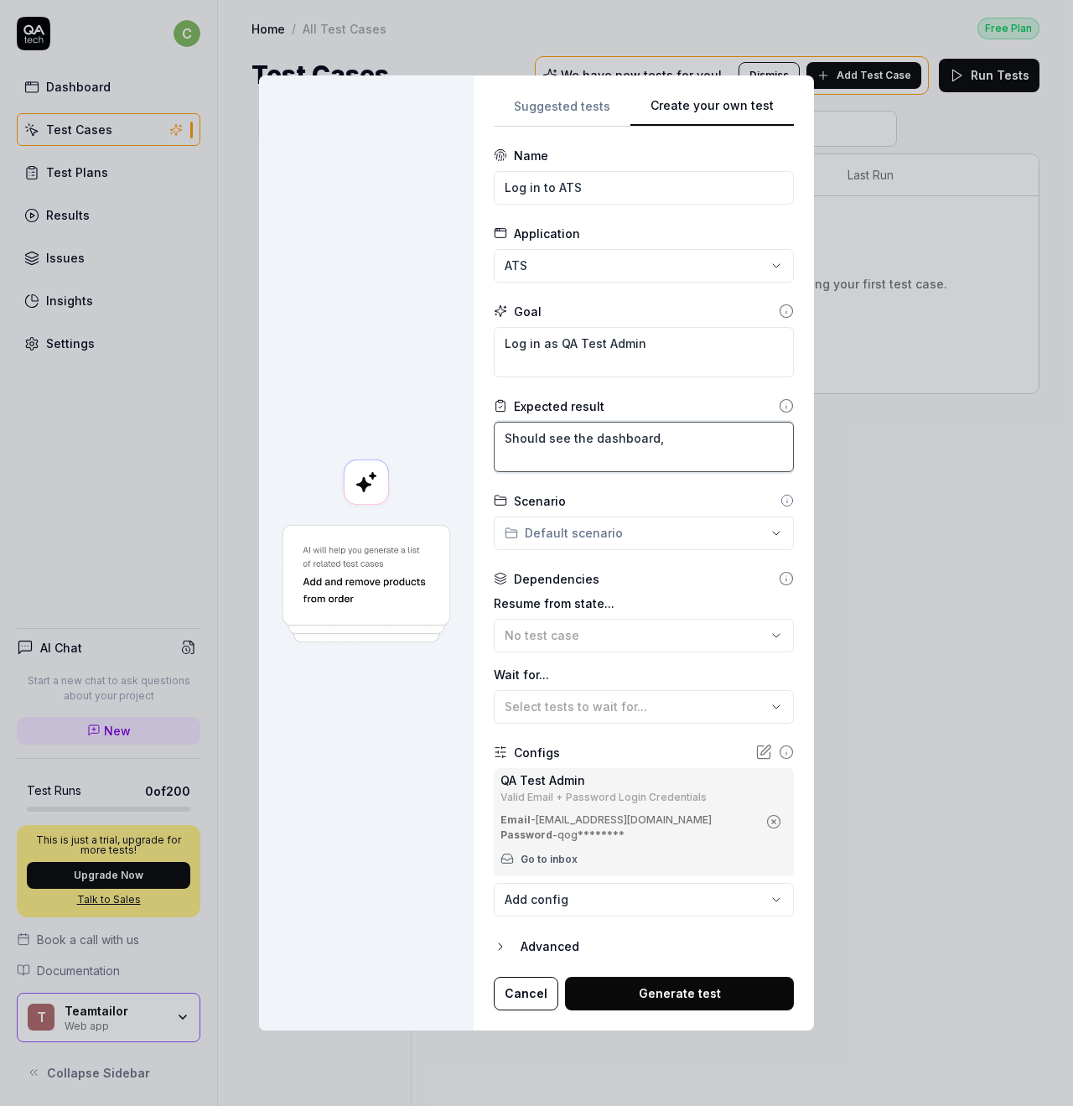
type textarea "*"
type textarea "Should see the dashboard, u"
type textarea "*"
type textarea "Should see the dashboard, un"
type textarea "*"
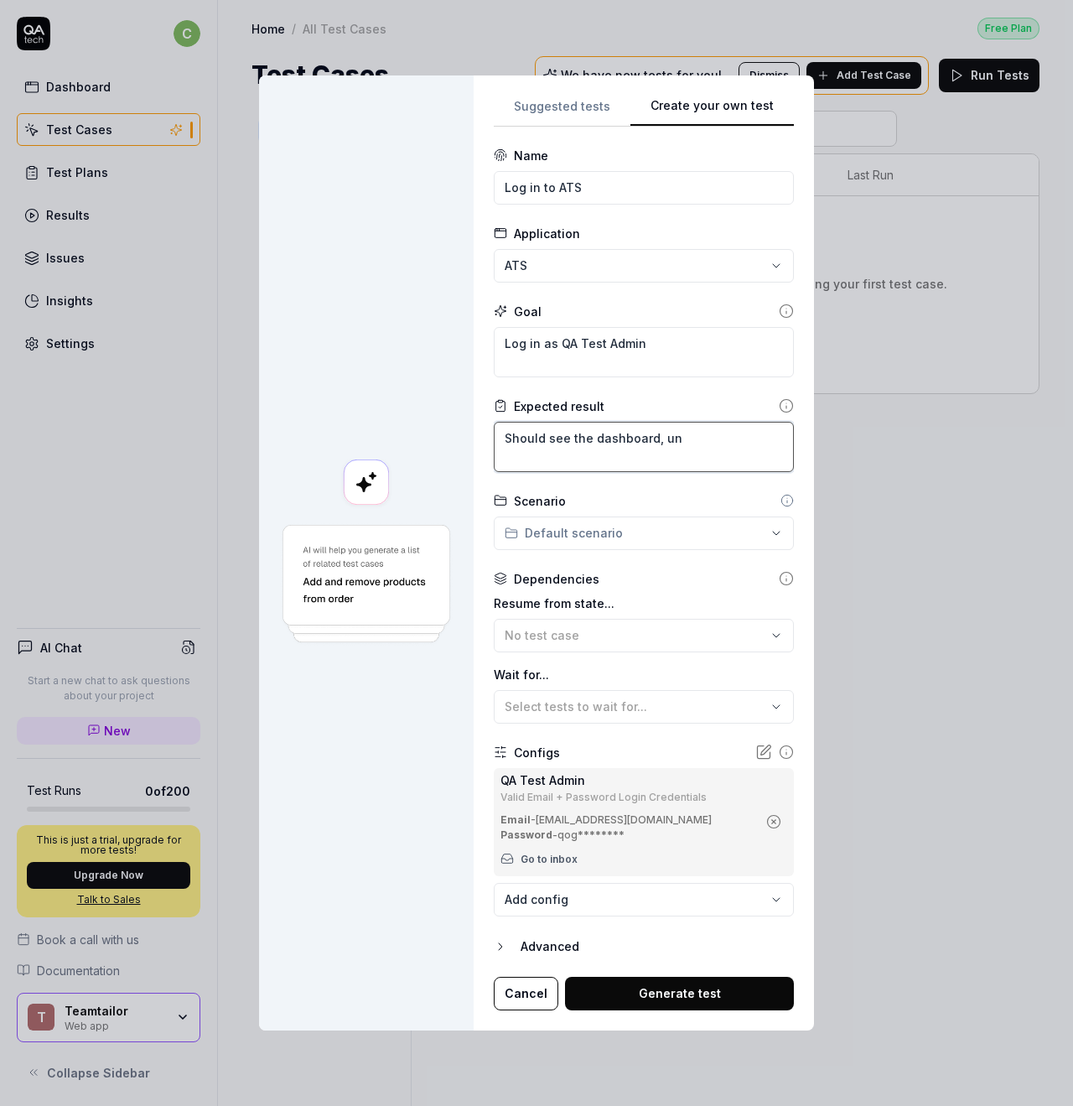
type textarea "Should see the dashboard, unc"
type textarea "*"
type textarea "Should see the dashboard, uncl"
type textarea "*"
type textarea "Should see the dashboard, unc"
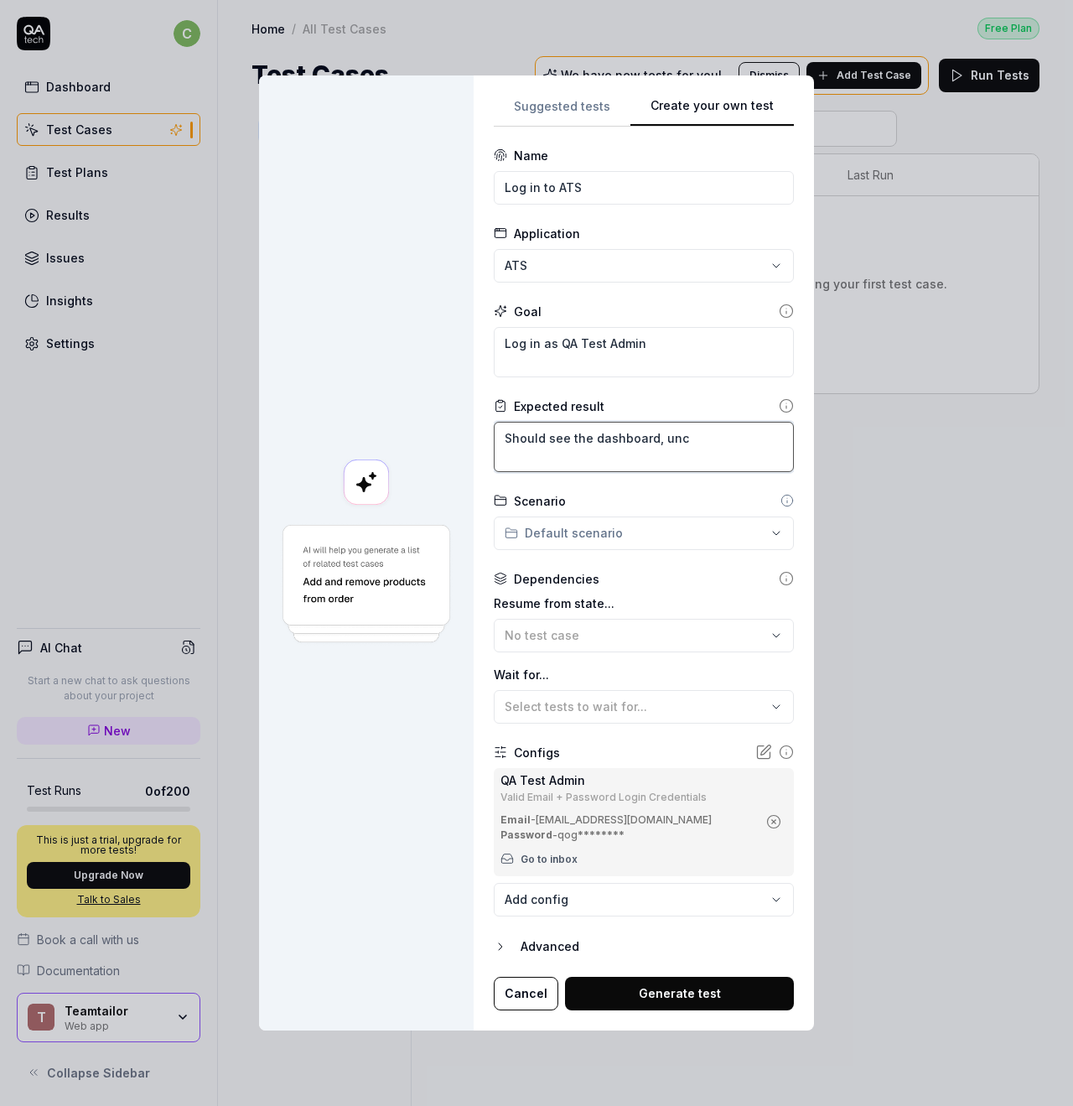
type textarea "*"
type textarea "Should see the dashboard, un"
type textarea "*"
type textarea "Should see the dashboard, u"
type textarea "*"
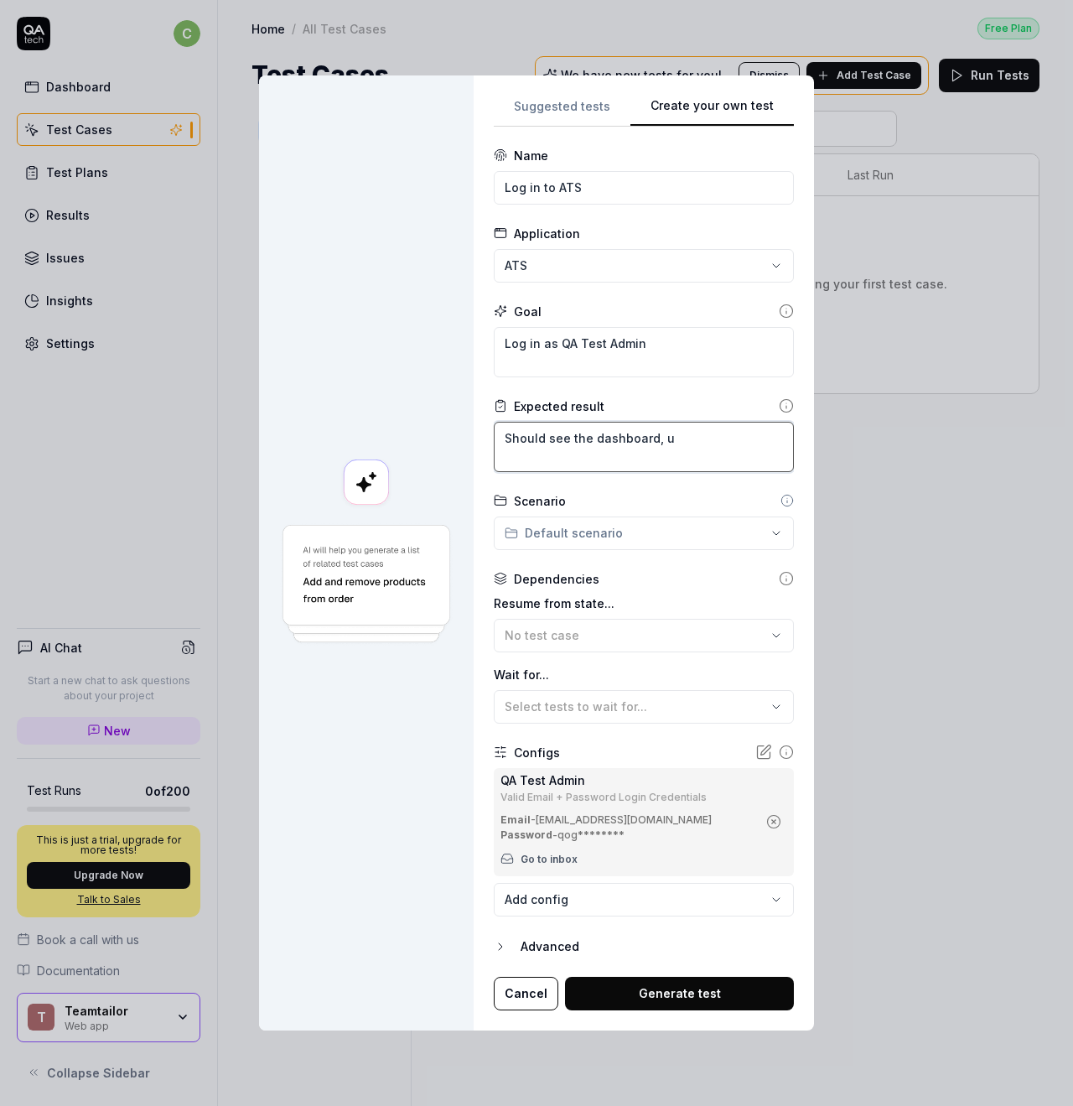
type textarea "Should see the dashboard,"
type textarea "*"
type textarea "Should see the dashboard, i"
type textarea "*"
type textarea "Should see the dashboard, in"
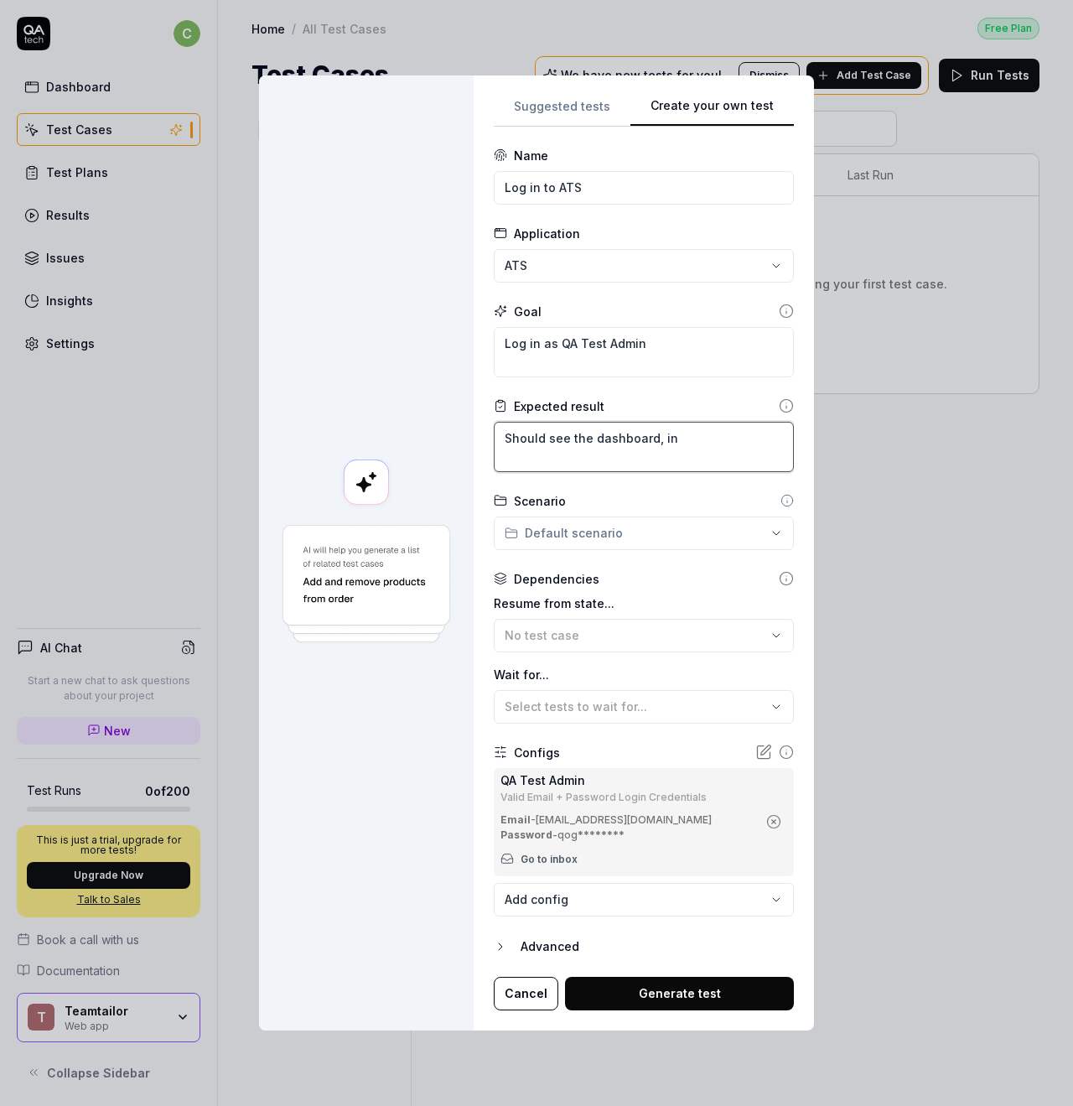
type textarea "*"
type textarea "Should see the dashboard, inc"
type textarea "*"
type textarea "Should see the dashboard, incl"
type textarea "*"
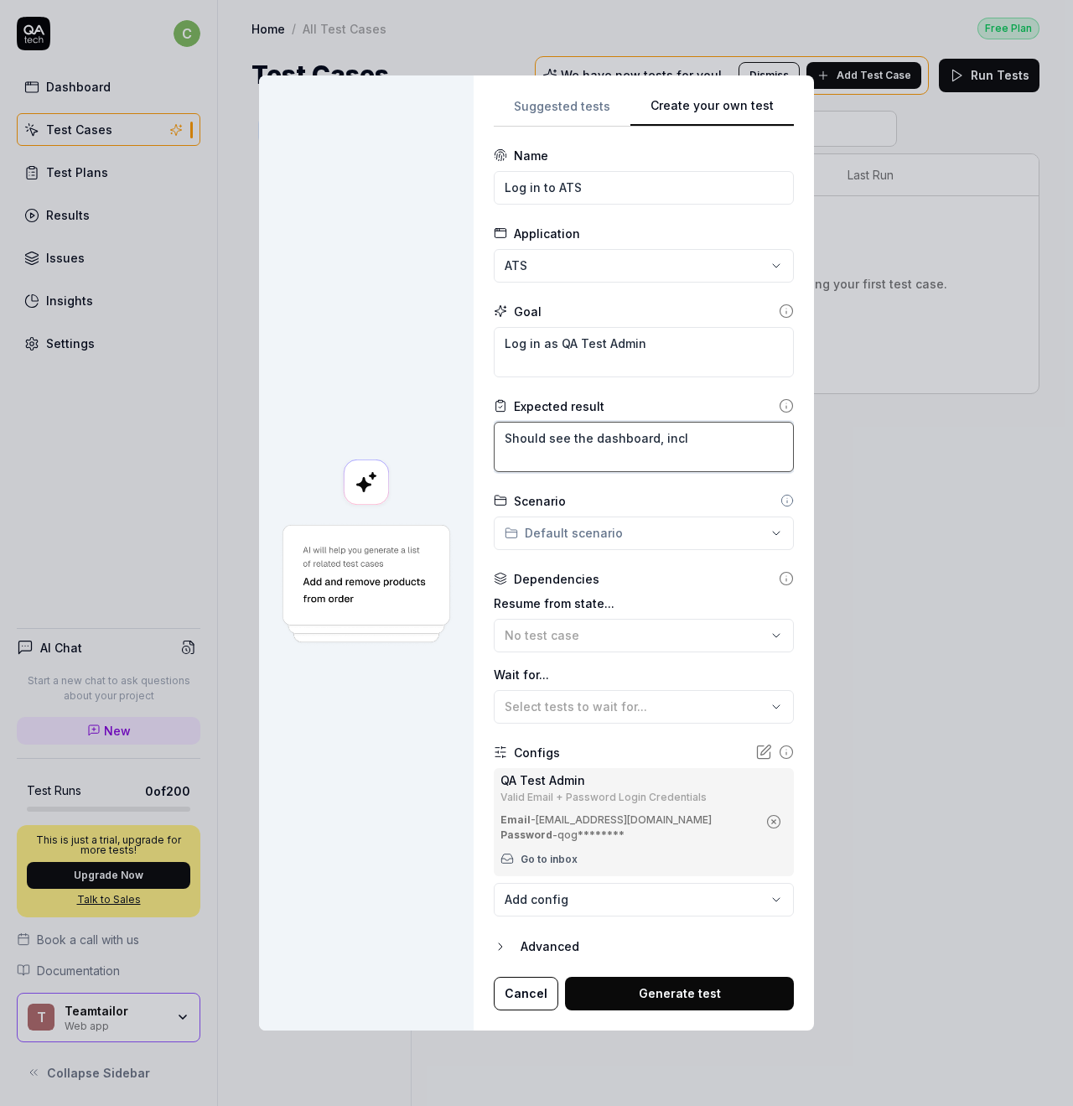
type textarea "Should see the dashboard, inclu"
type textarea "*"
type textarea "Should see the dashboard, includ"
type textarea "*"
type textarea "Should see the dashboard, includi"
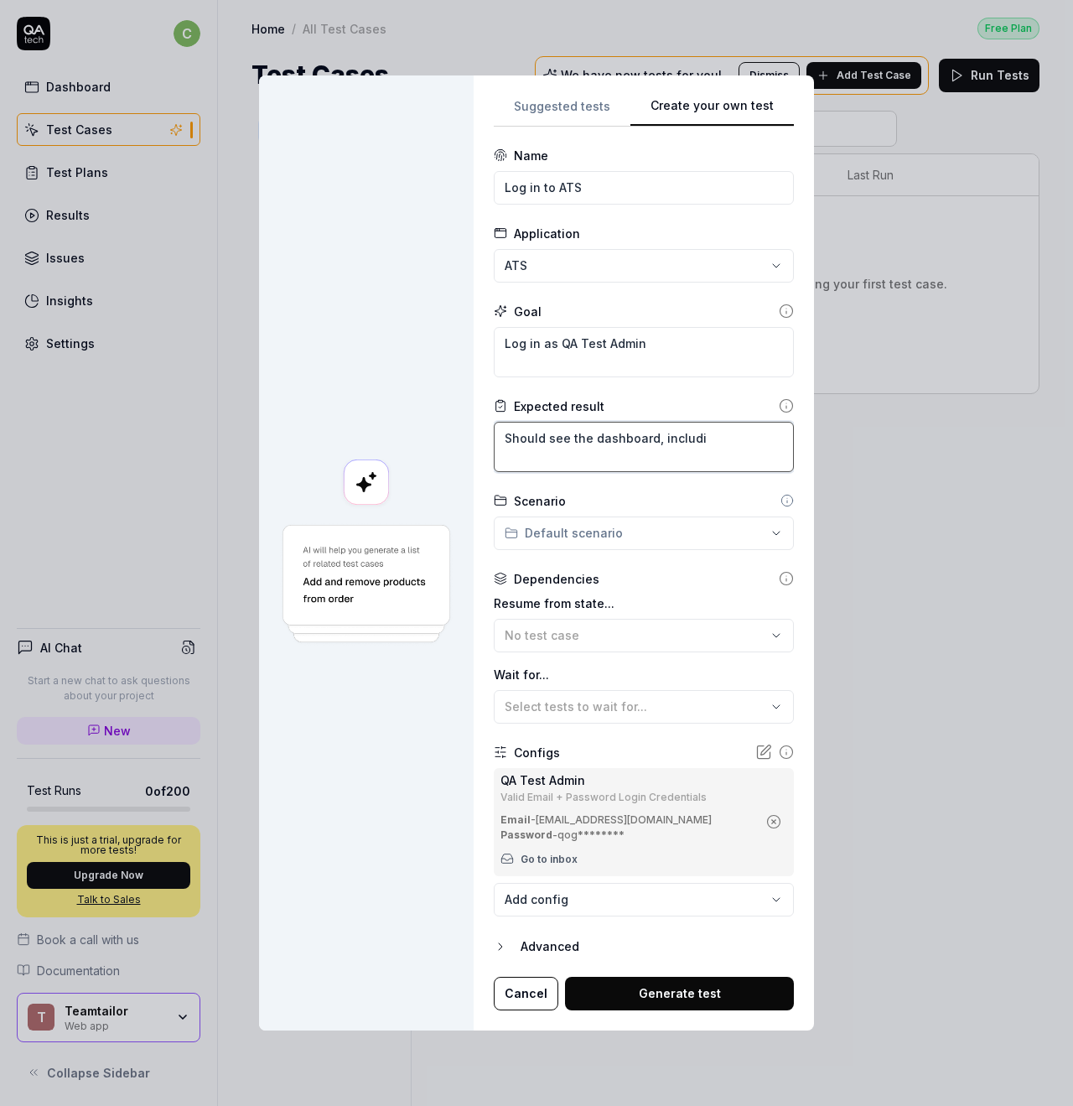
type textarea "*"
type textarea "Should see the dashboard, includin"
type textarea "*"
type textarea "Should see the dashboard, including"
type textarea "*"
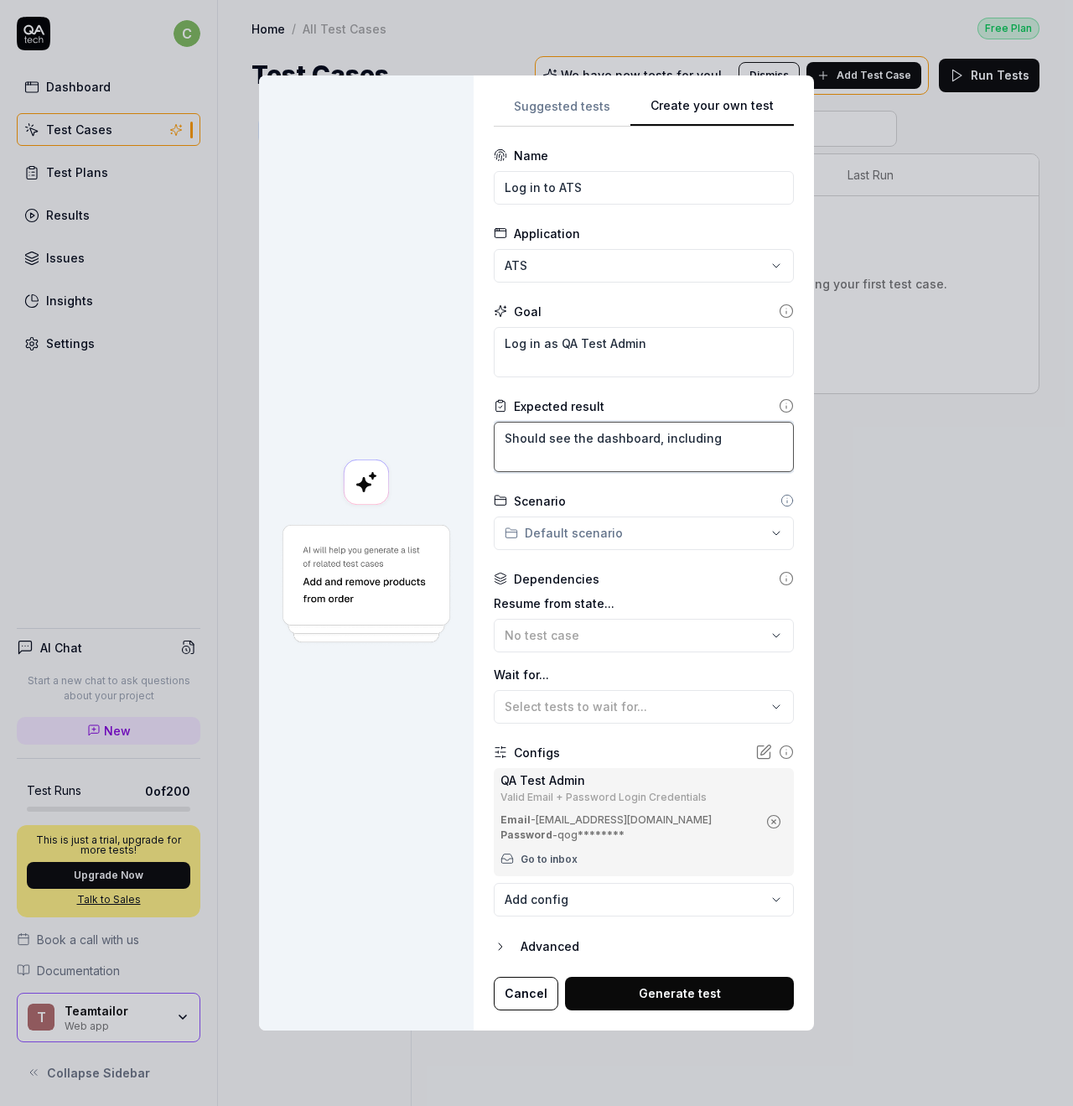
type textarea "Should see the dashboard, including"
type textarea "*"
type textarea "Should see the dashboard, including t"
type textarea "*"
type textarea "Should see the dashboard, including th"
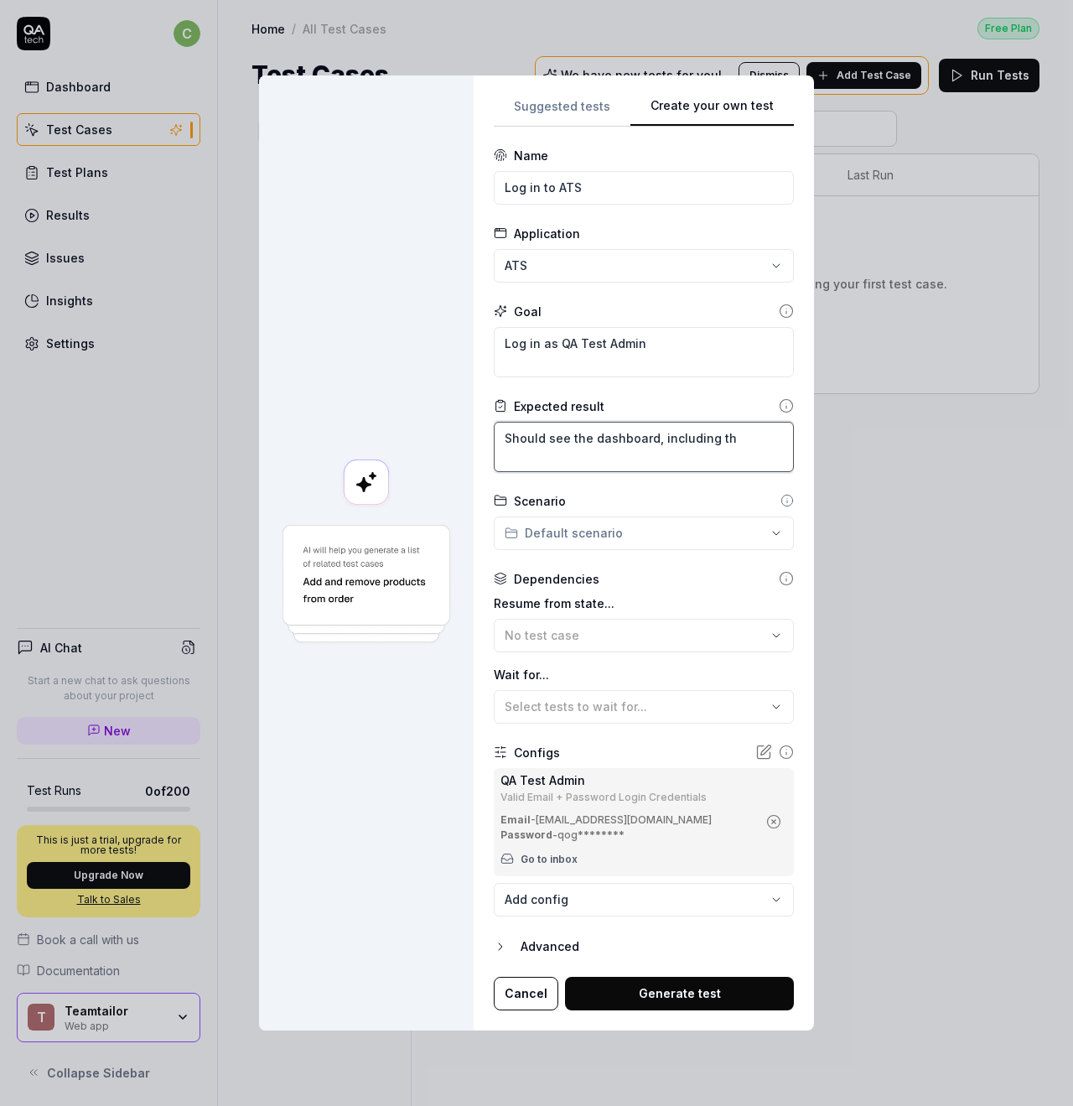
type textarea "*"
type textarea "Should see the dashboard, including the"
type textarea "*"
type textarea "Should see the dashboard, including the"
type textarea "*"
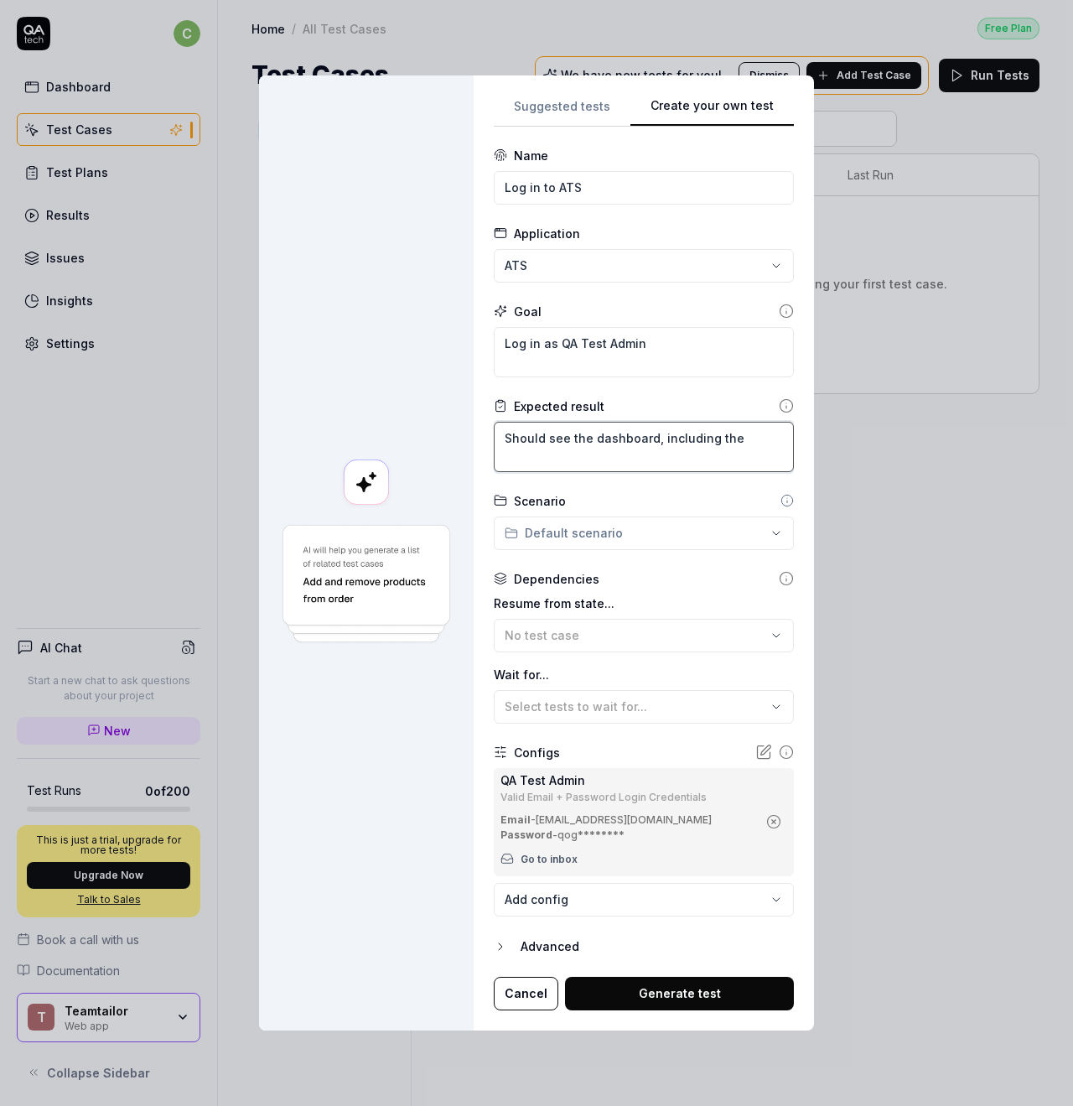
type textarea "Should see the dashboard, including the m"
type textarea "*"
type textarea "Should see the dashboard, including the ma"
type textarea "*"
type textarea "Should see the dashboard, including the mai"
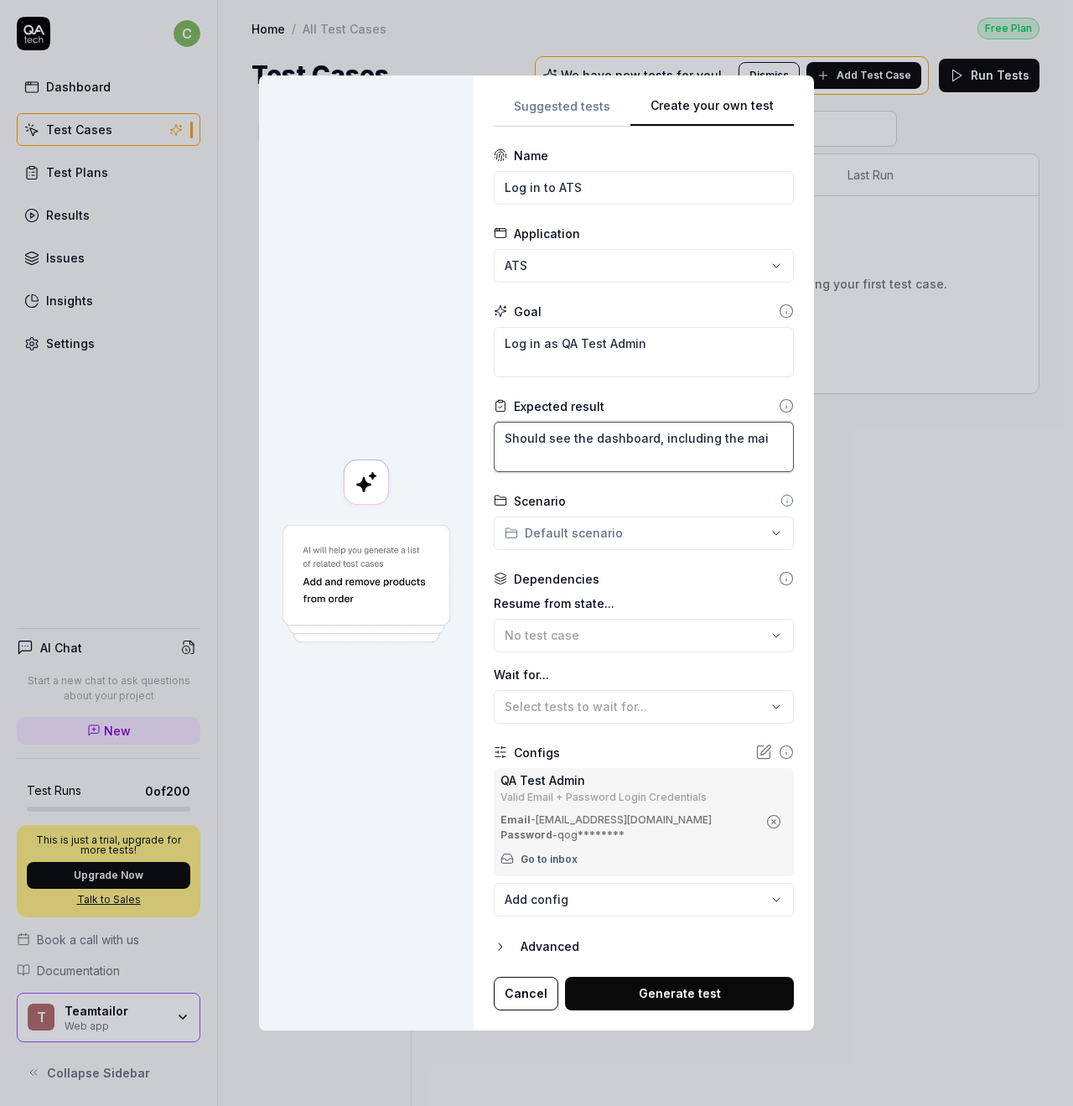
type textarea "*"
type textarea "Should see the dashboard, including the main"
type textarea "*"
type textarea "Should see the dashboard, including the main"
type textarea "*"
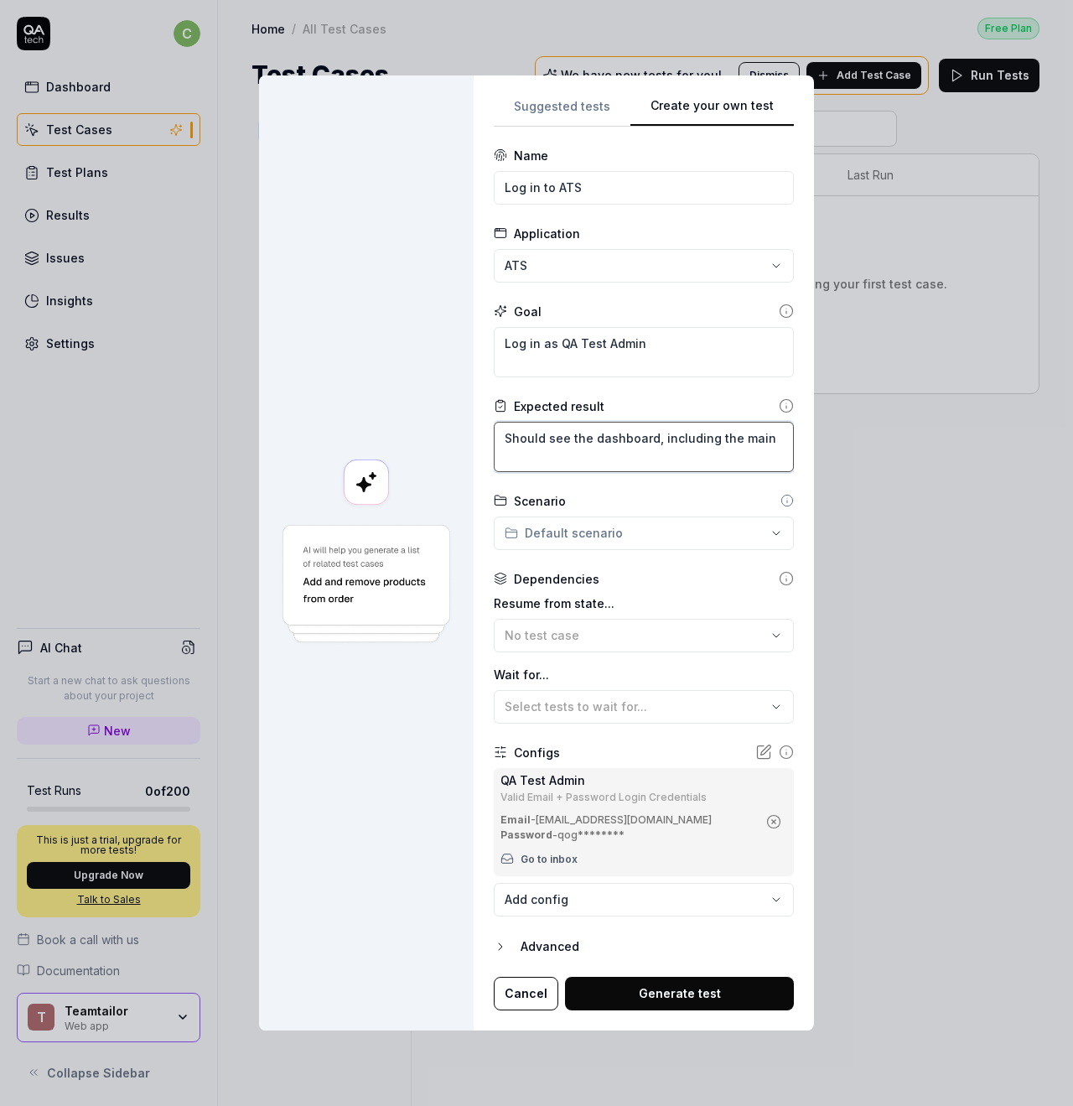
type textarea "Should see the dashboard, including the main j"
type textarea "*"
type textarea "Should see the dashboard, including the main jo"
type textarea "*"
type textarea "Should see the dashboard, including the main job"
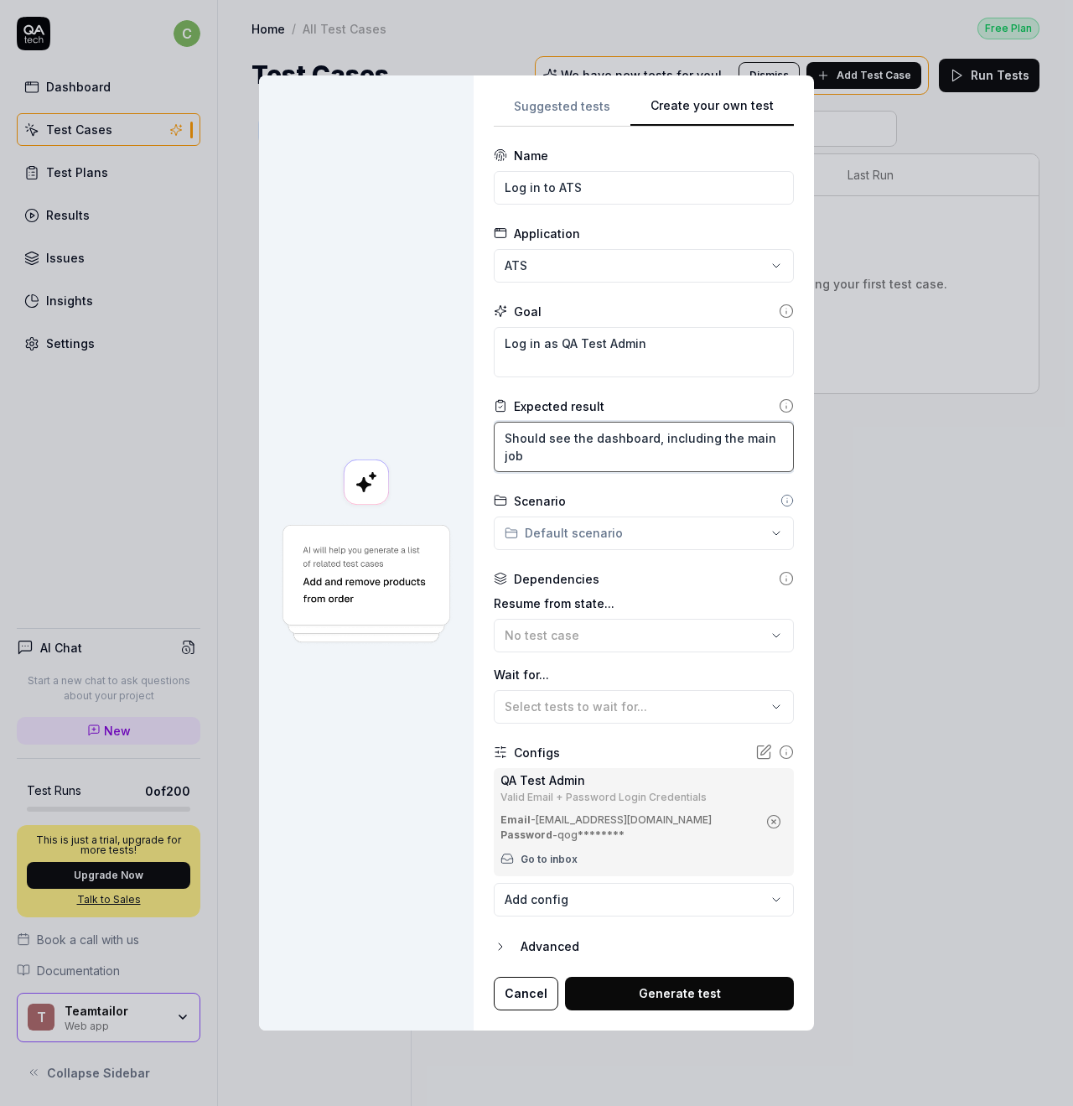
type textarea "*"
type textarea "Should see the dashboard, including the main jobs"
type textarea "*"
type textarea "Should see the dashboard, including the main jobs"
type textarea "*"
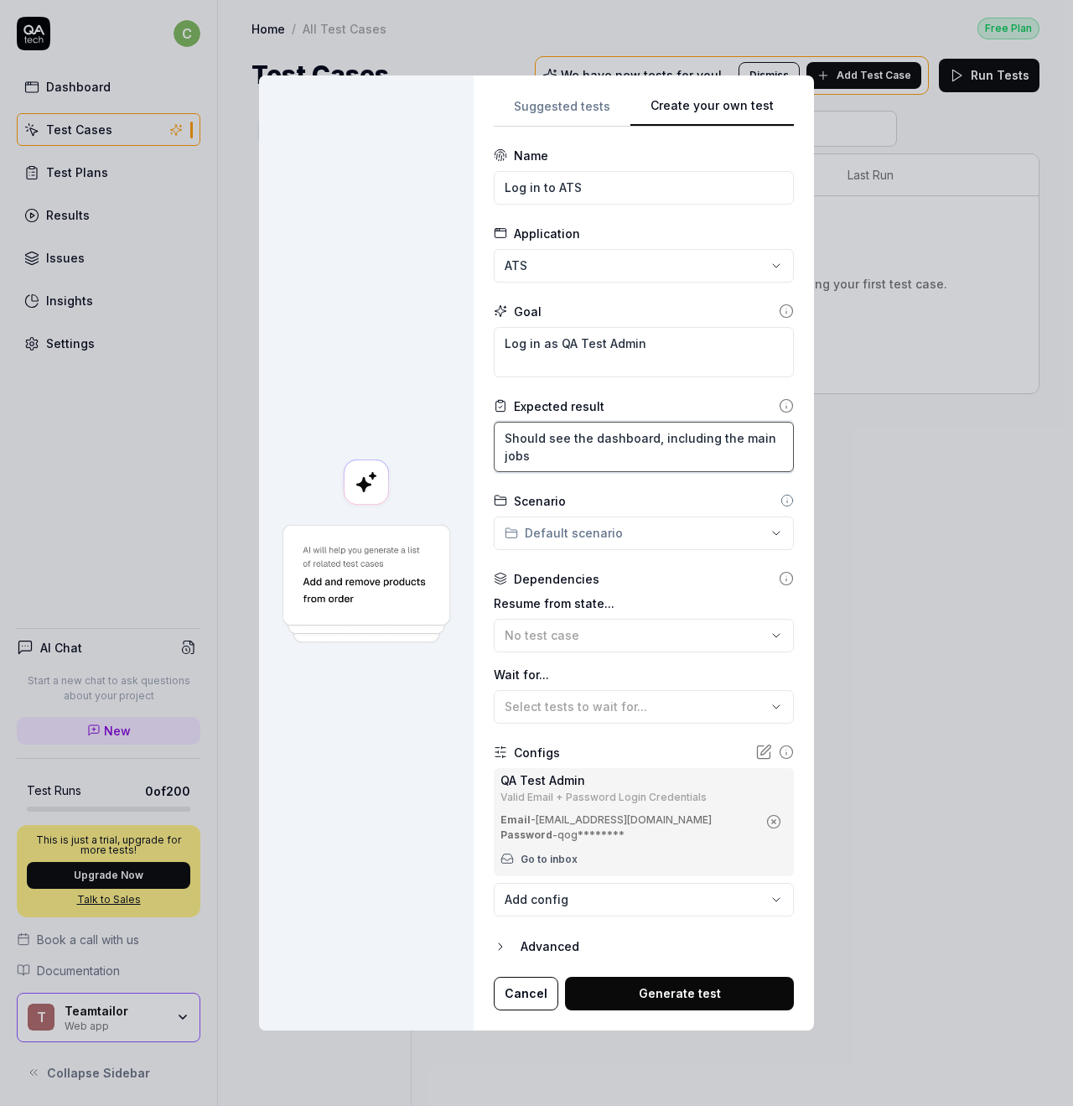
type textarea "Should see the dashboard, including the main jobs w"
type textarea "*"
type textarea "Should see the dashboard, including the main jobs wi"
type textarea "*"
type textarea "Should see the dashboard, including the main jobs wid"
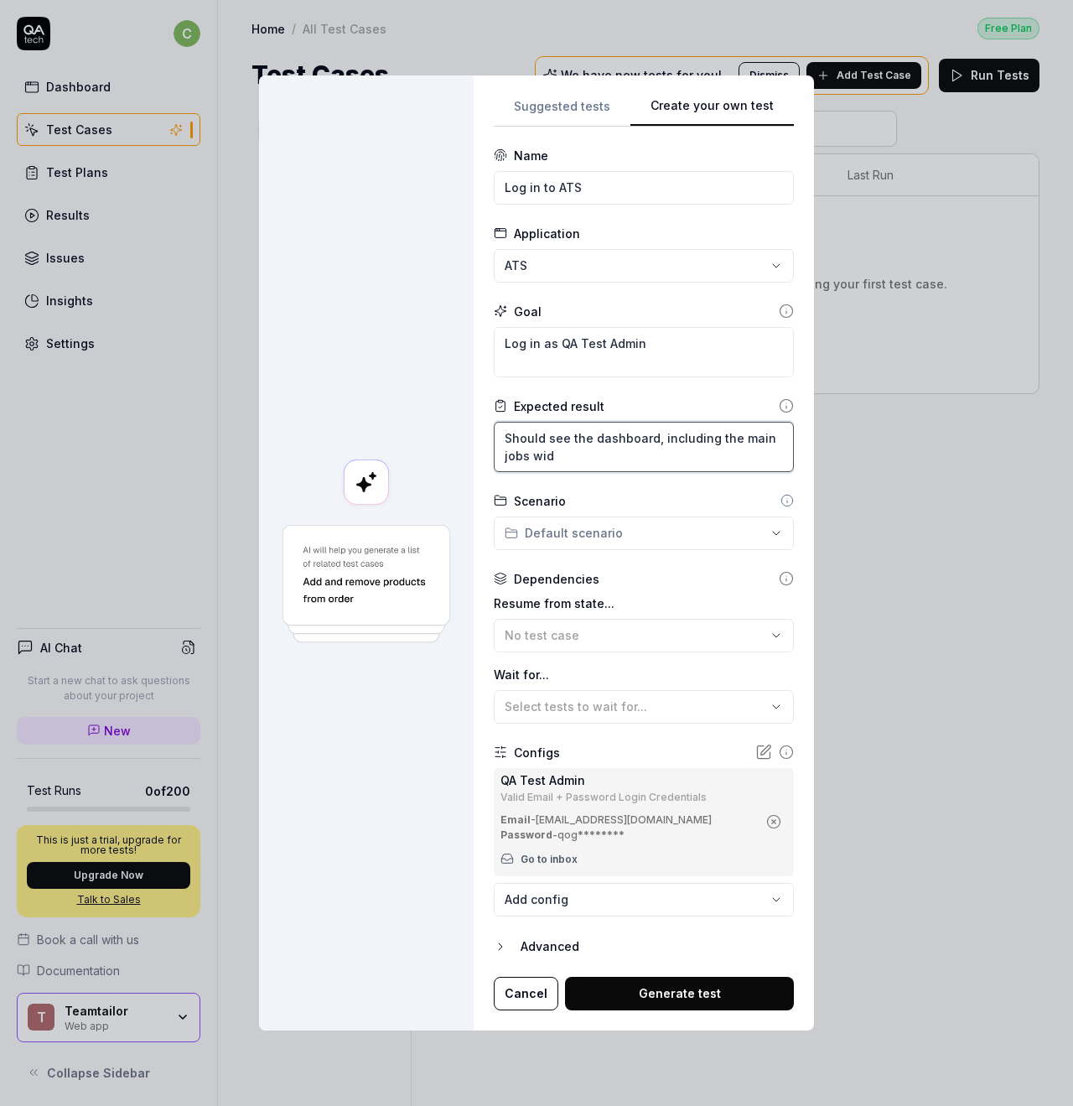
type textarea "*"
type textarea "Should see the dashboard, including the main jobs widg"
type textarea "*"
type textarea "Should see the dashboard, including the main jobs widge"
type textarea "*"
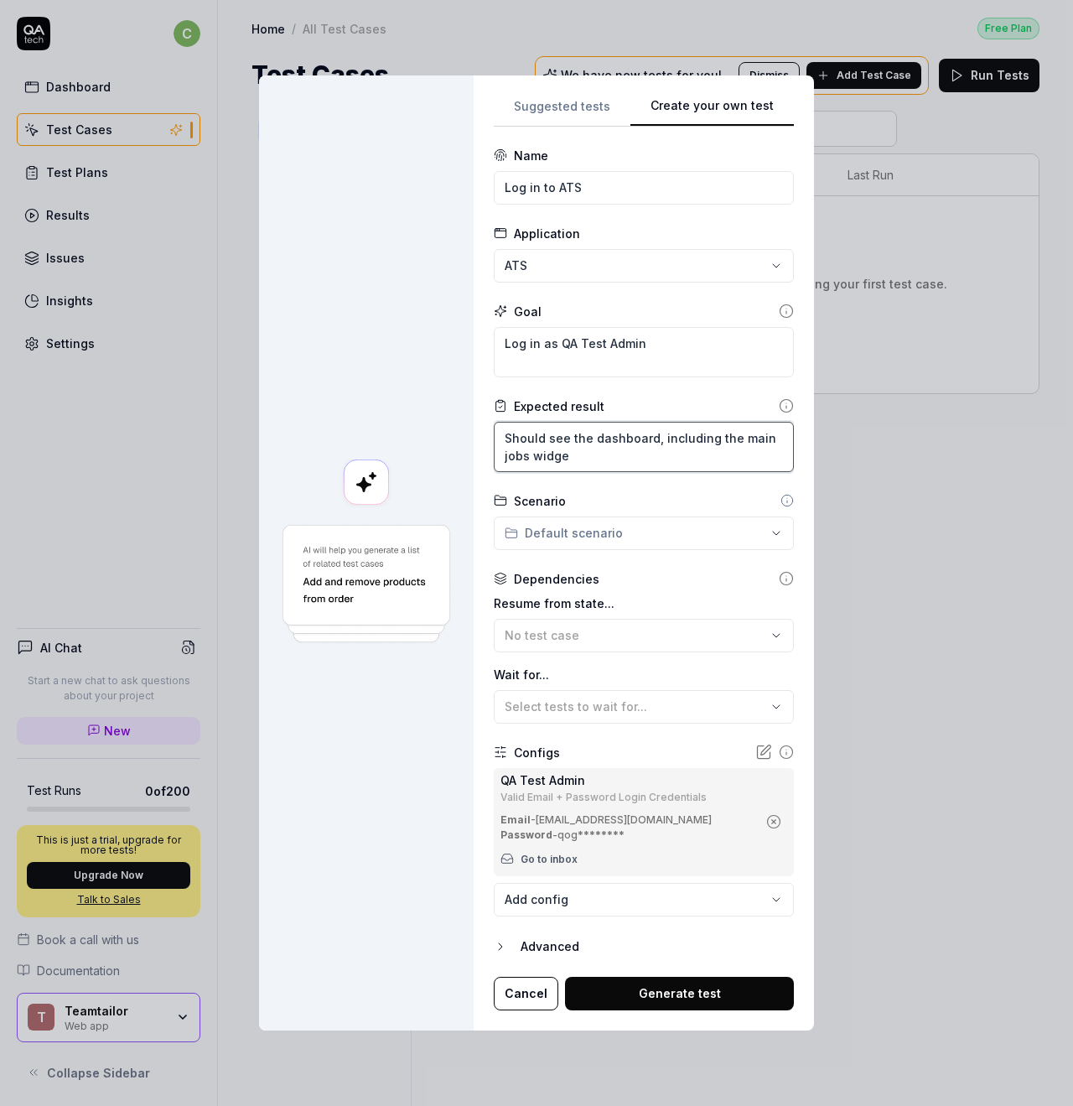
type textarea "Should see the dashboard, including the main jobs widger"
type textarea "*"
type textarea "Should see the dashboard, including the main jobs widgert"
type textarea "*"
type textarea "Should see the dashboard, including the main jobs widger"
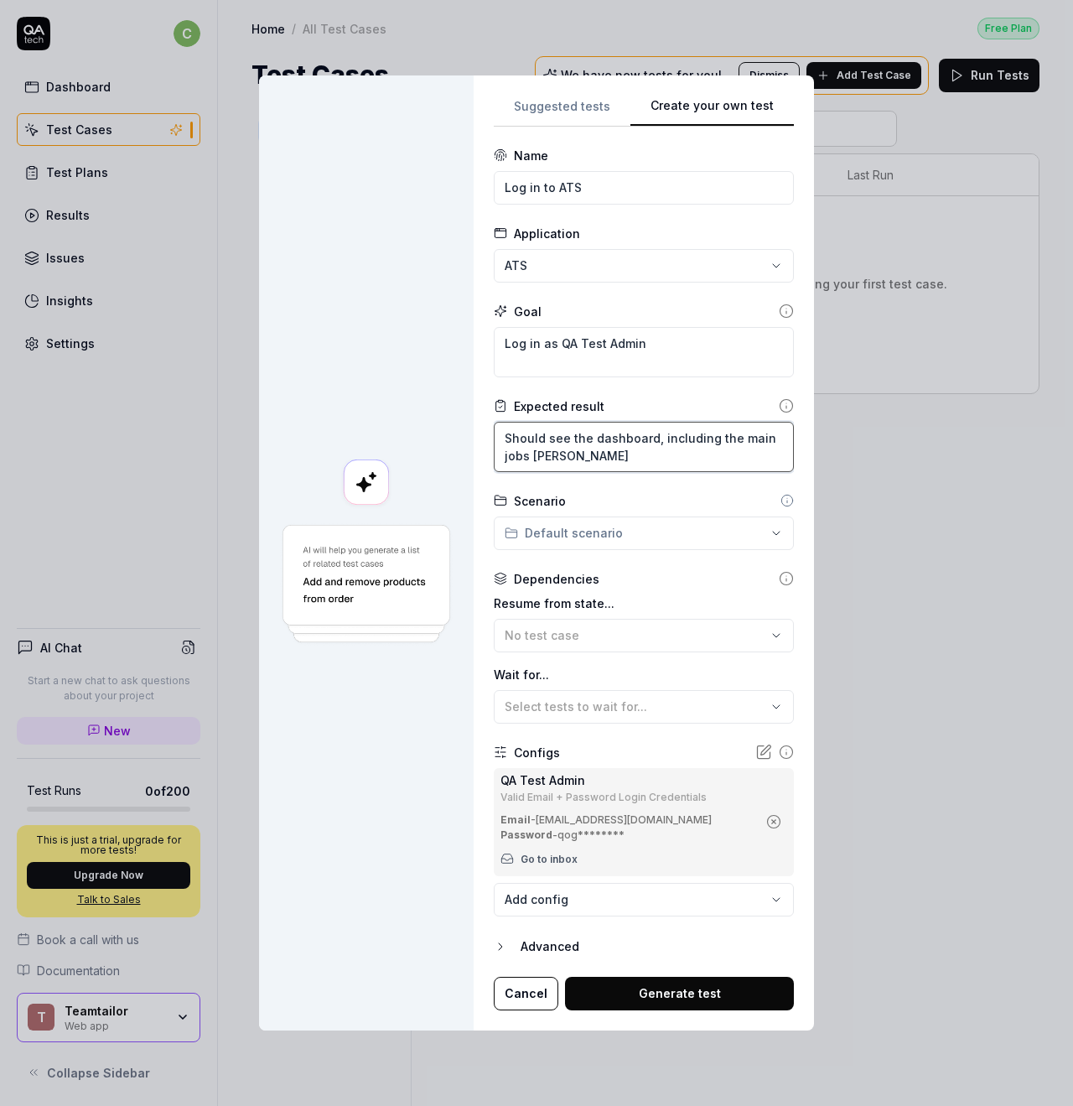
type textarea "*"
type textarea "Should see the dashboard, including the main jobs widge"
type textarea "*"
type textarea "Should see the dashboard, including the main jobs widget"
click at [638, 457] on textarea "Should see the dashboard, including the main jobs widget" at bounding box center [644, 447] width 300 height 50
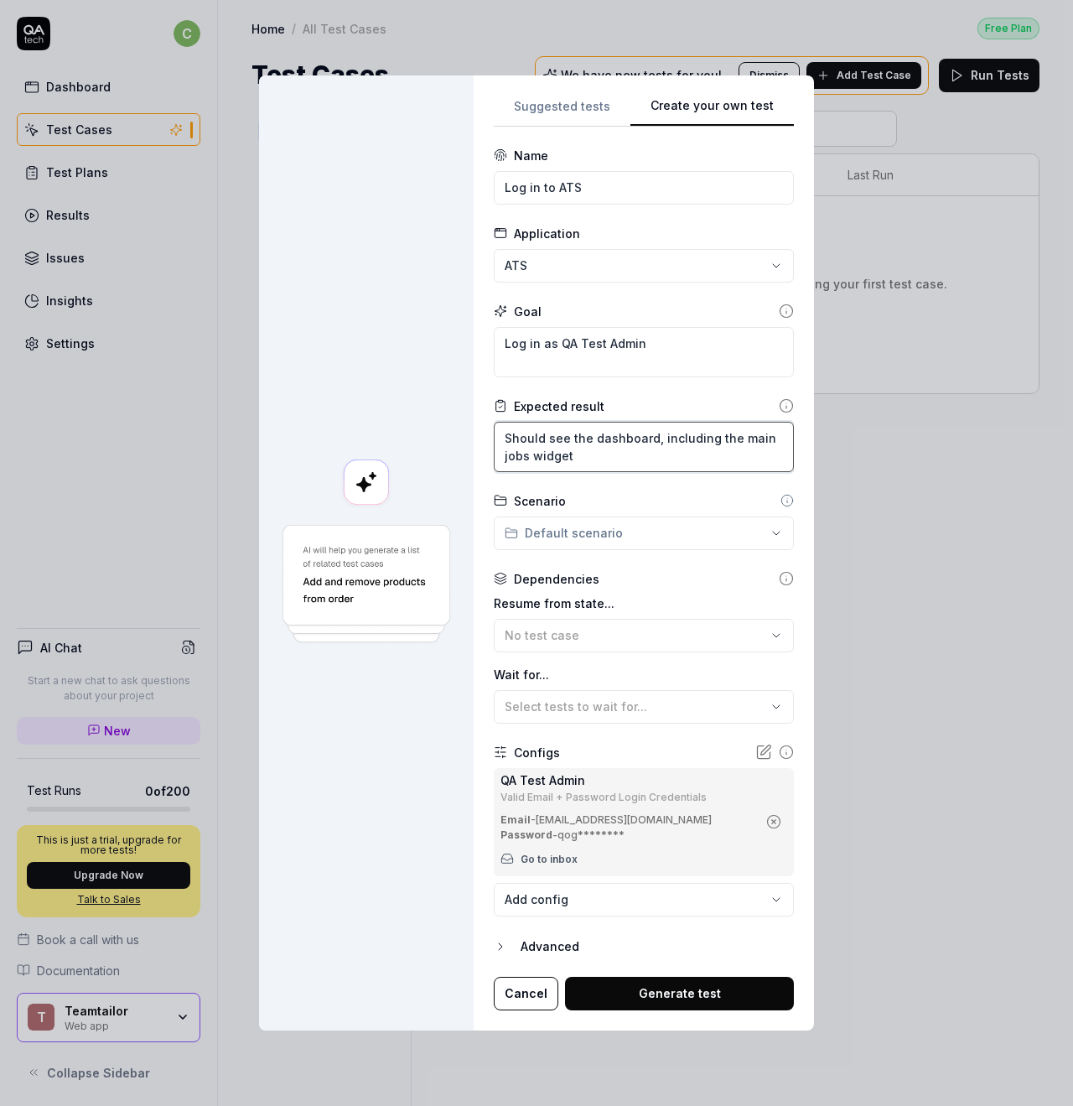
type textarea "*"
type textarea "Should see the dashboard, including the main jobs widget,"
type textarea "*"
type textarea "Should see the dashboard, including the main jobs widget,"
type textarea "*"
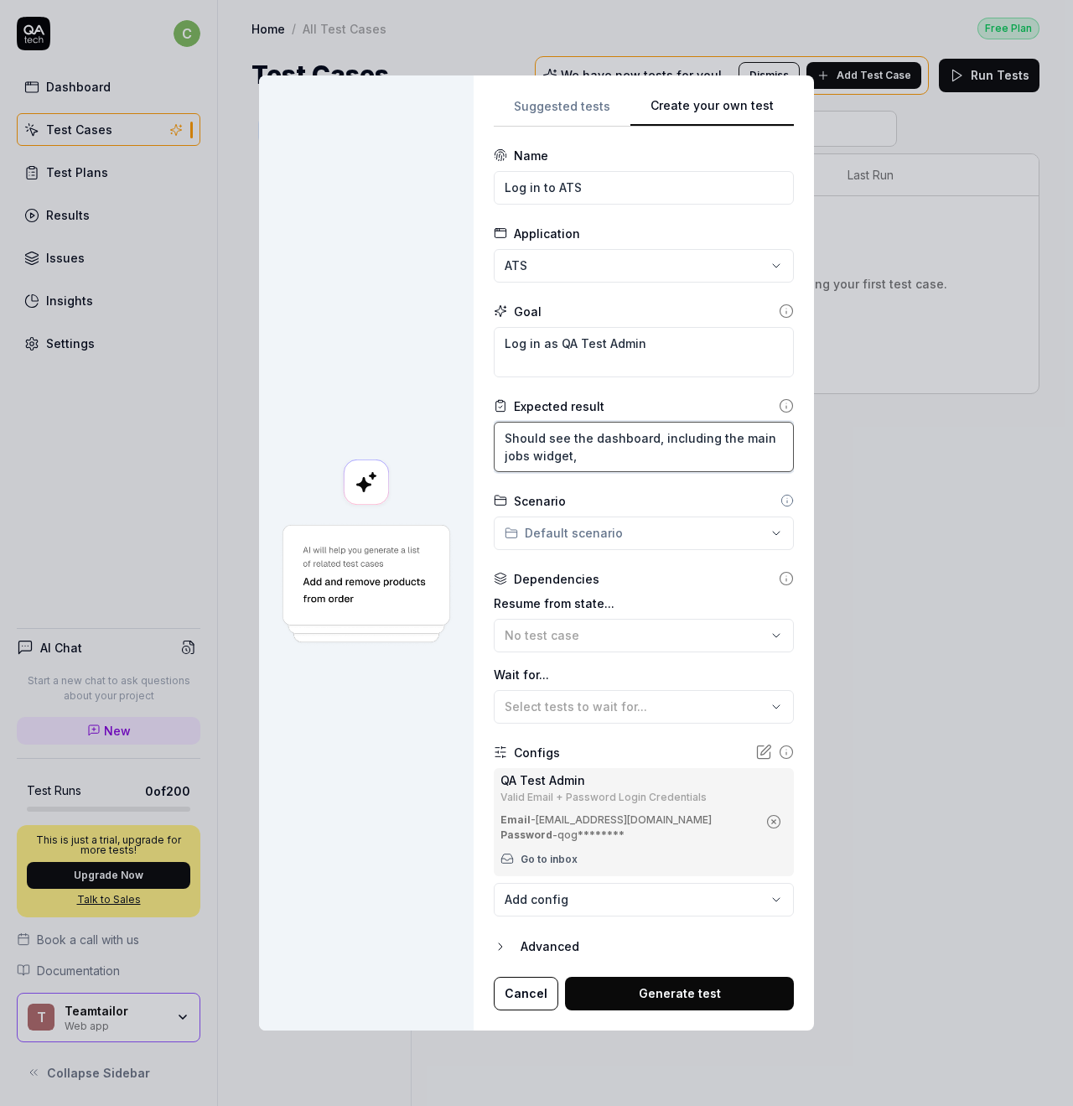
type textarea "Should see the dashboard, including the main jobs widget, a"
type textarea "*"
type textarea "Should see the dashboard, including the main jobs widget, an"
type textarea "*"
type textarea "Should see the dashboard, including the main jobs widget, and"
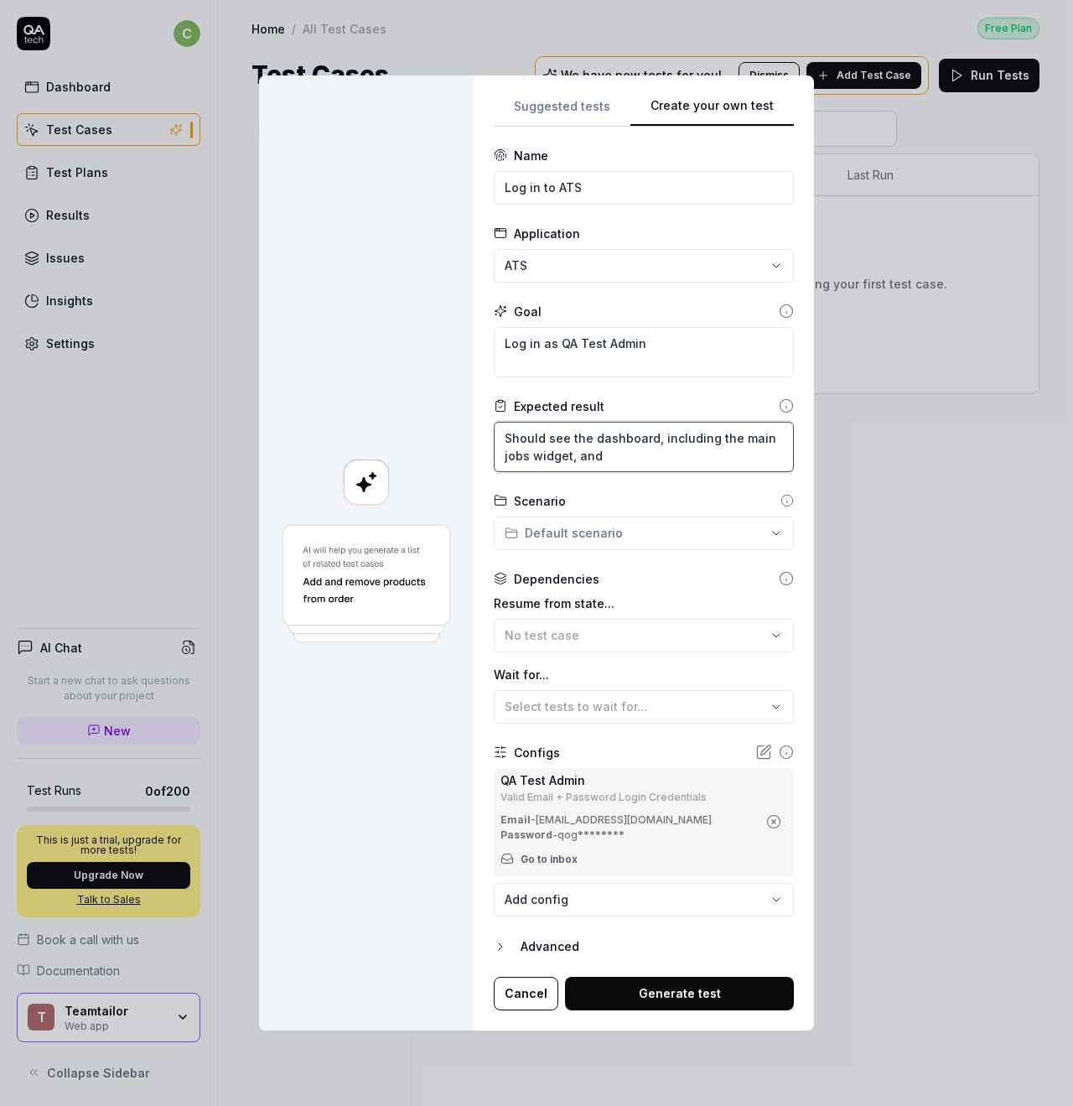
type textarea "*"
type textarea "Should see the dashboard, including the main jobs widget, and"
type textarea "*"
type textarea "Should see the dashboard, including the main jobs widget, and t"
type textarea "*"
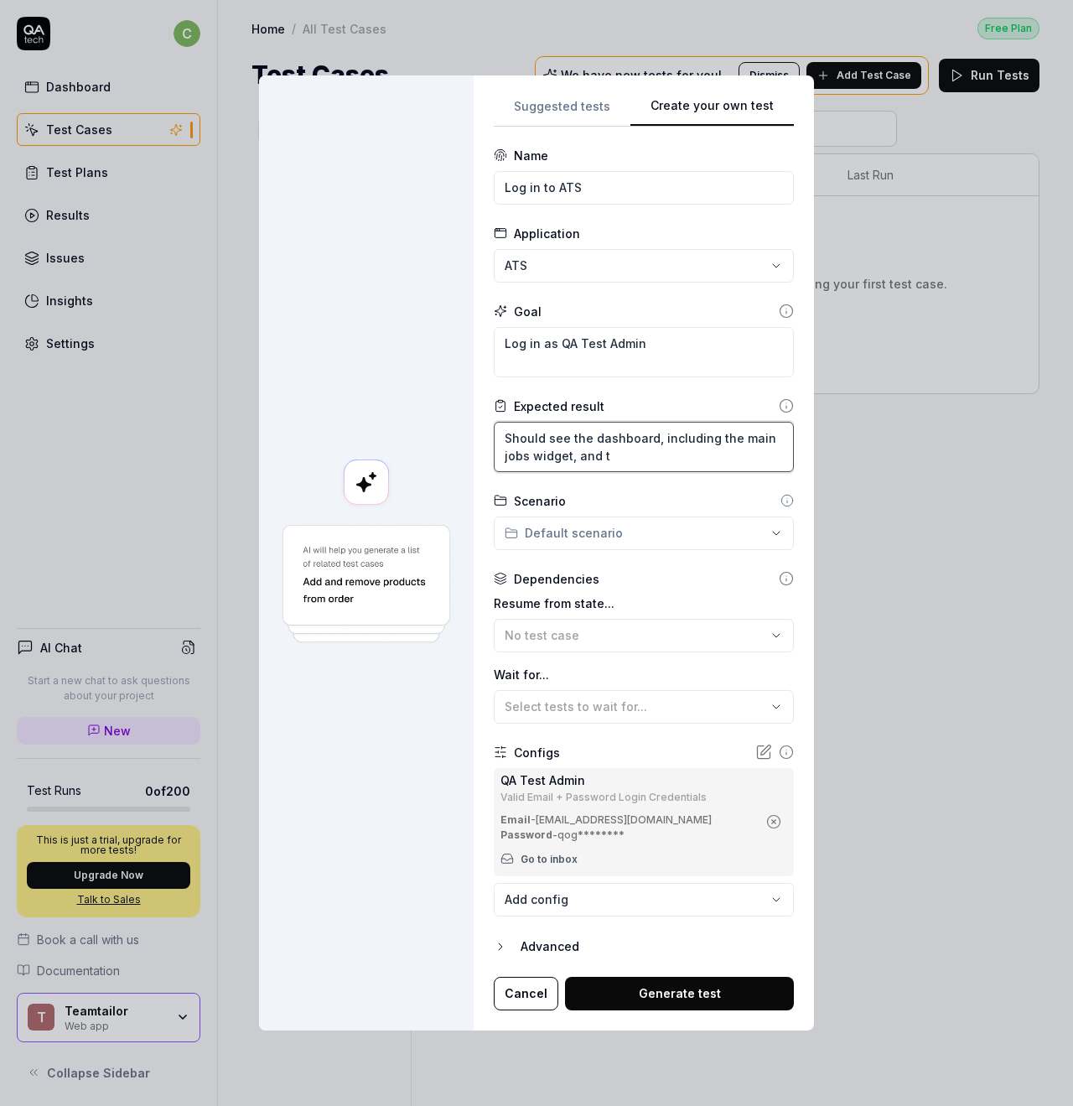
type textarea "Should see the dashboard, including the main jobs widget, and th"
type textarea "*"
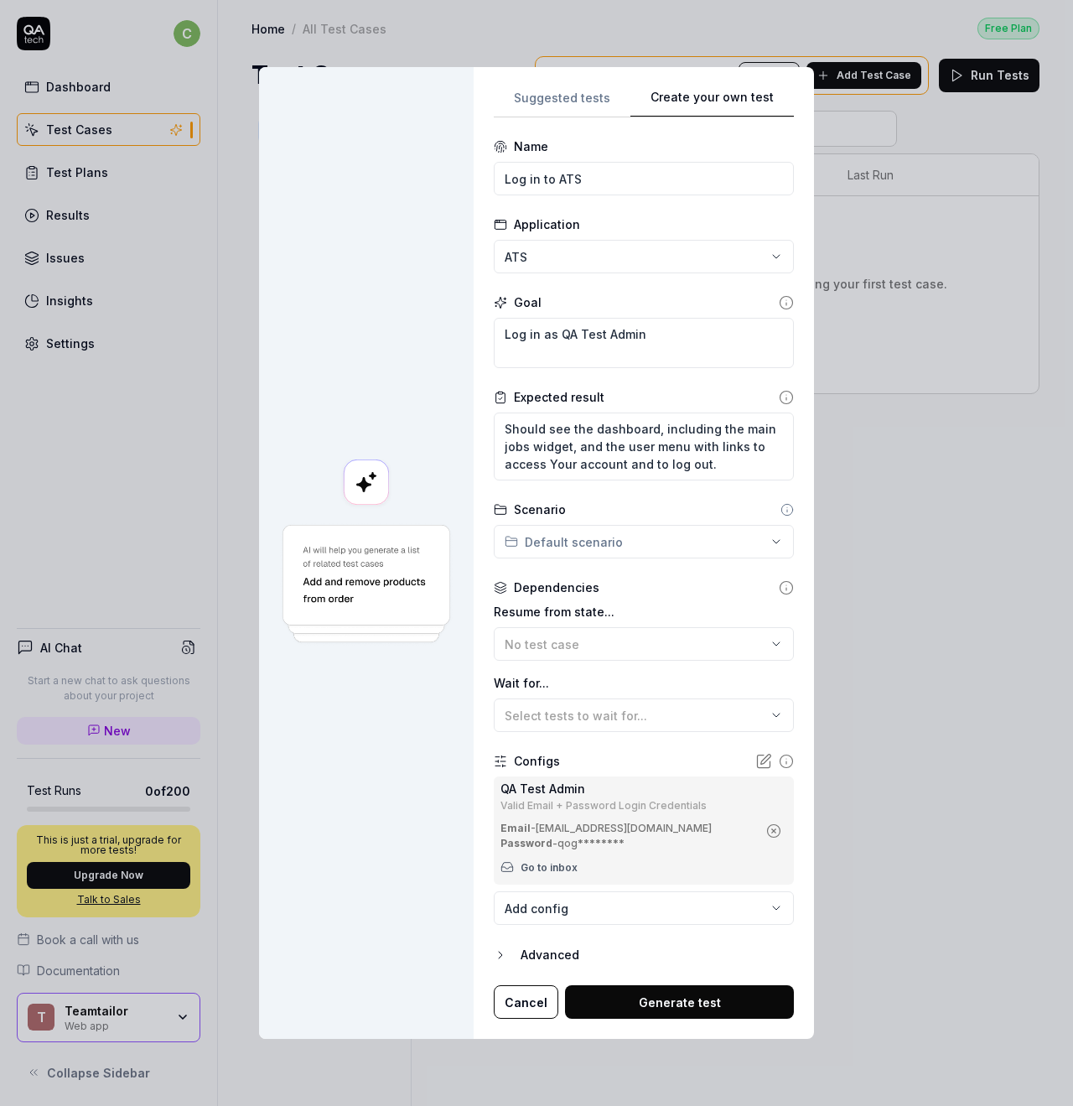
click at [651, 544] on div "**********" at bounding box center [536, 553] width 1073 height 1106
drag, startPoint x: 672, startPoint y: 507, endPoint x: 694, endPoint y: 501, distance: 22.6
click at [672, 507] on div "**********" at bounding box center [536, 553] width 1073 height 1106
click at [507, 956] on icon "button" at bounding box center [500, 954] width 13 height 13
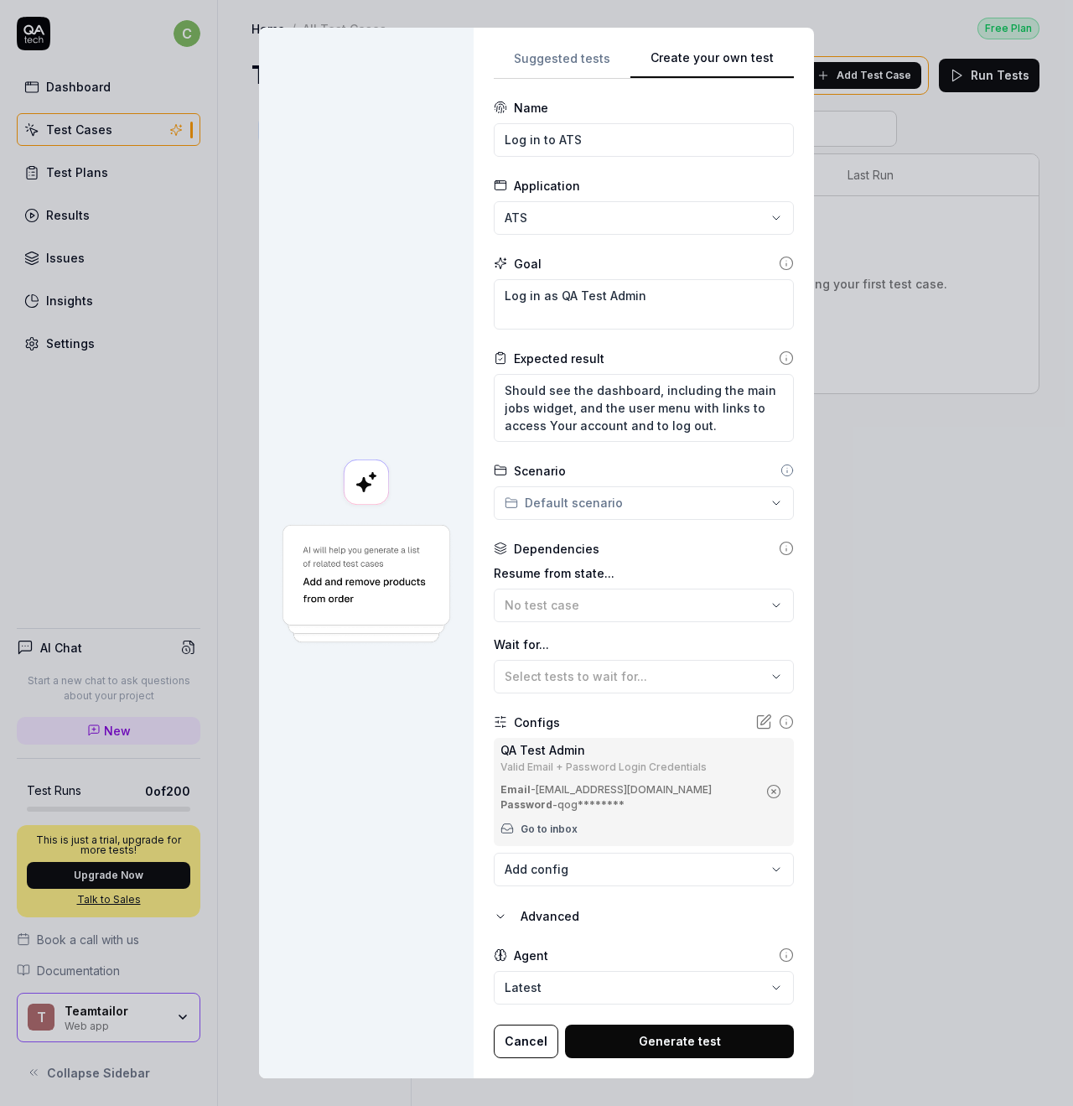
drag, startPoint x: 507, startPoint y: 914, endPoint x: 563, endPoint y: 912, distance: 55.4
click at [507, 914] on icon "button" at bounding box center [500, 916] width 13 height 13
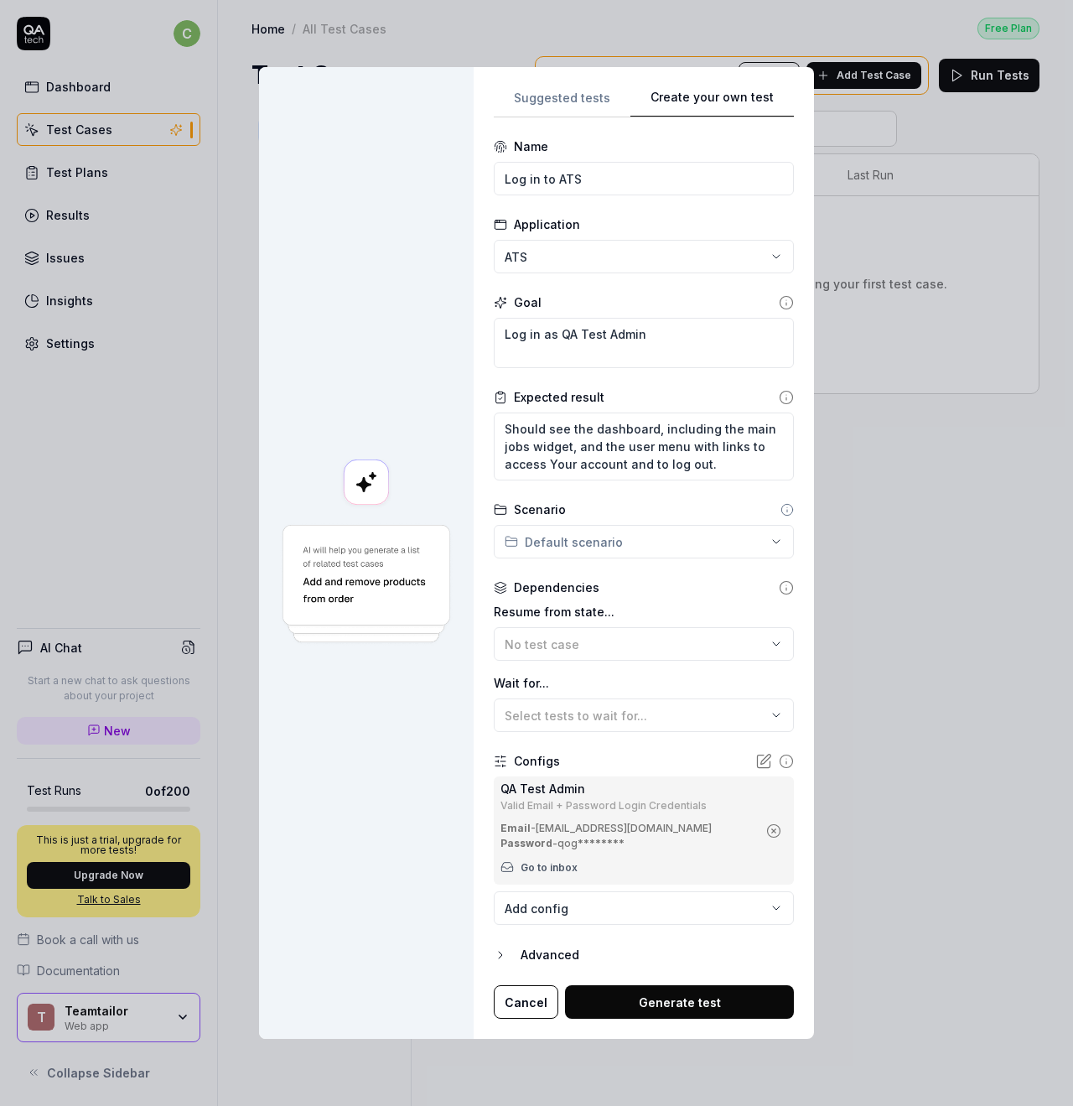
click at [675, 999] on button "Generate test" at bounding box center [679, 1002] width 229 height 34
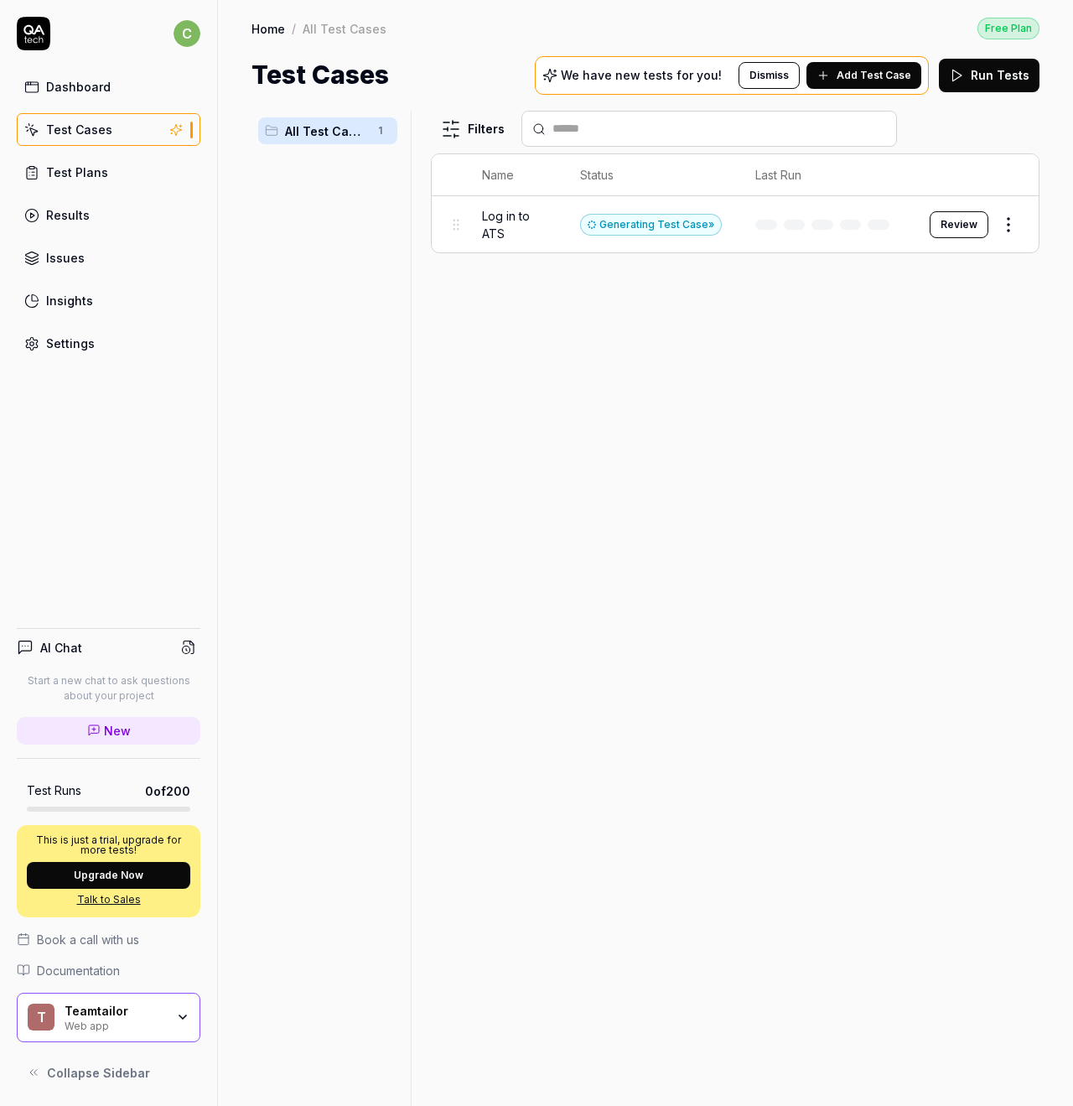
click at [957, 224] on button "Review" at bounding box center [959, 224] width 59 height 27
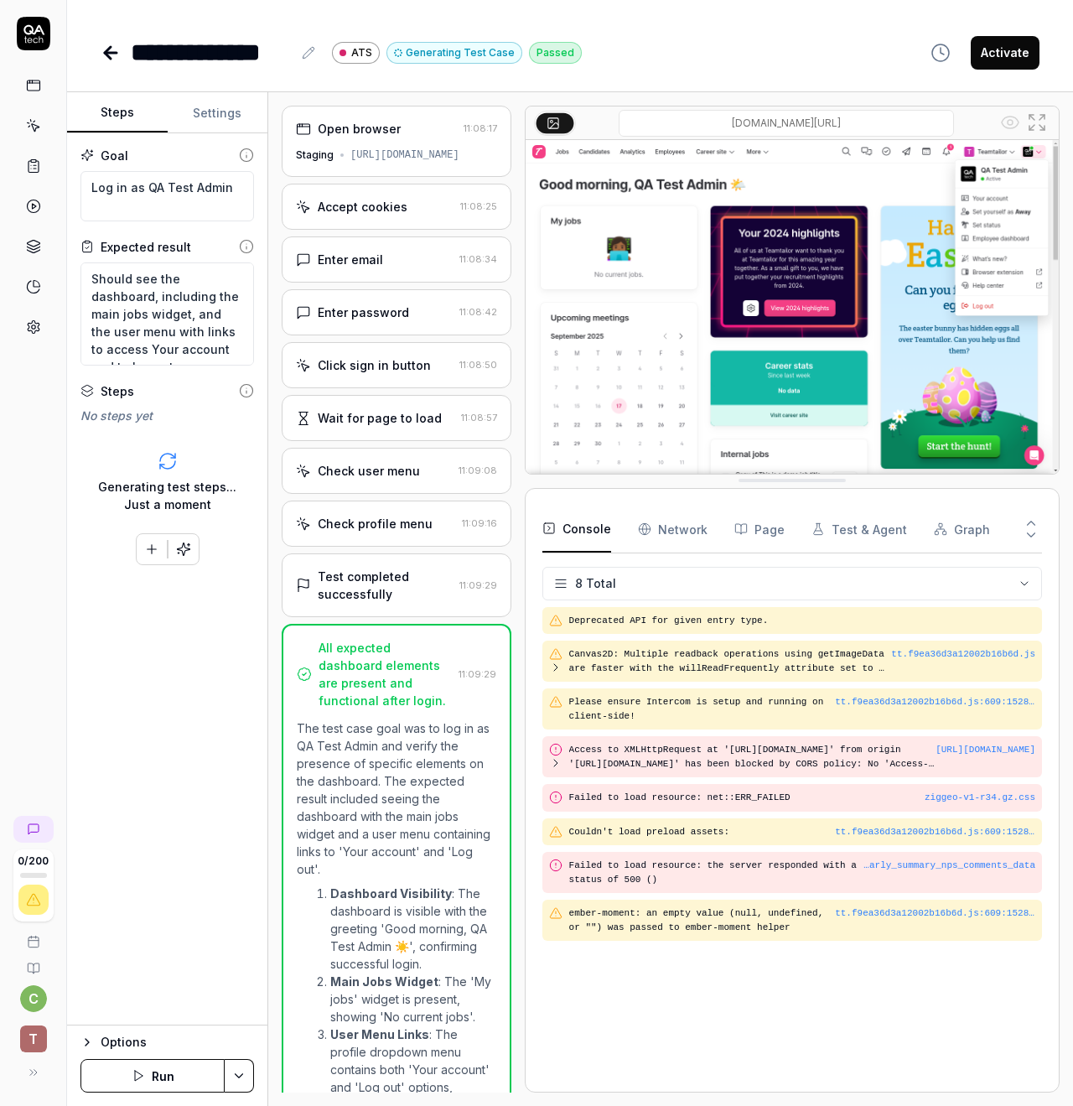
click at [386, 479] on div "Check user menu" at bounding box center [369, 471] width 102 height 18
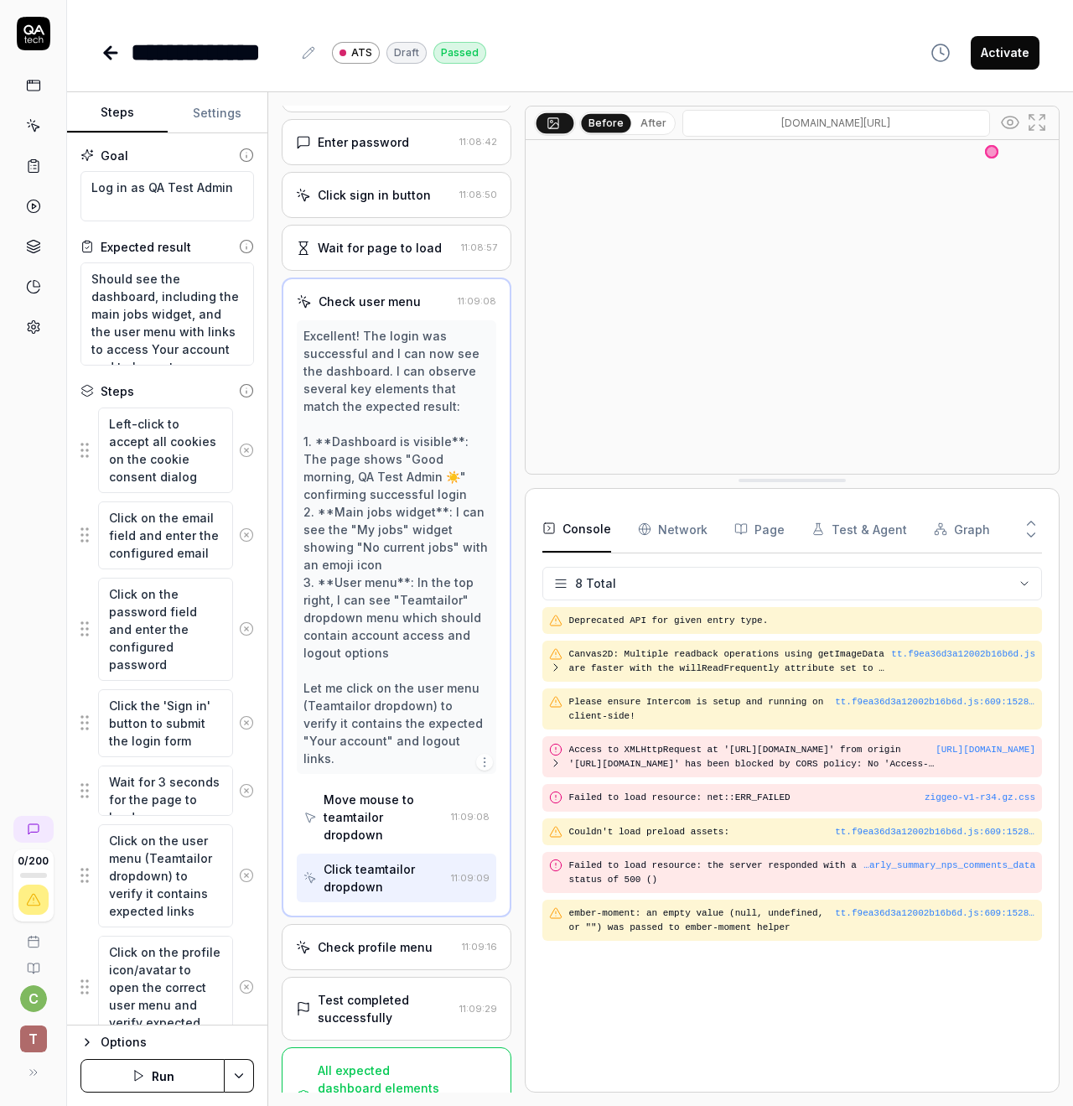
scroll to position [173, 0]
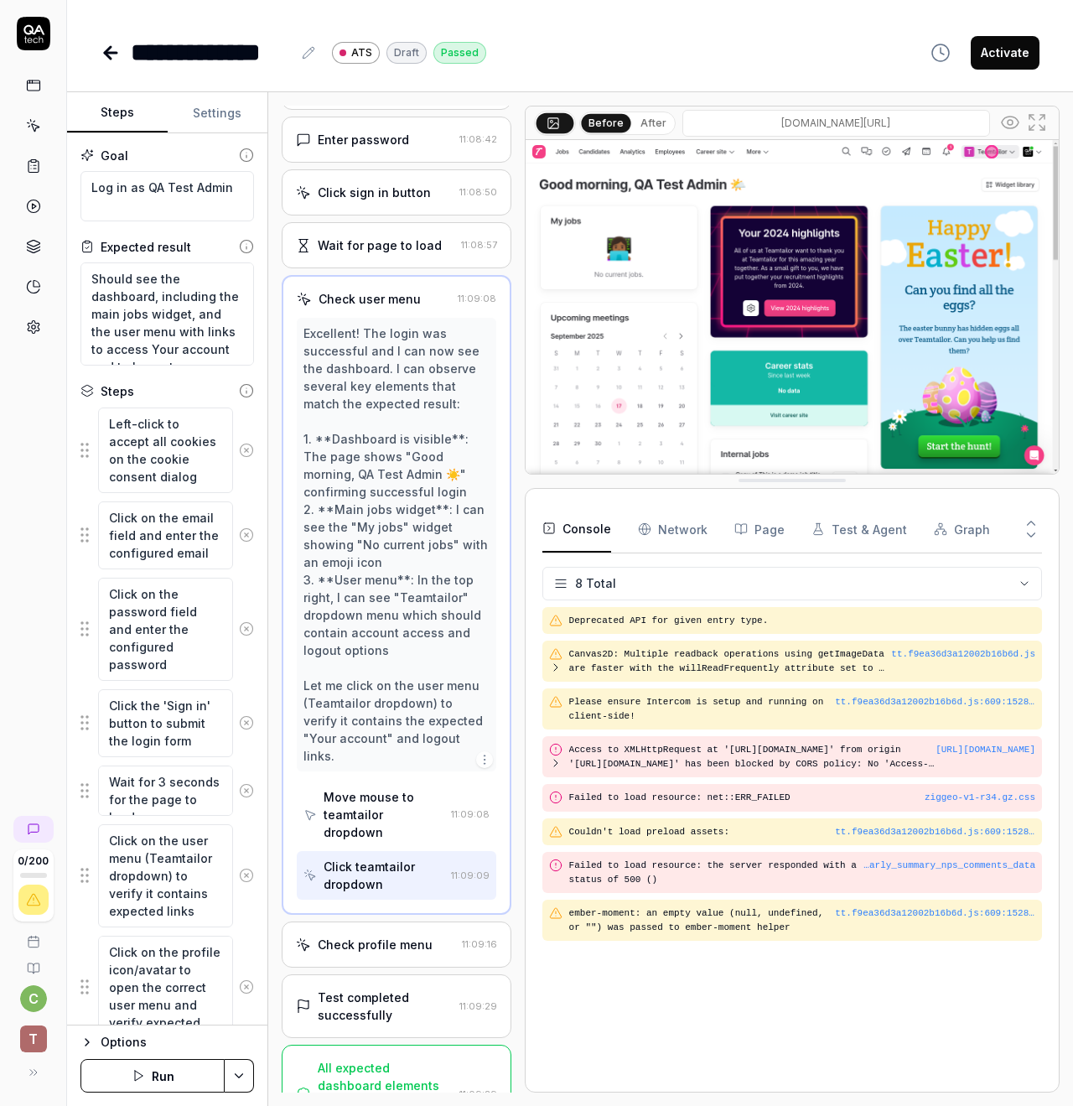
click at [365, 936] on div "Check profile menu" at bounding box center [375, 945] width 115 height 18
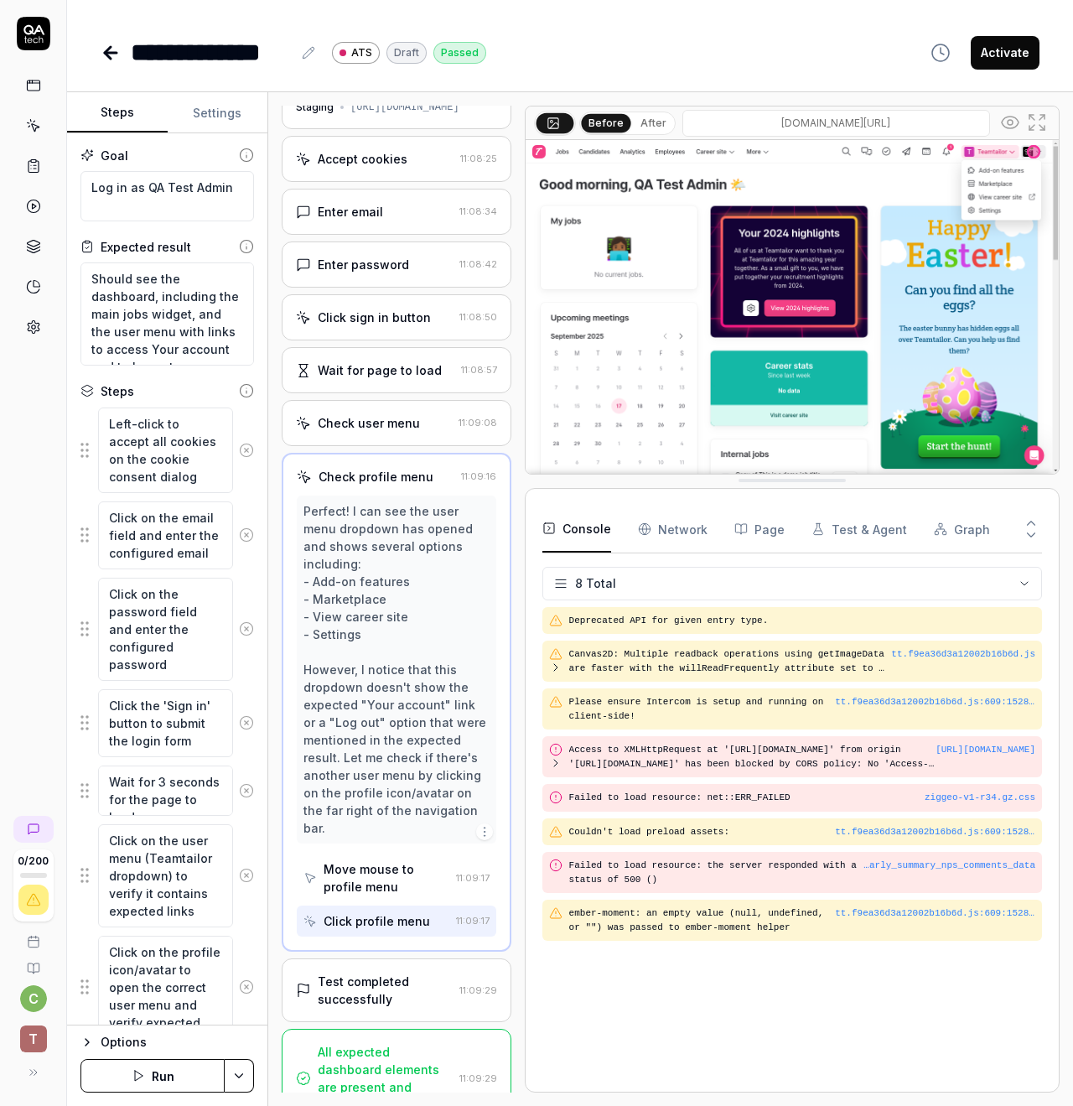
scroll to position [0, 0]
click at [363, 973] on div "Test completed successfully" at bounding box center [385, 990] width 135 height 35
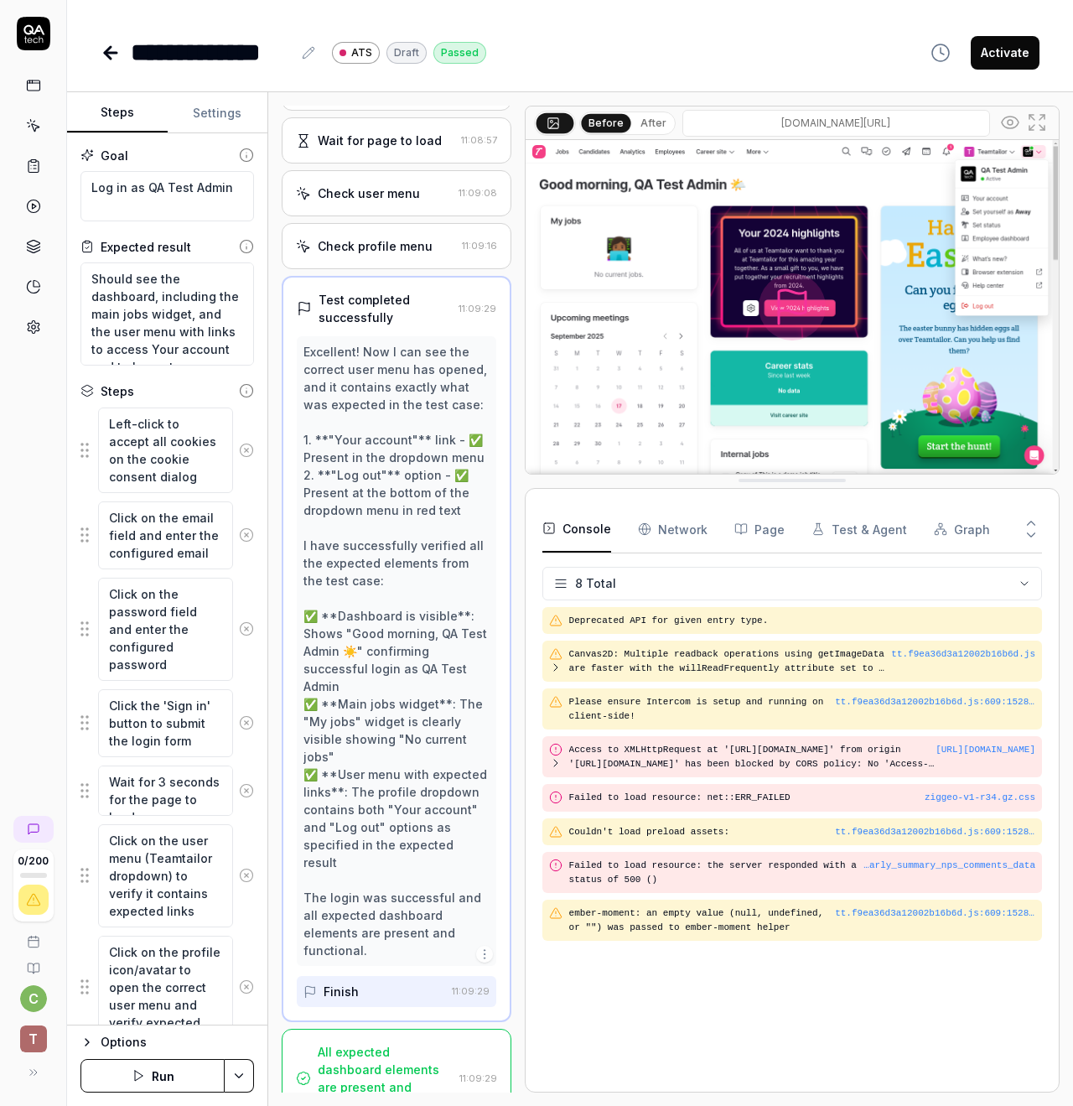
click at [376, 298] on div "Test completed successfully" at bounding box center [385, 308] width 133 height 35
click at [626, 972] on div "Deprecated API for given entry type. tt.f9ea36d3a12002b16b6d.js Canvas2D: Multi…" at bounding box center [792, 841] width 500 height 468
click at [363, 314] on div "Test completed successfully" at bounding box center [385, 308] width 133 height 35
click at [344, 301] on div "Test completed successfully" at bounding box center [385, 308] width 133 height 35
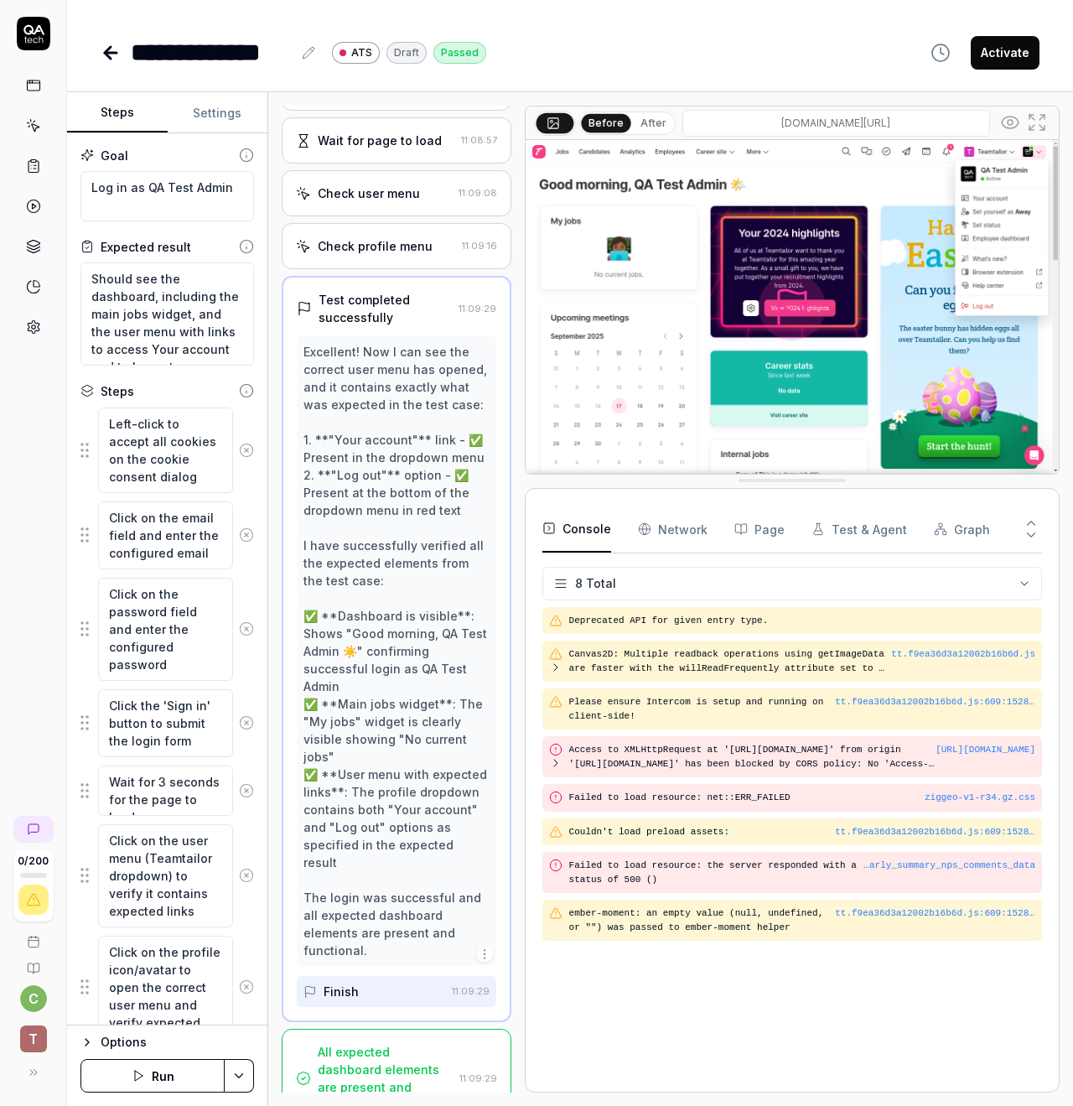
click at [371, 304] on div "Test completed successfully" at bounding box center [385, 308] width 133 height 35
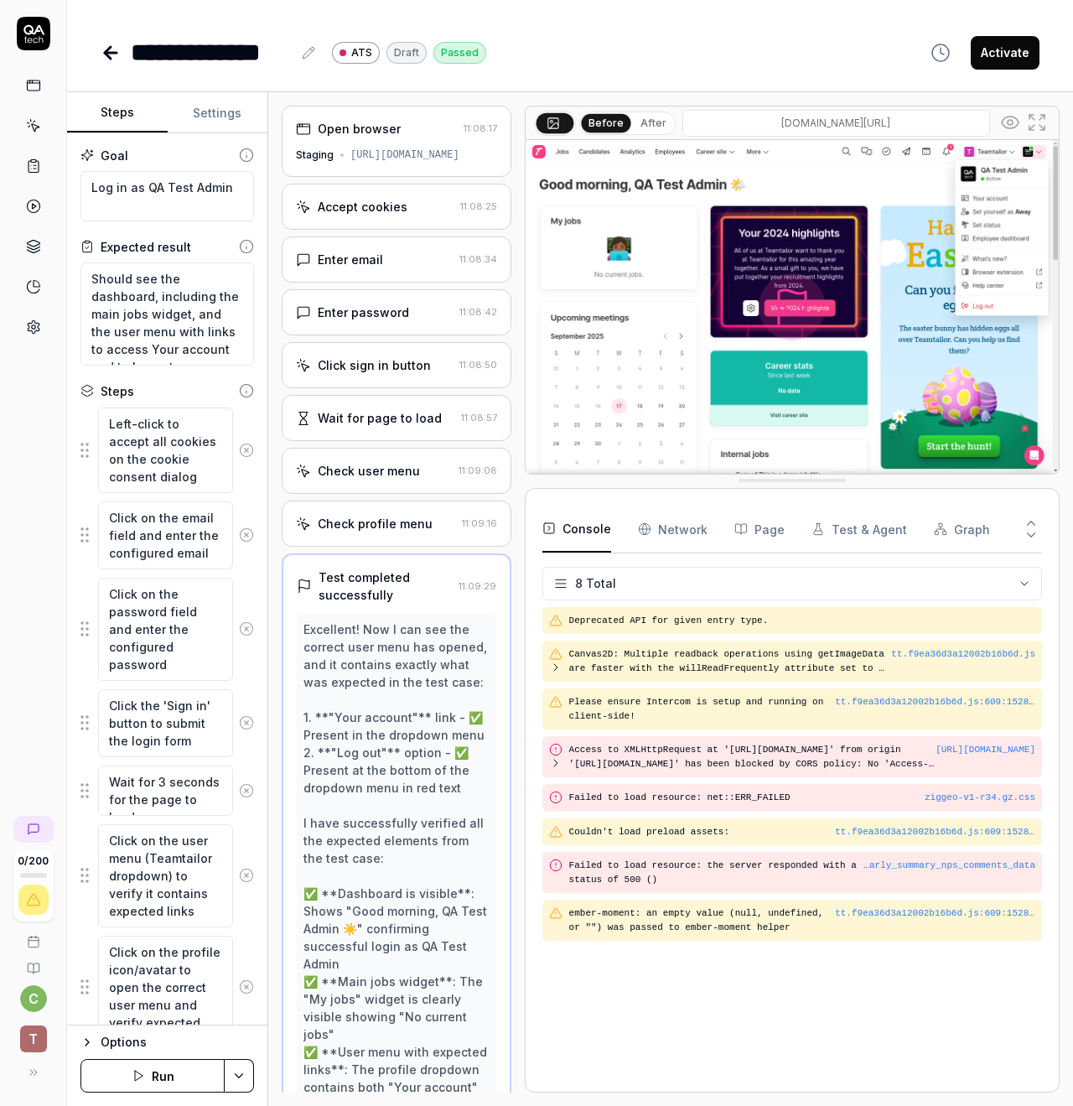
scroll to position [0, 0]
click at [111, 47] on icon at bounding box center [108, 53] width 6 height 12
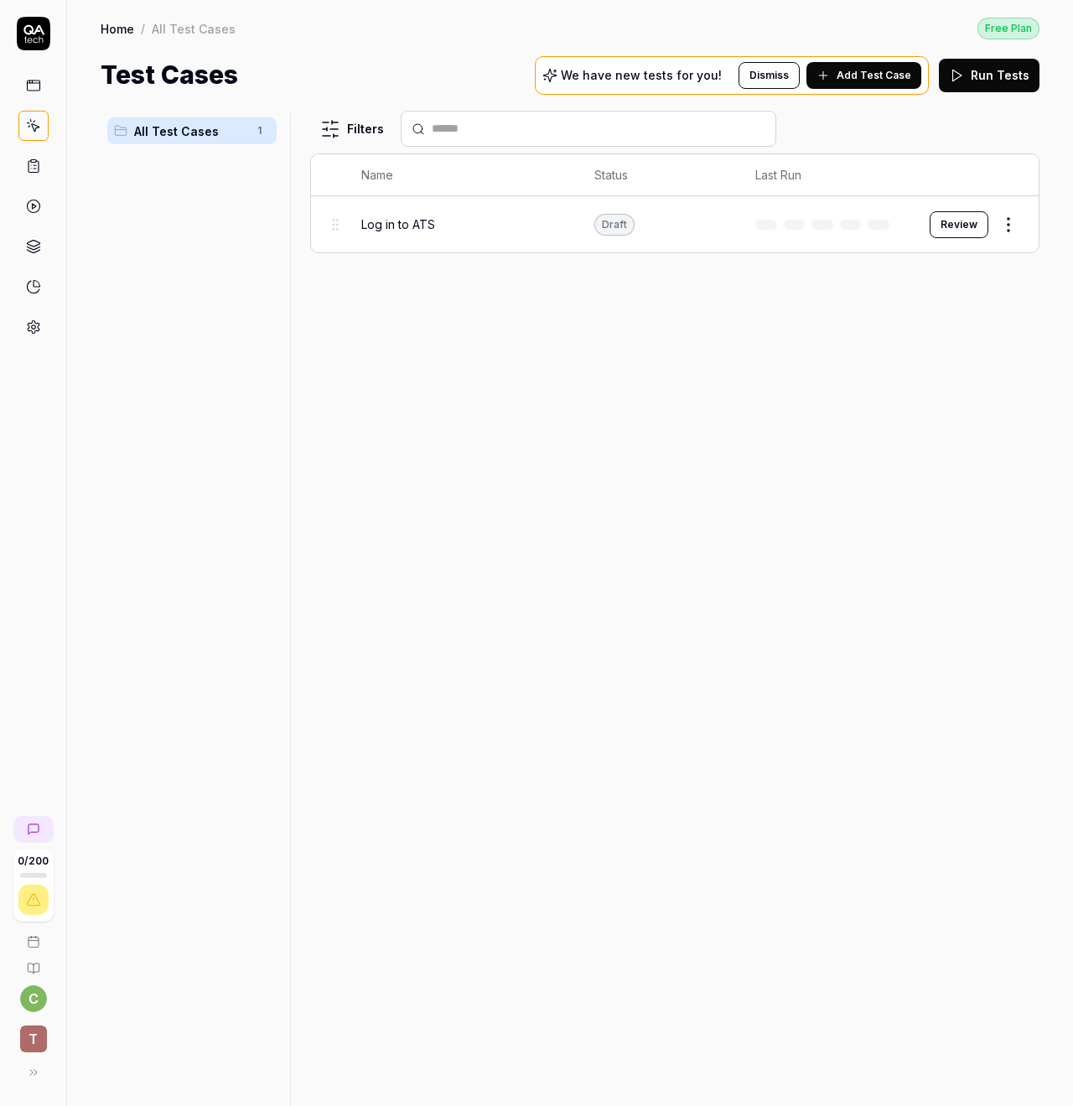
click at [851, 351] on div "Filters Name Status Last Run Log in to ATS Draft Review" at bounding box center [674, 608] width 729 height 995
click at [839, 353] on div "Filters Name Status Last Run Log in to ATS Draft Review" at bounding box center [674, 608] width 729 height 995
click at [743, 326] on div "Filters Name Status Last Run Log in to ATS Draft Review" at bounding box center [674, 608] width 729 height 995
click at [32, 334] on icon at bounding box center [33, 326] width 15 height 15
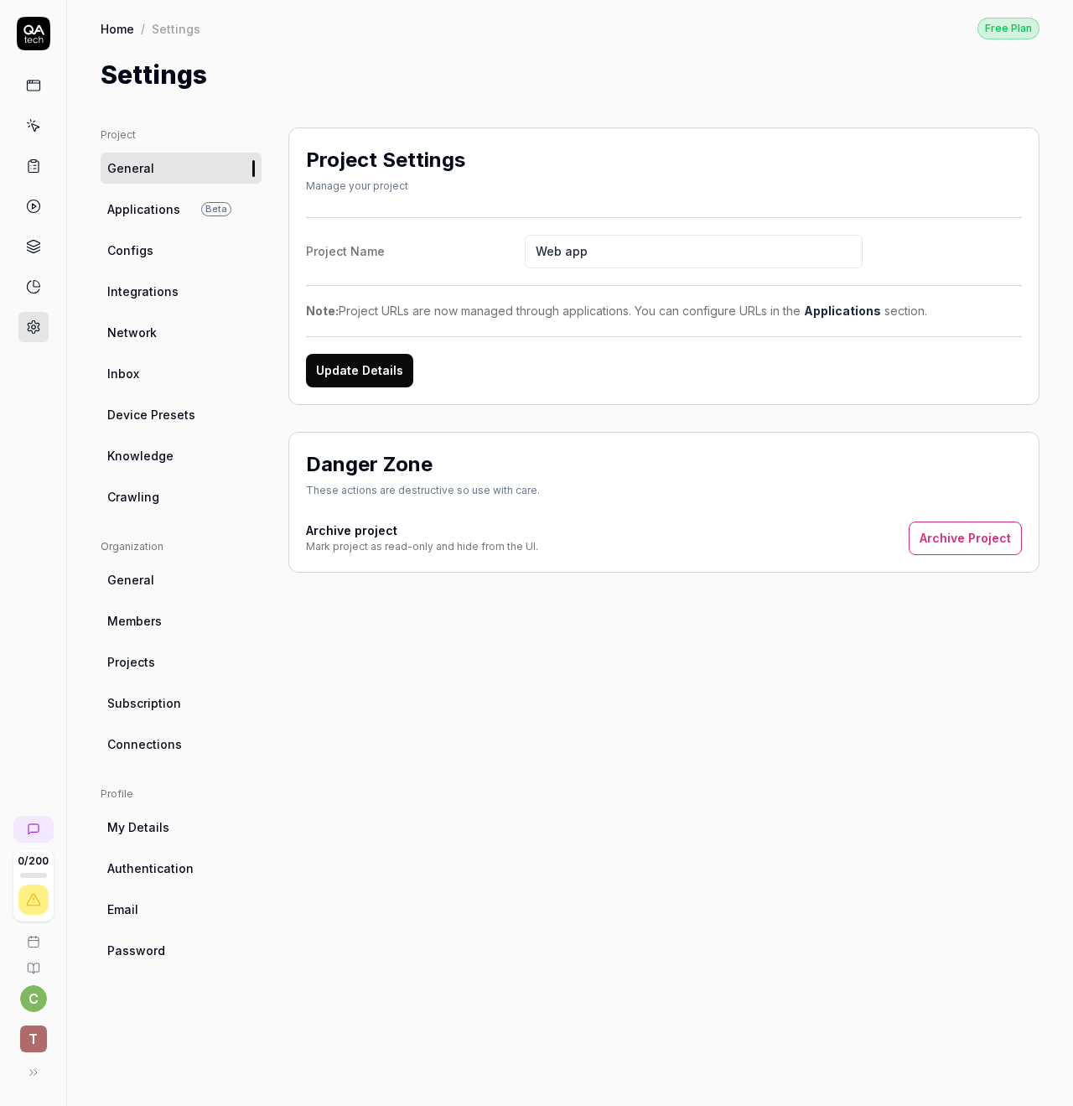
click at [168, 672] on link "Projects" at bounding box center [181, 661] width 161 height 31
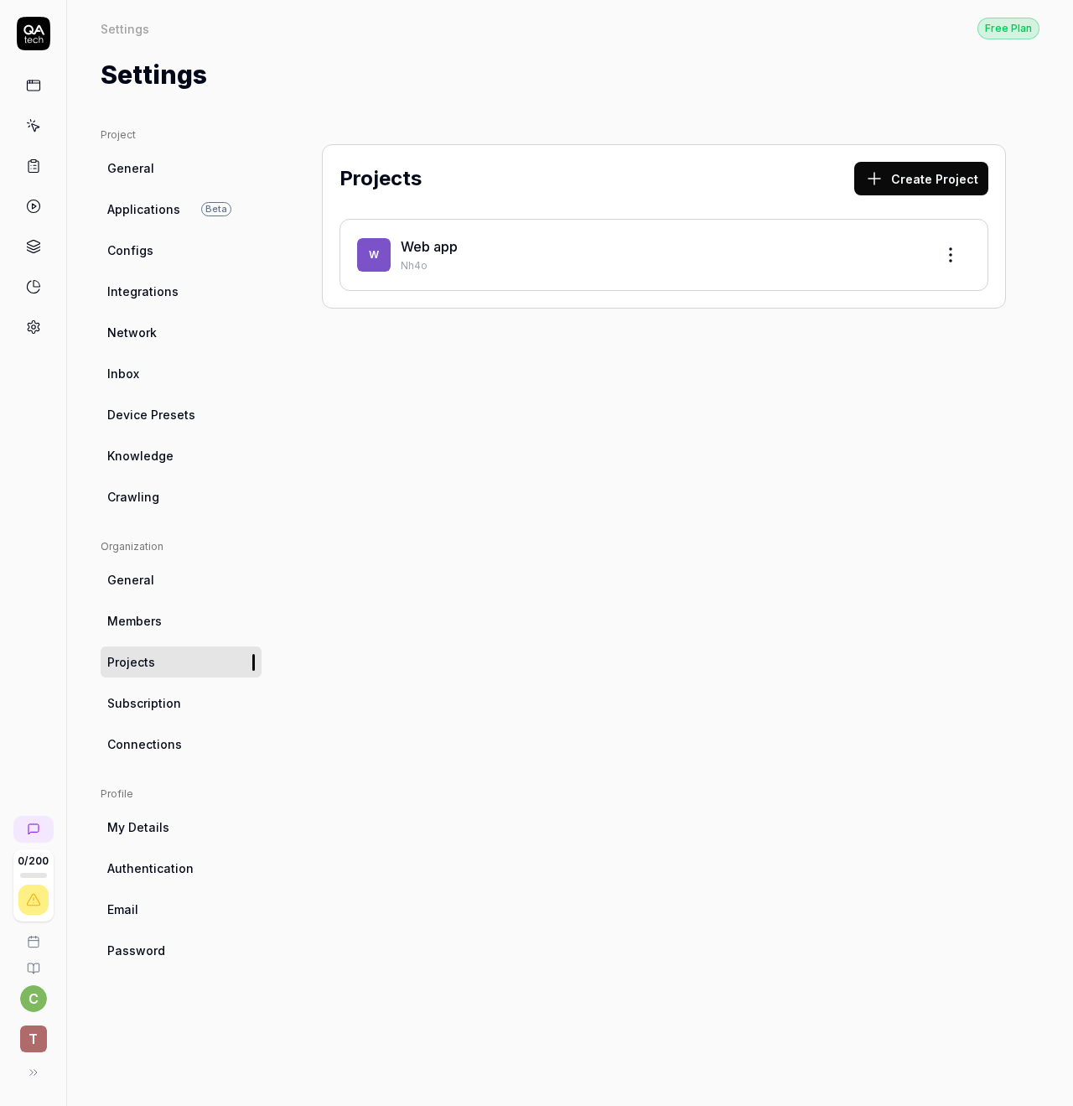
click at [618, 259] on p "Nh4o" at bounding box center [661, 265] width 520 height 15
click at [949, 253] on html "0 / 200 c T Settings Free Plan Settings Free Plan Settings Project General Appl…" at bounding box center [536, 553] width 1073 height 1106
click at [869, 324] on div "Edit" at bounding box center [887, 332] width 159 height 37
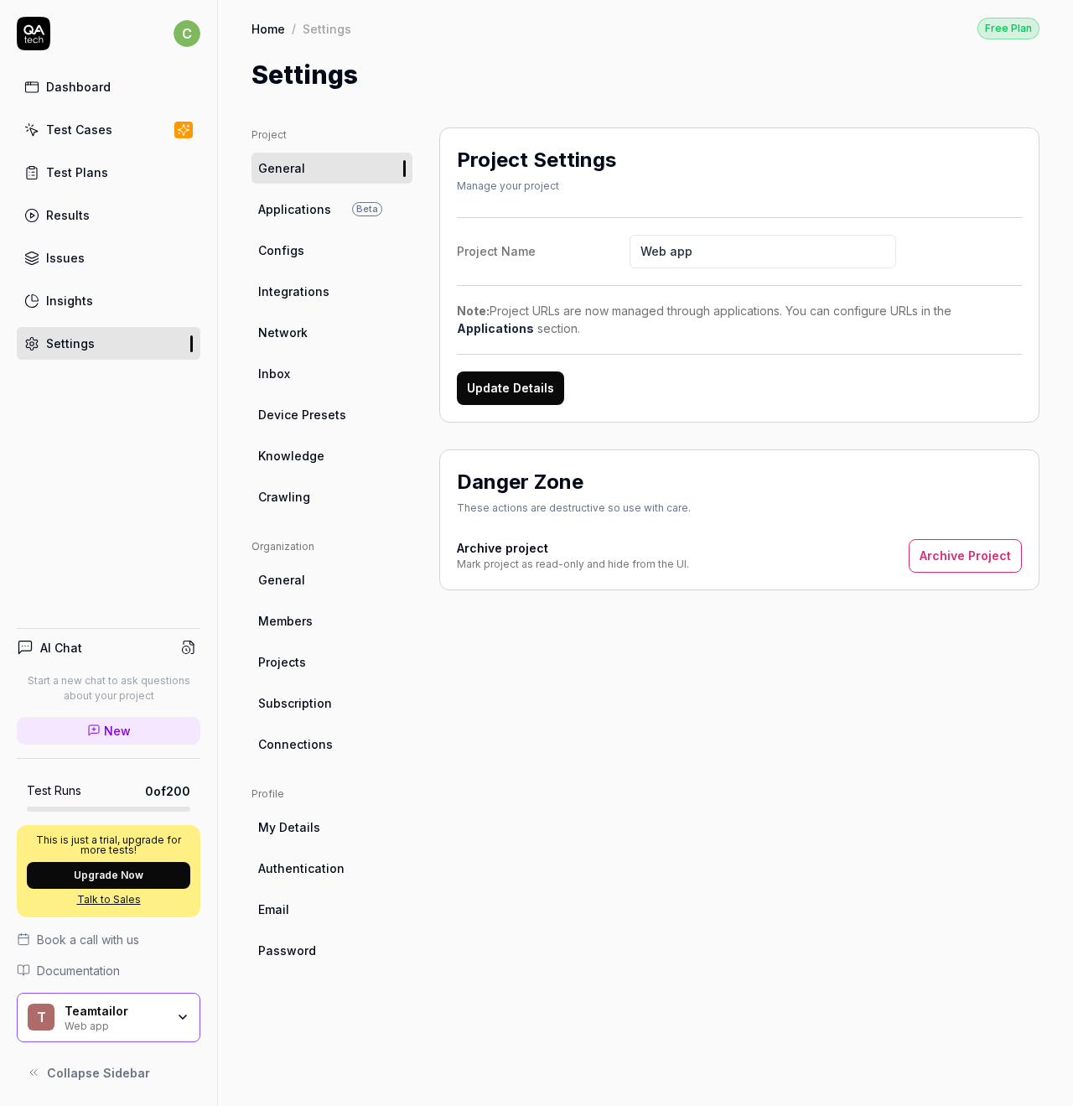
click at [321, 454] on link "Knowledge" at bounding box center [332, 455] width 161 height 31
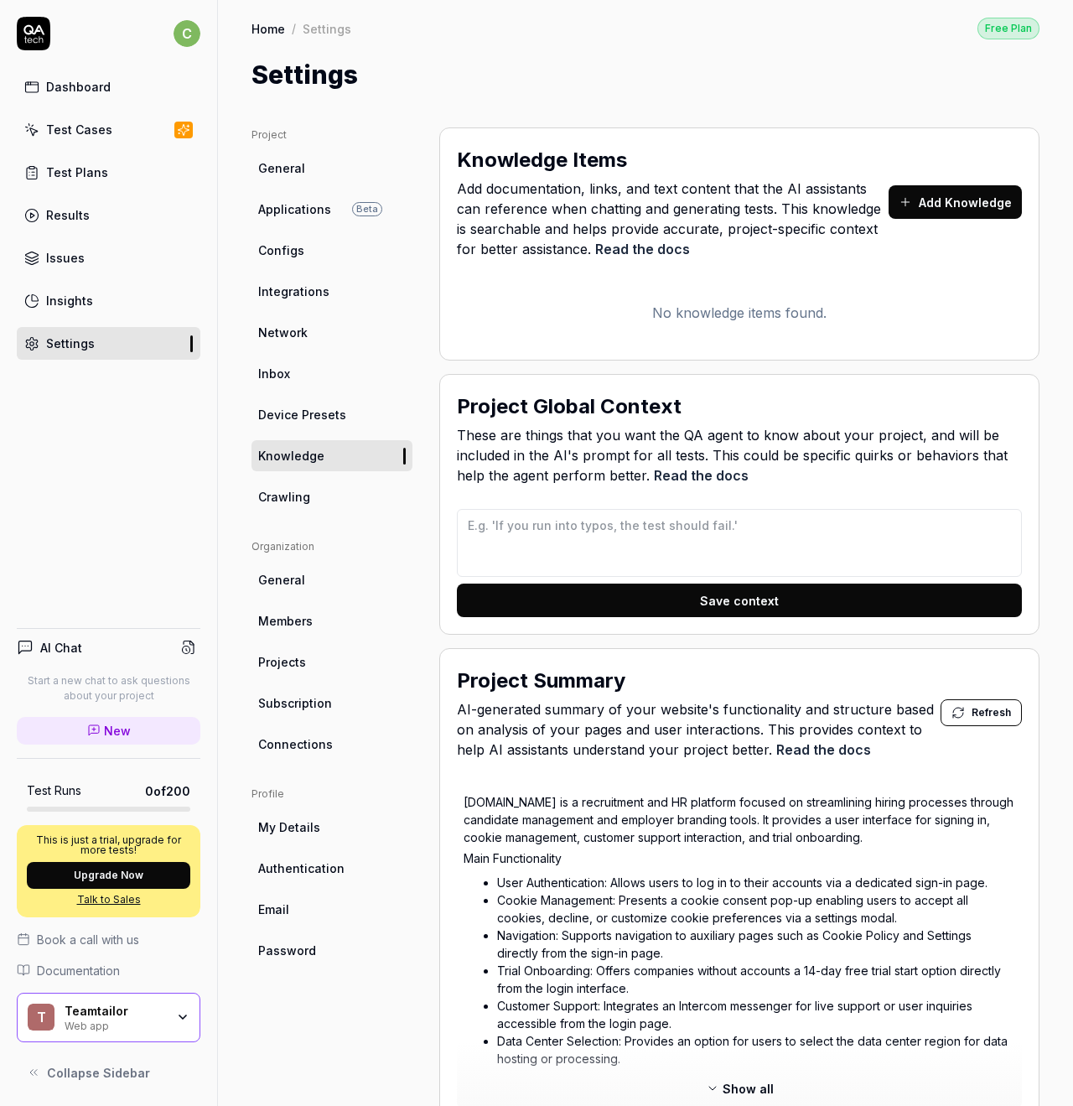
click at [937, 209] on button "Add Knowledge" at bounding box center [955, 202] width 133 height 34
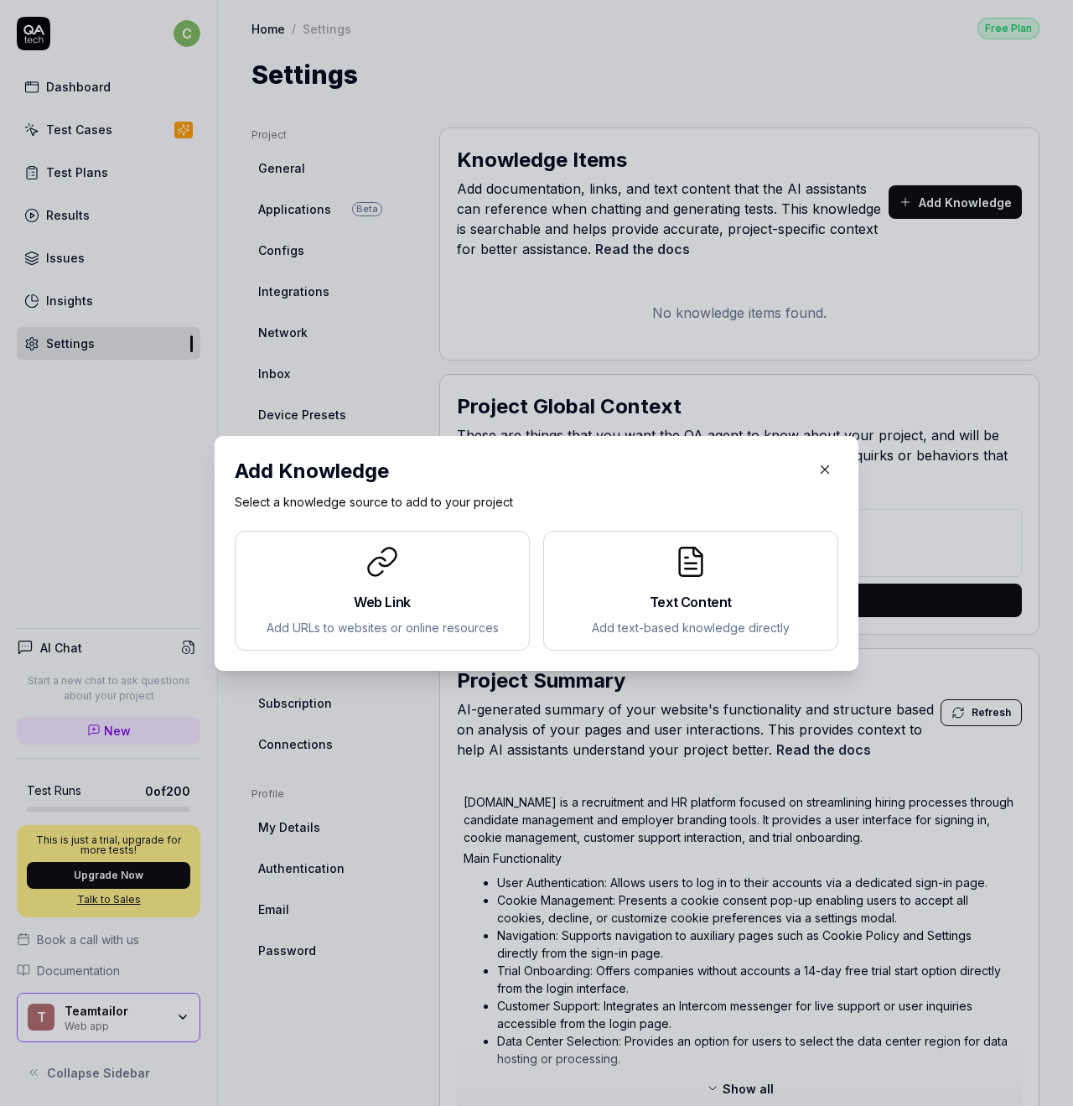
click at [375, 584] on div "Web Link Add URLs to websites or online resources" at bounding box center [382, 590] width 267 height 91
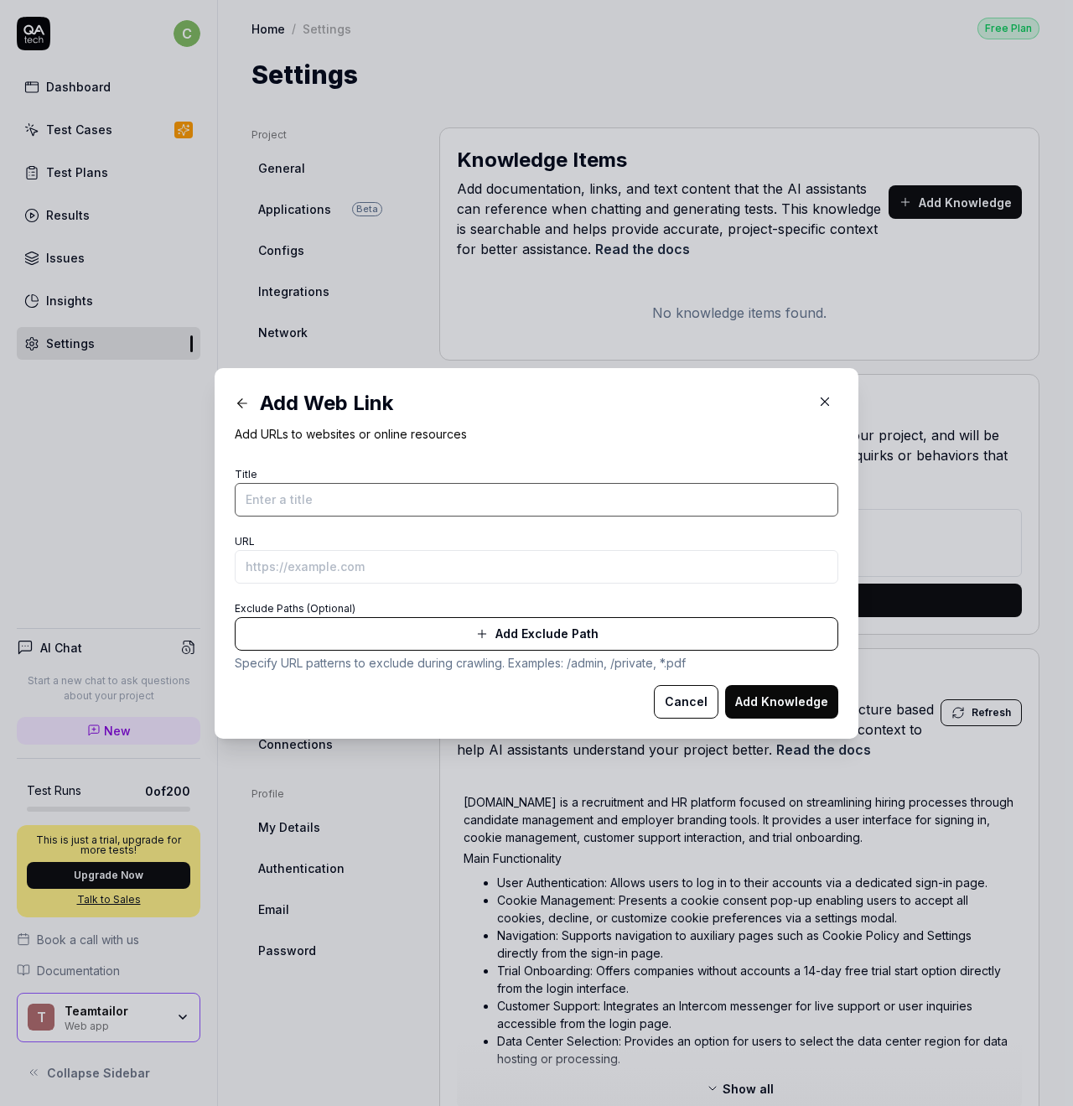
click at [334, 499] on input "Title" at bounding box center [537, 500] width 604 height 34
click at [767, 702] on button "Add Knowledge" at bounding box center [781, 702] width 113 height 34
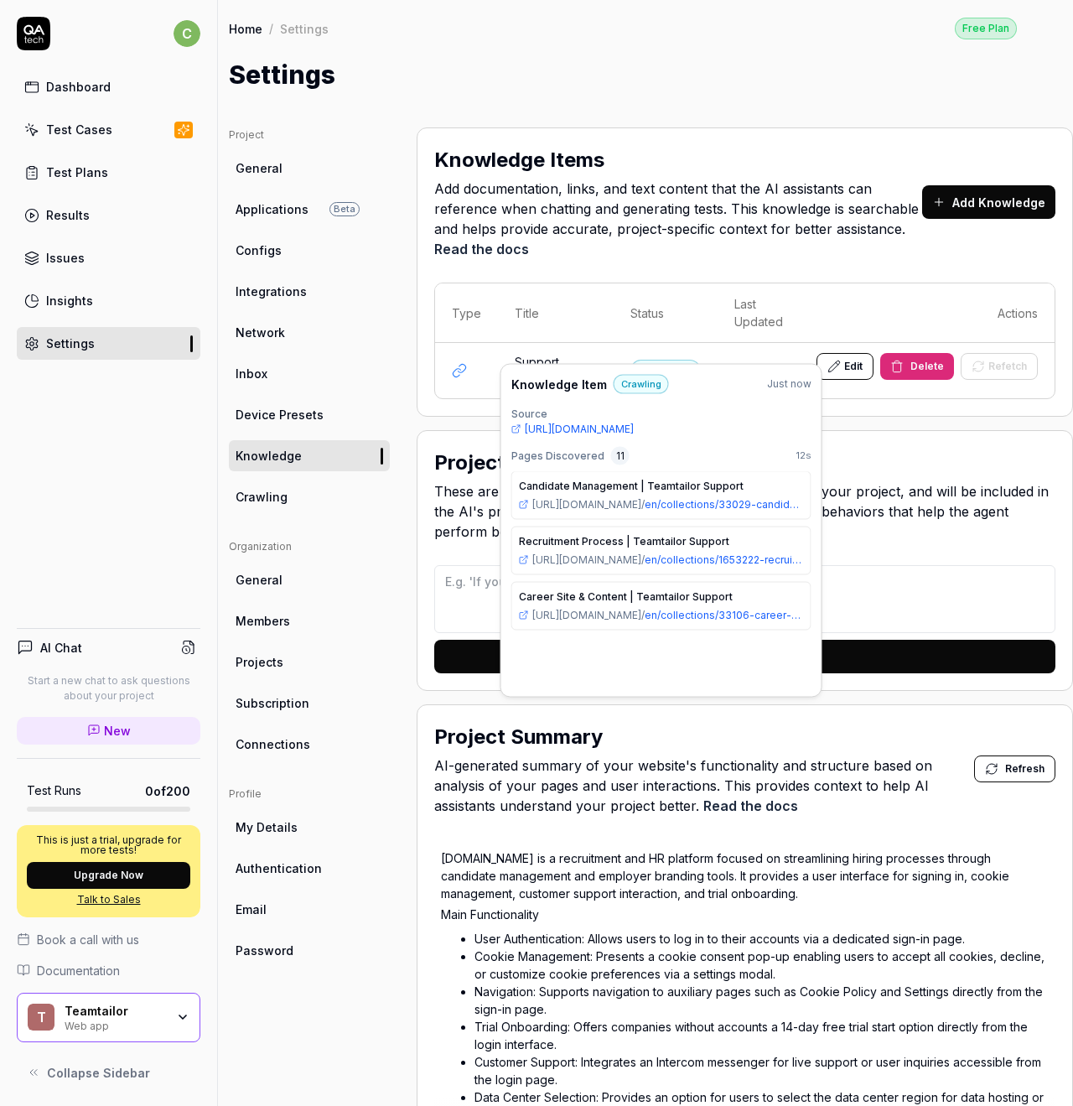
scroll to position [387, 0]
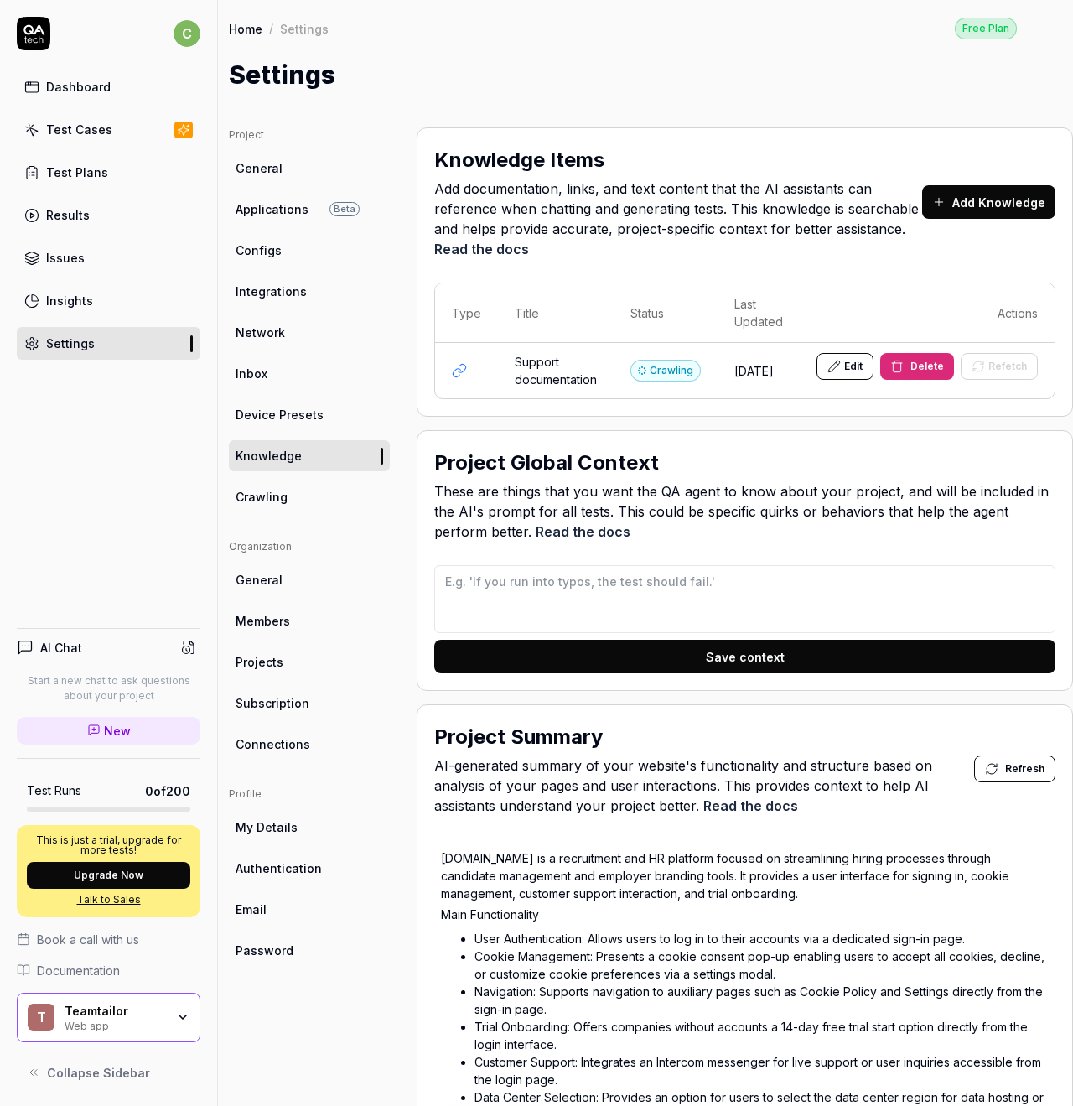
click at [791, 451] on div "Project Global Context" at bounding box center [744, 463] width 621 height 30
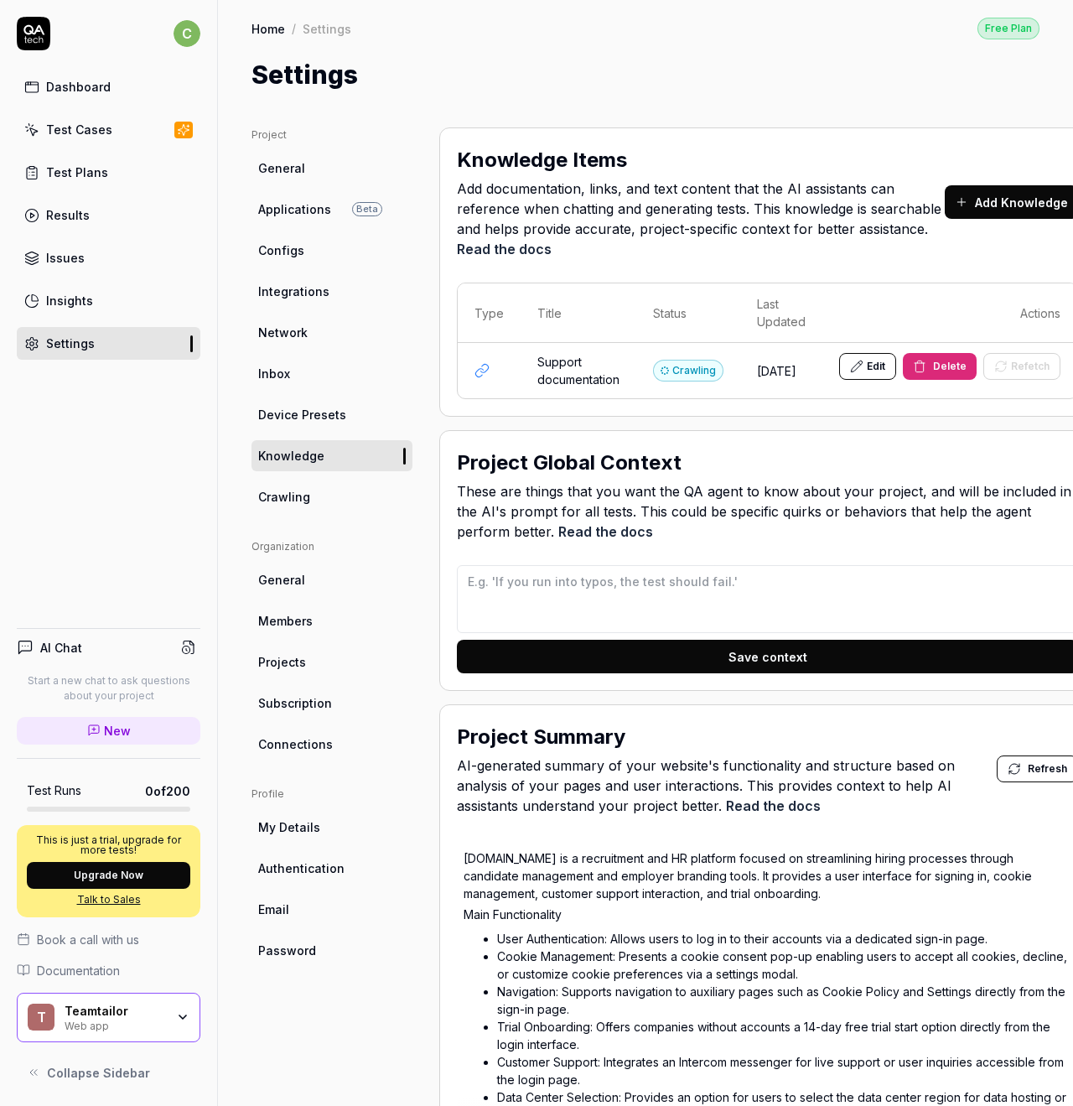
scroll to position [0, 0]
click at [775, 194] on span "Add documentation, links, and text content that the AI assistants can reference…" at bounding box center [701, 219] width 488 height 80
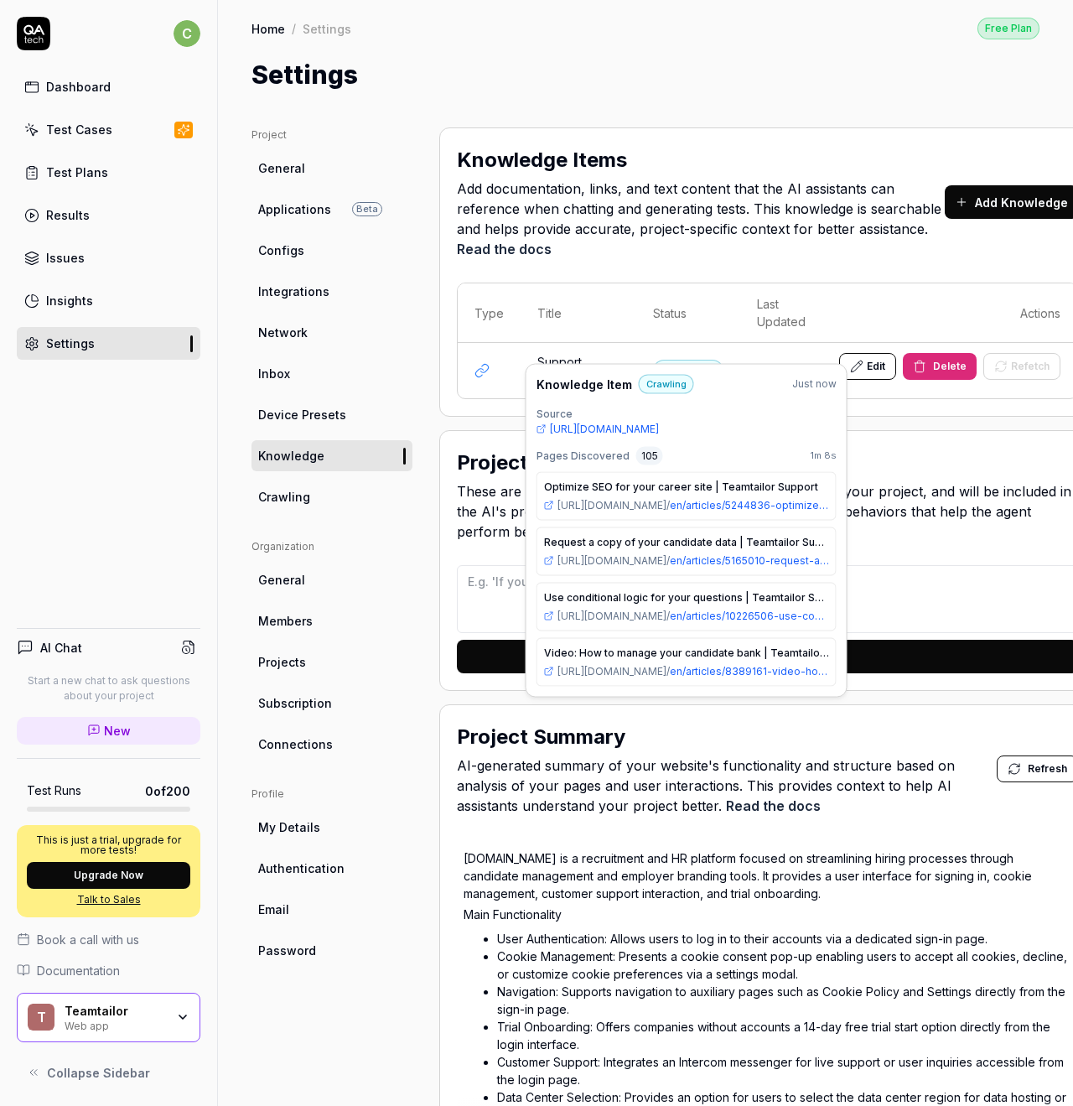
scroll to position [5595, 0]
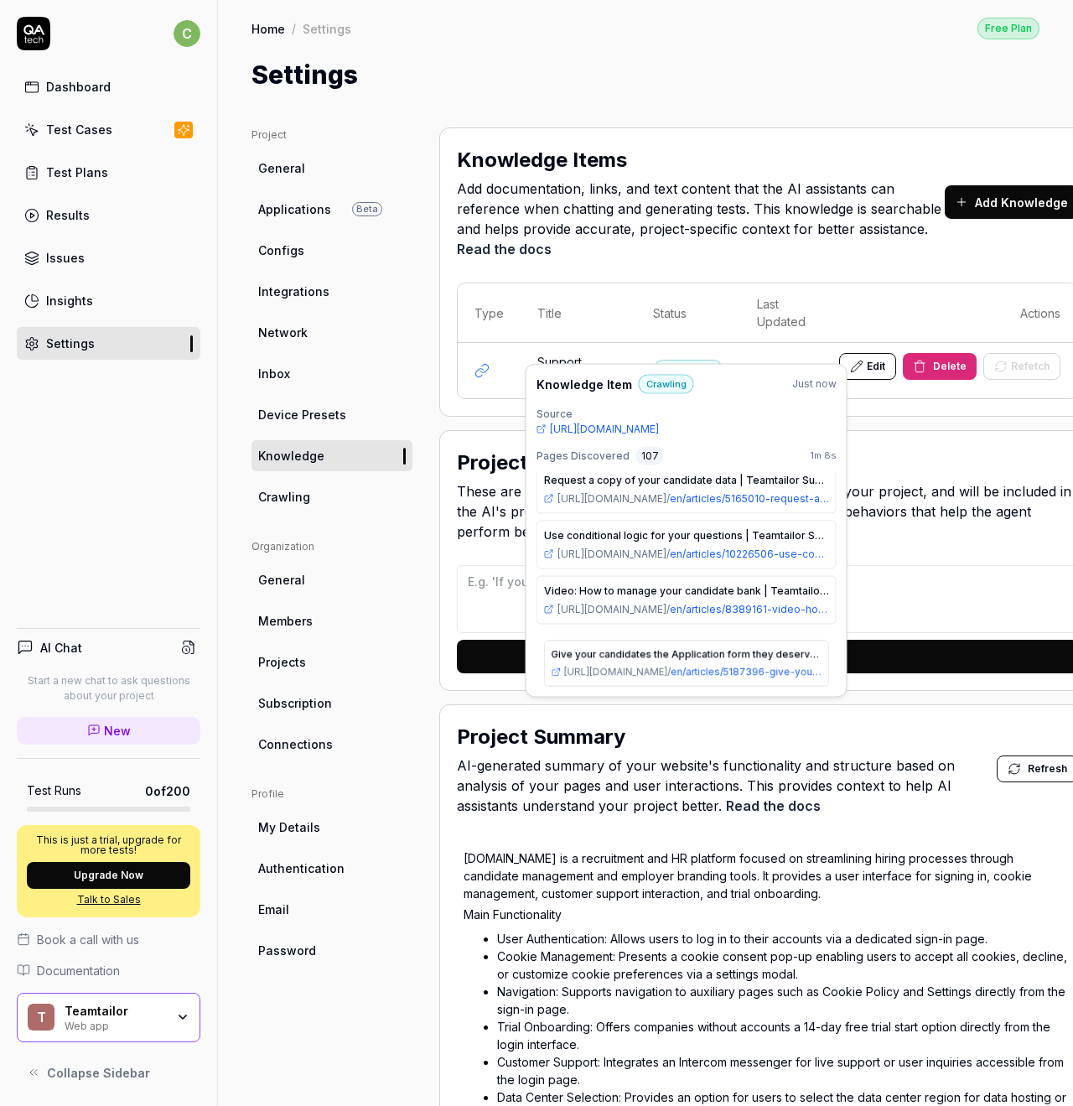
click at [691, 200] on span "Add documentation, links, and text content that the AI assistants can reference…" at bounding box center [701, 219] width 488 height 80
